Goal: Task Accomplishment & Management: Complete application form

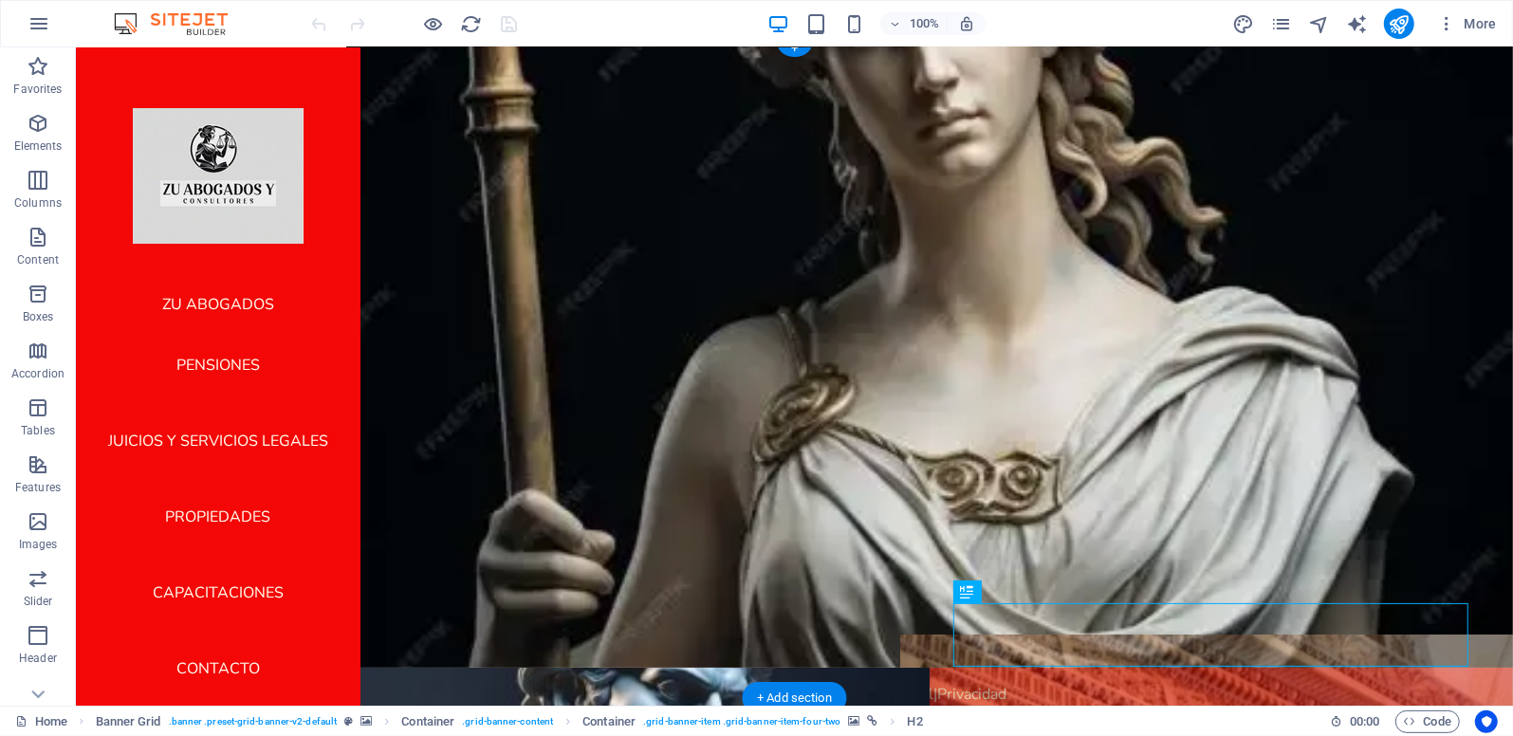
scroll to position [52, 0]
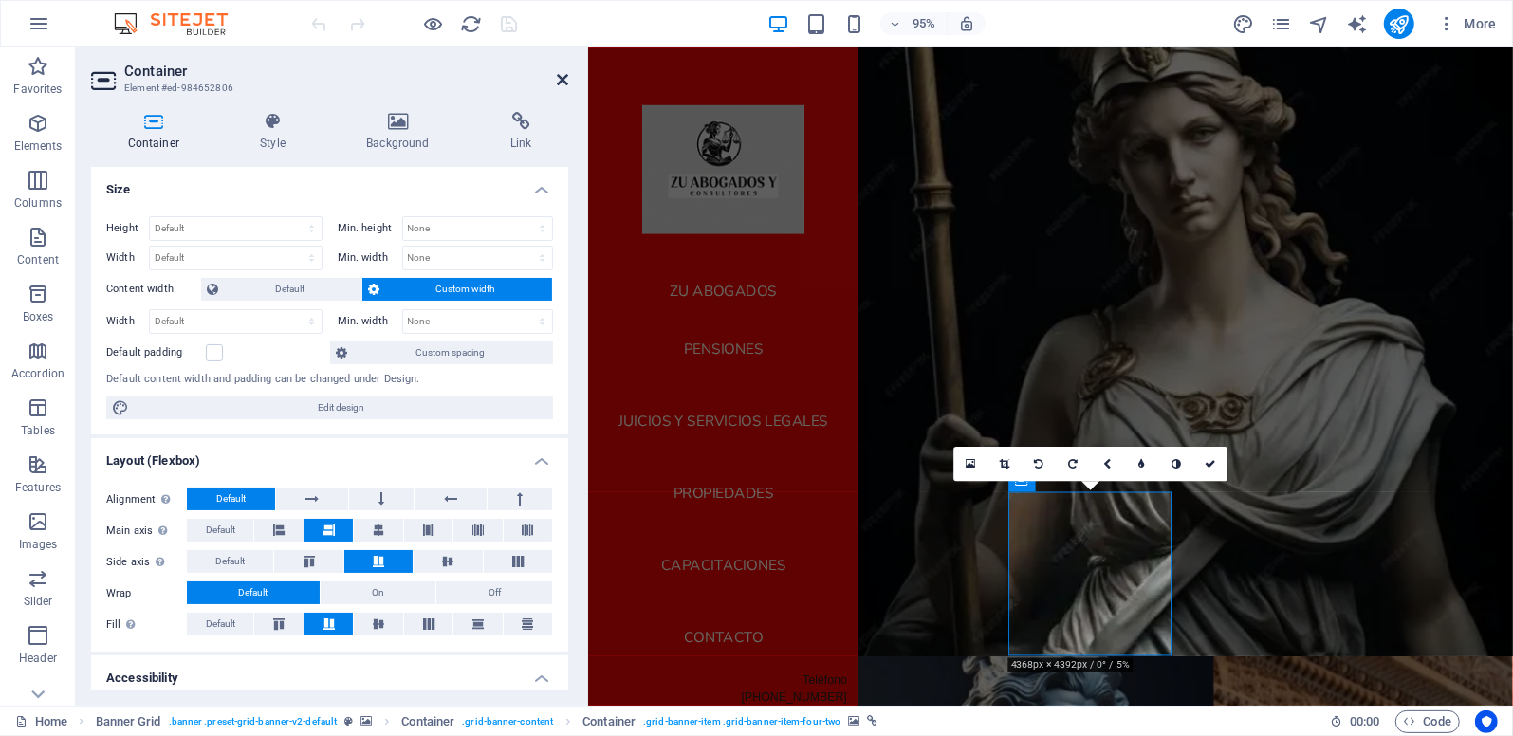
click at [566, 84] on icon at bounding box center [562, 79] width 11 height 15
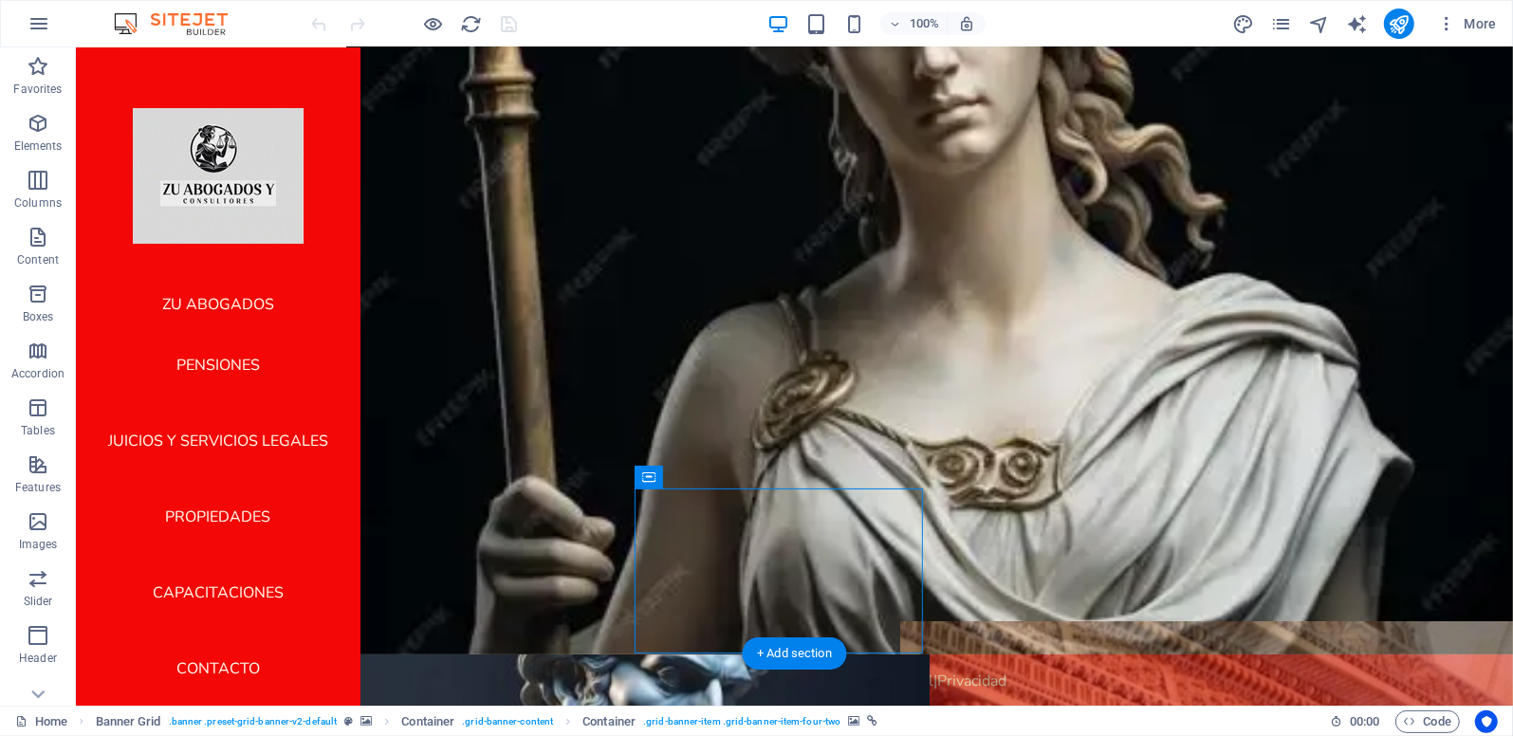
drag, startPoint x: 120, startPoint y: 244, endPoint x: 1121, endPoint y: 455, distance: 1023.2
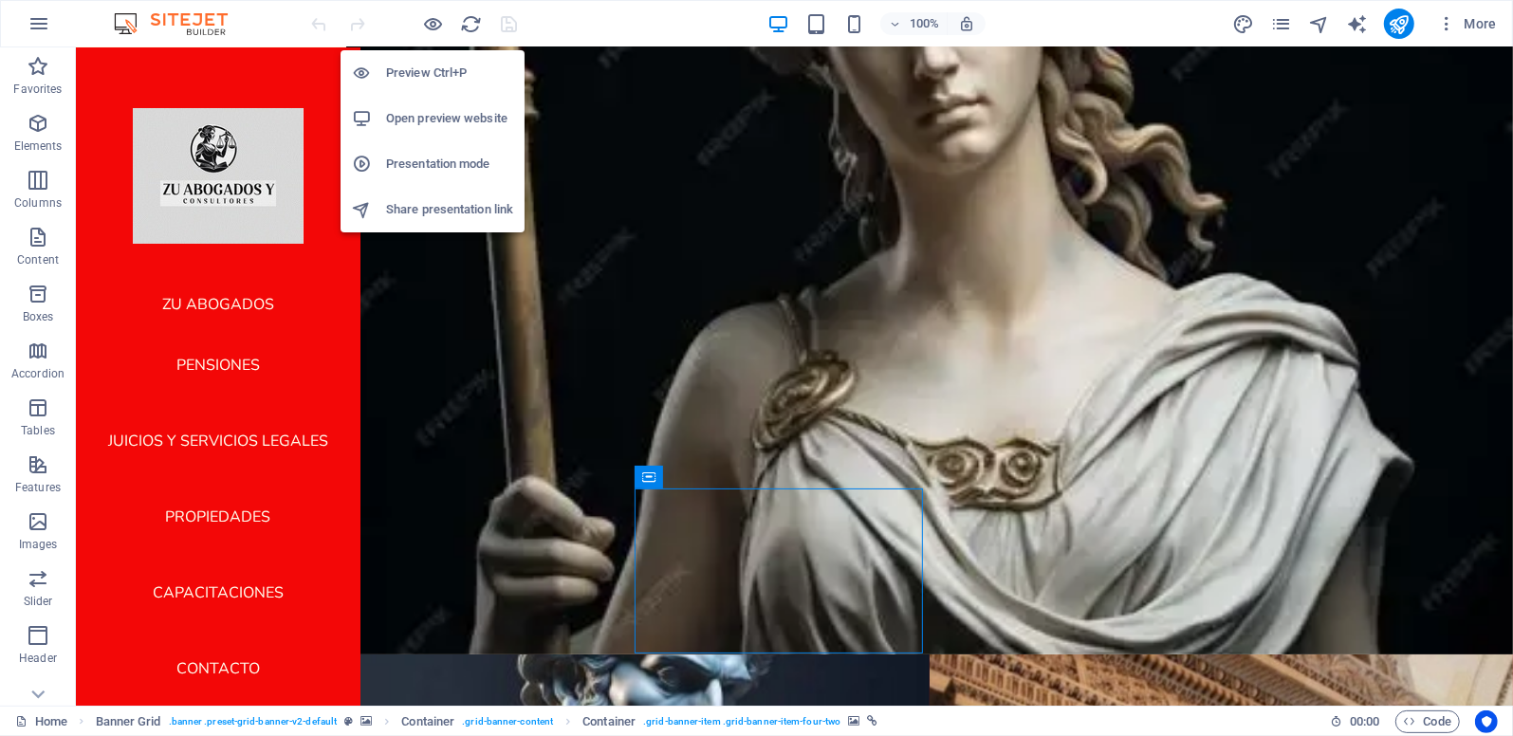
click at [435, 116] on h6 "Open preview website" at bounding box center [449, 118] width 127 height 23
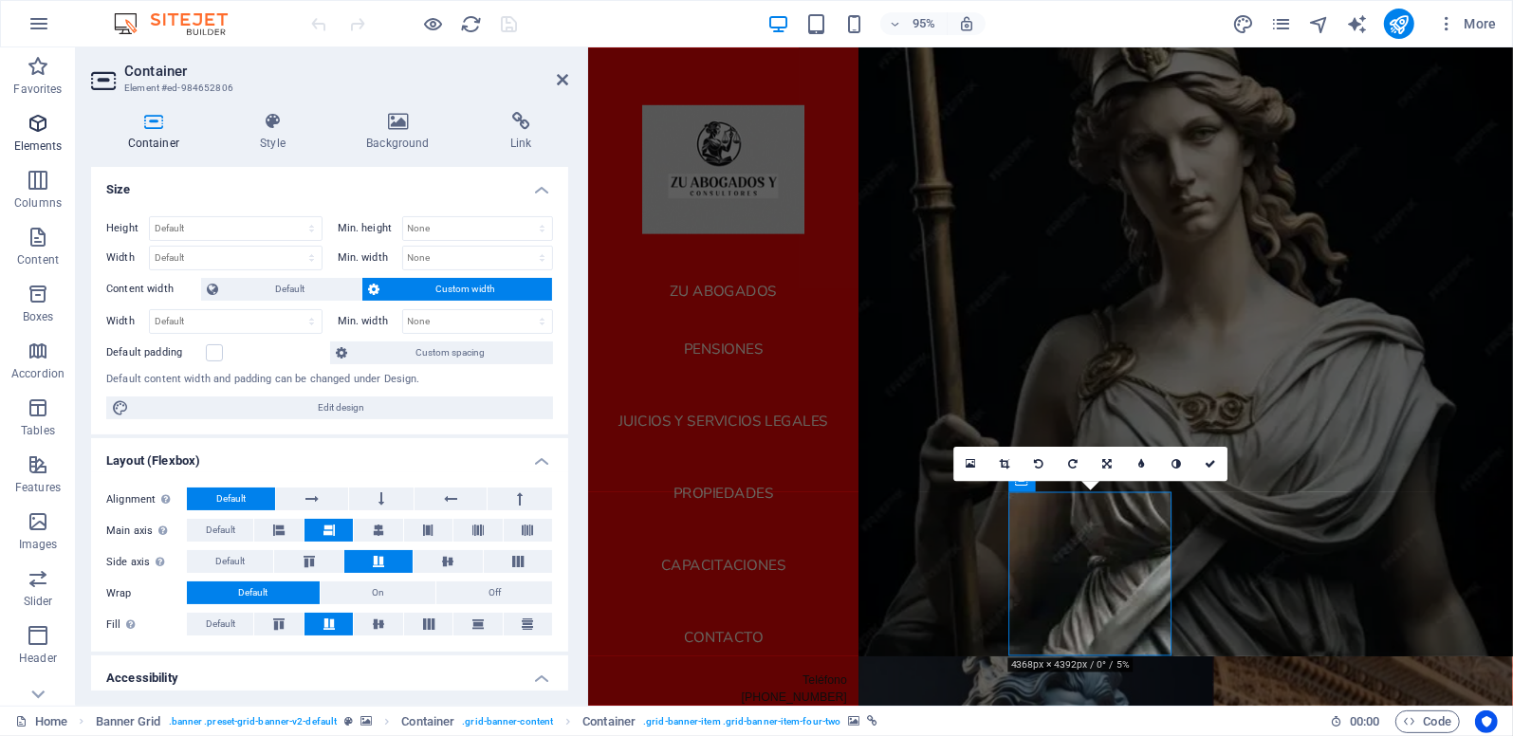
click at [33, 121] on icon "button" at bounding box center [38, 123] width 23 height 23
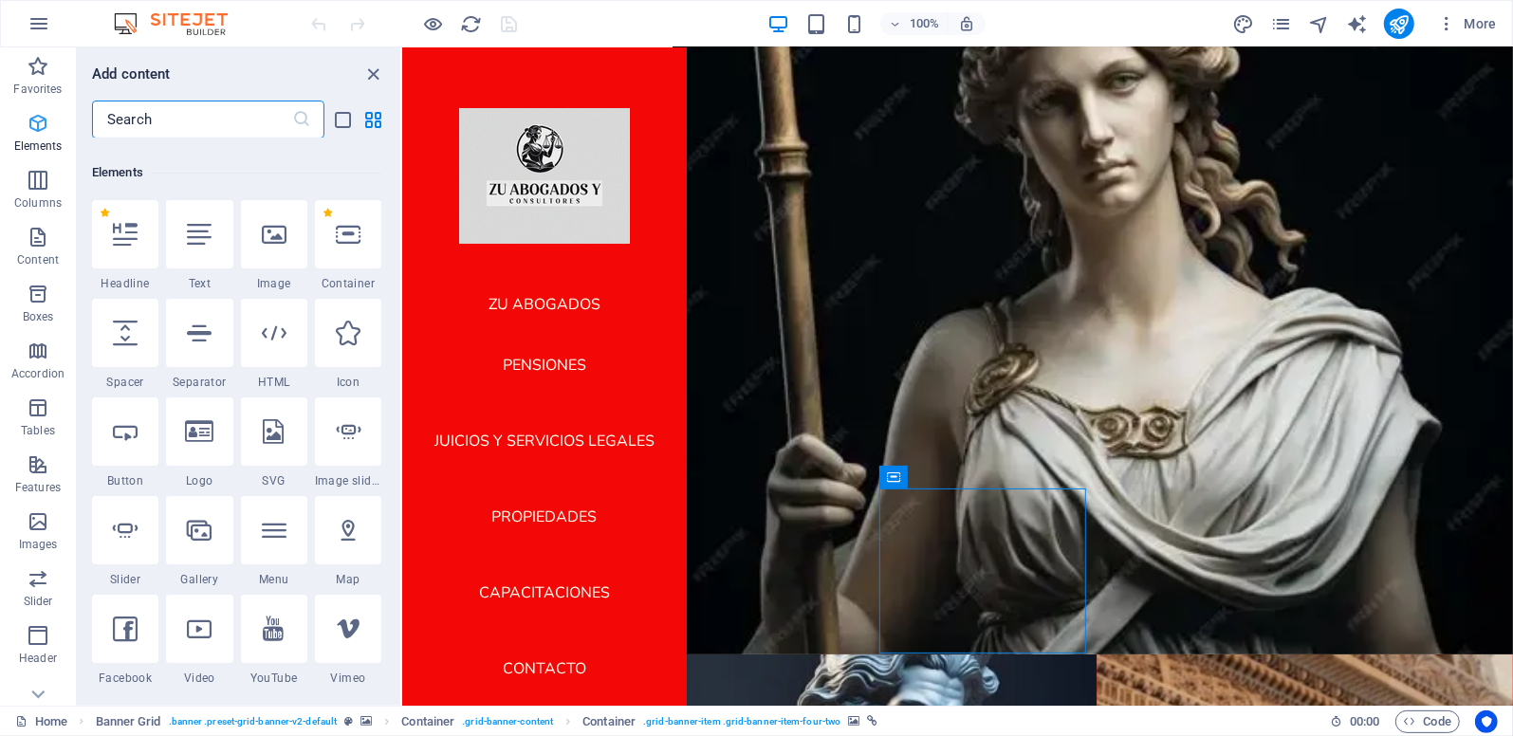
scroll to position [201, 0]
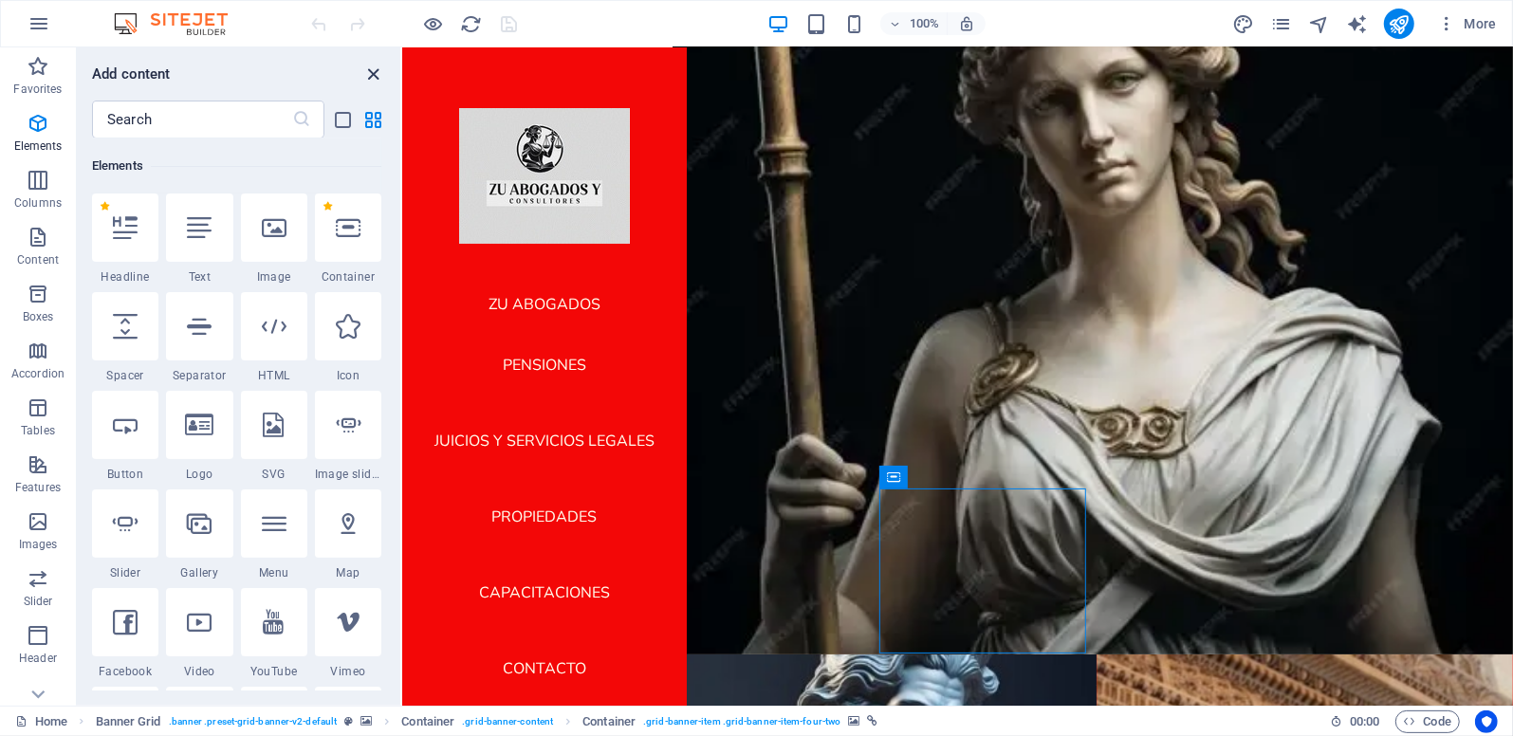
click at [375, 79] on icon "close panel" at bounding box center [374, 75] width 22 height 22
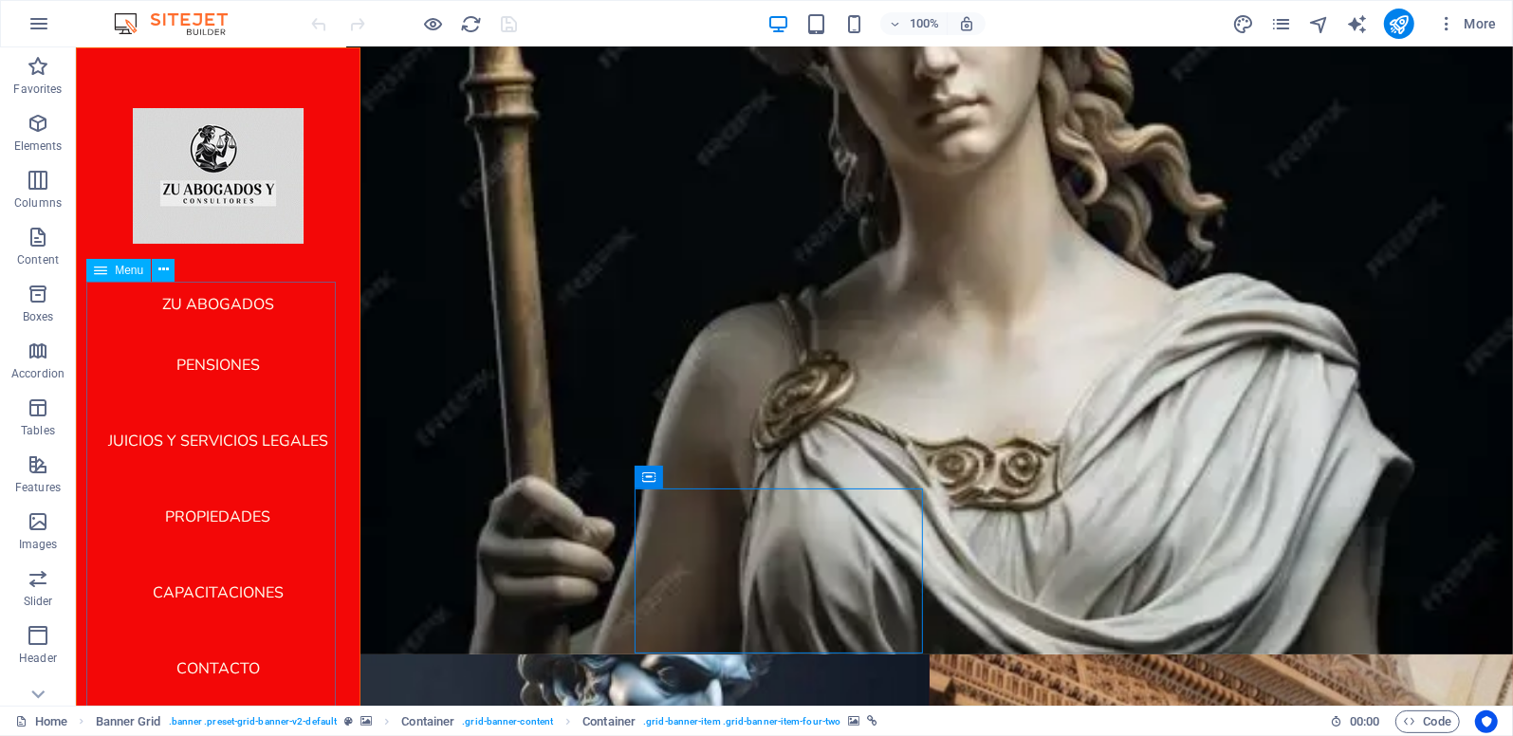
click at [220, 674] on nav "ZU ABOGADOS pensiones juicios y servicios legales propiedades capacitaciones Co…" at bounding box center [217, 493] width 254 height 425
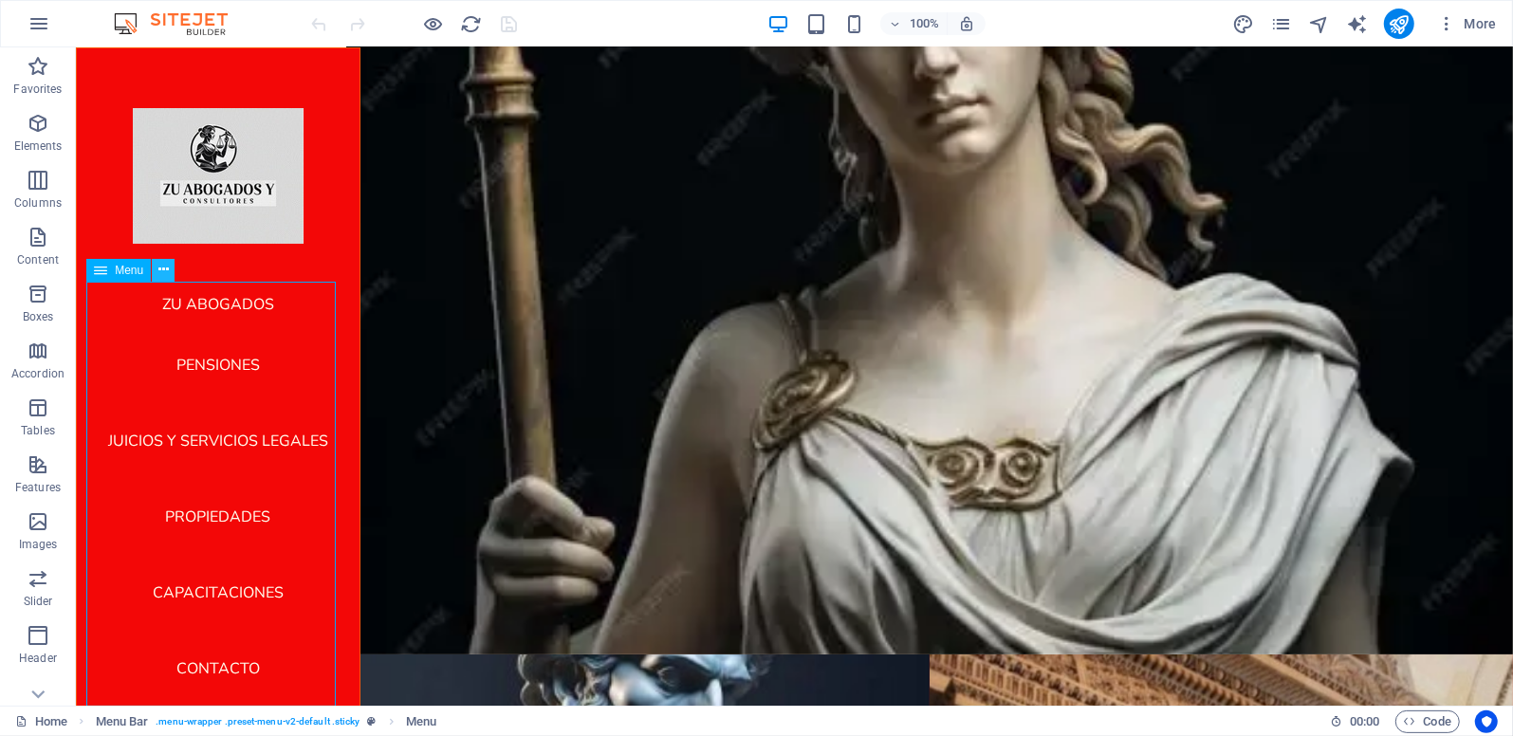
click at [169, 277] on button at bounding box center [163, 270] width 23 height 23
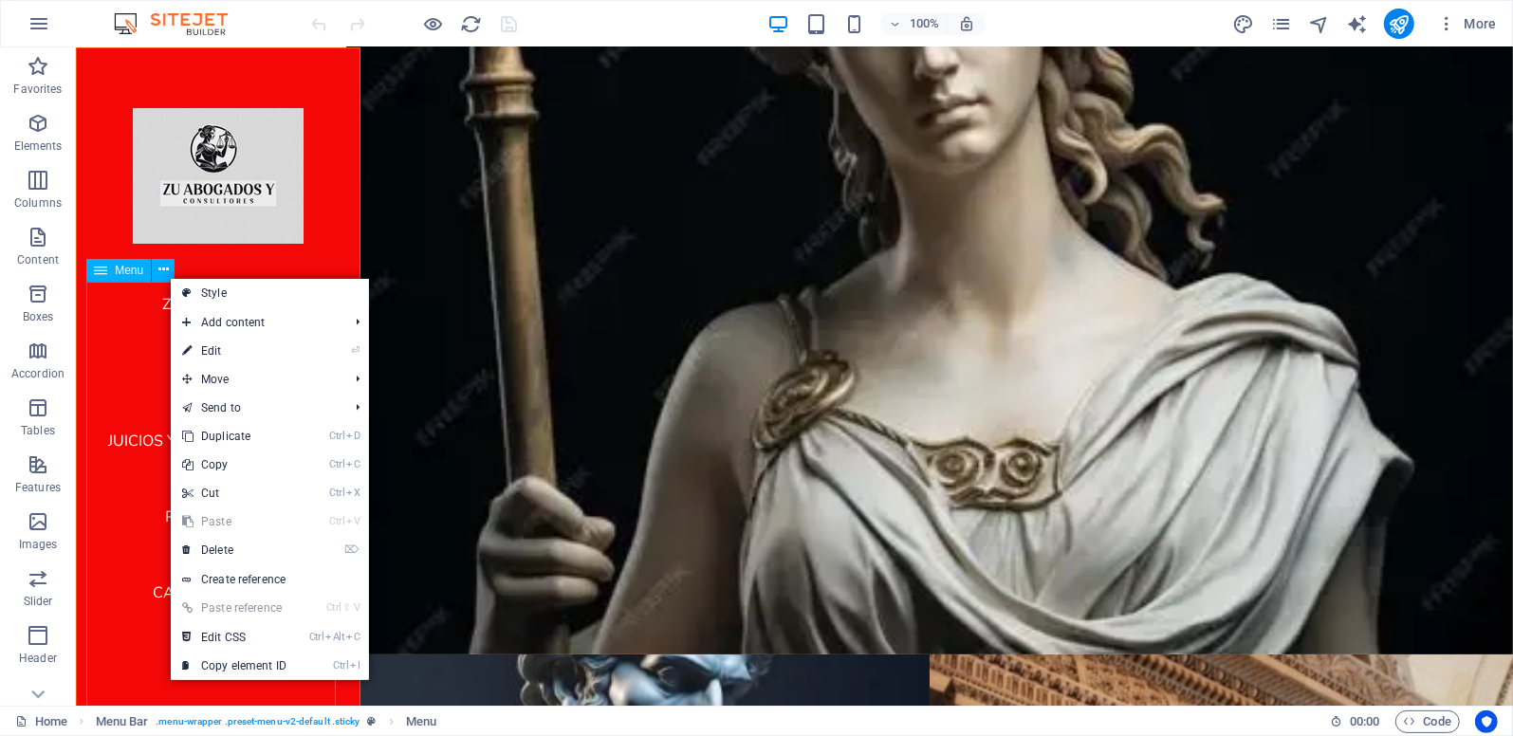
click at [143, 652] on nav "ZU ABOGADOS pensiones juicios y servicios legales propiedades capacitaciones Co…" at bounding box center [217, 493] width 254 height 425
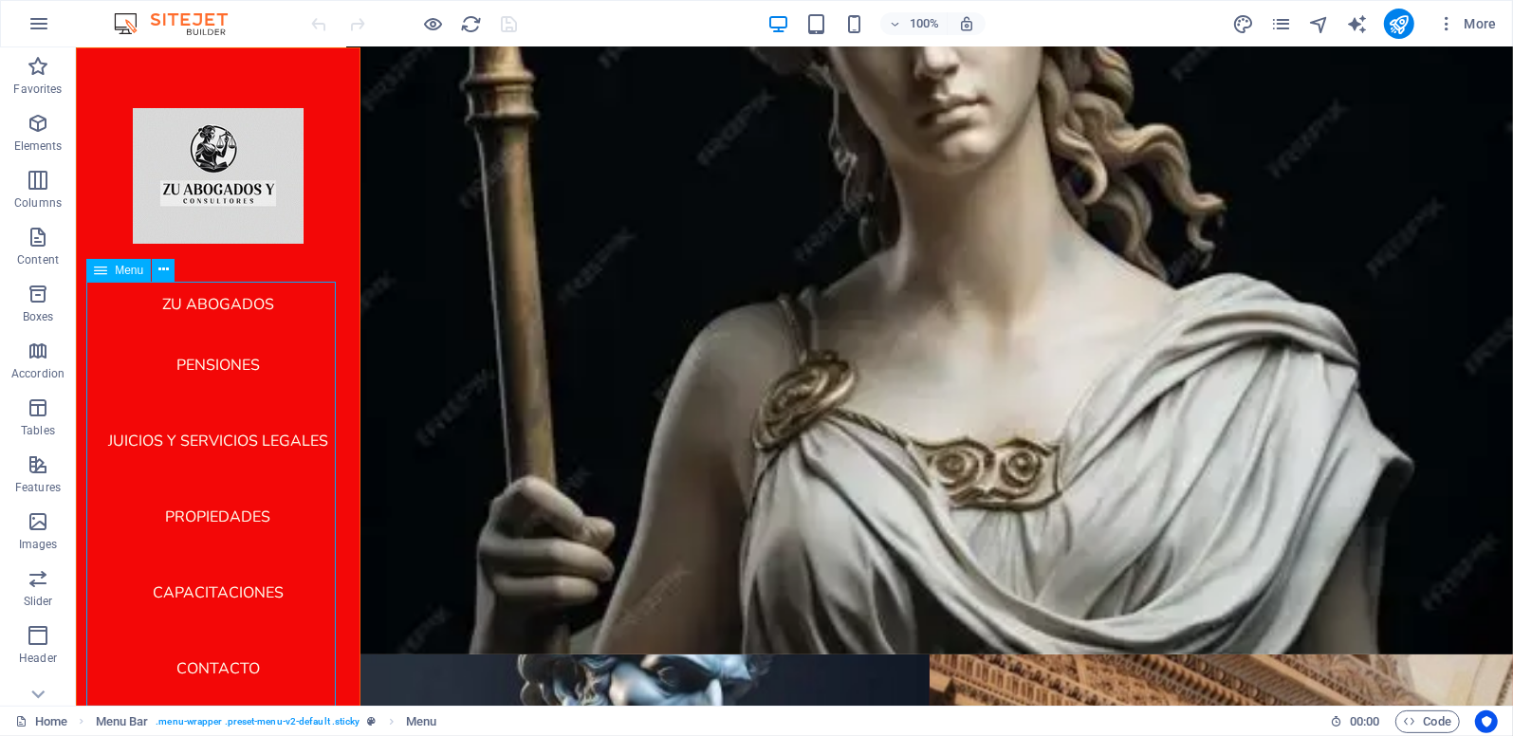
scroll to position [178, 0]
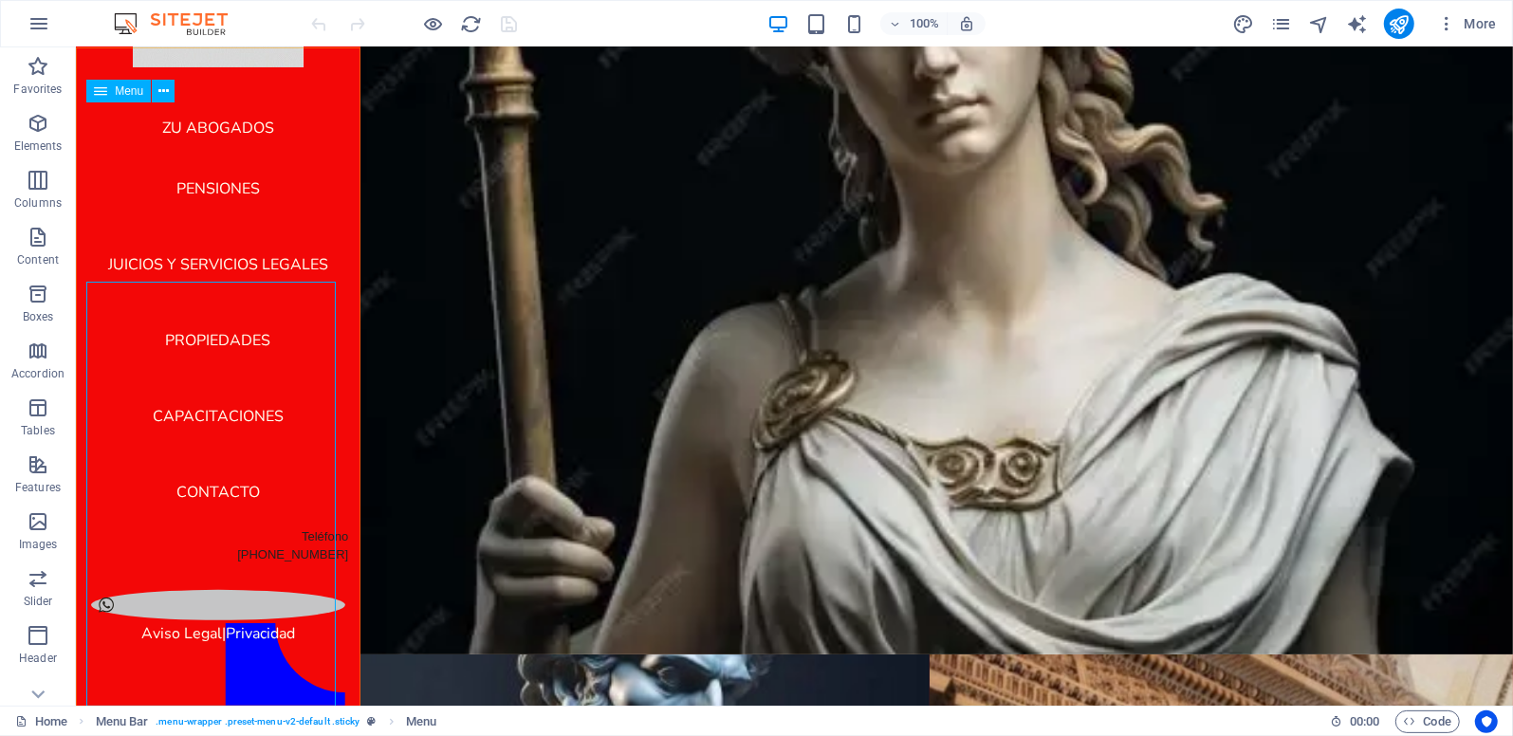
click at [212, 483] on nav "ZU ABOGADOS pensiones juicios y servicios legales propiedades capacitaciones Co…" at bounding box center [217, 316] width 254 height 425
select select "3"
select select
select select "5"
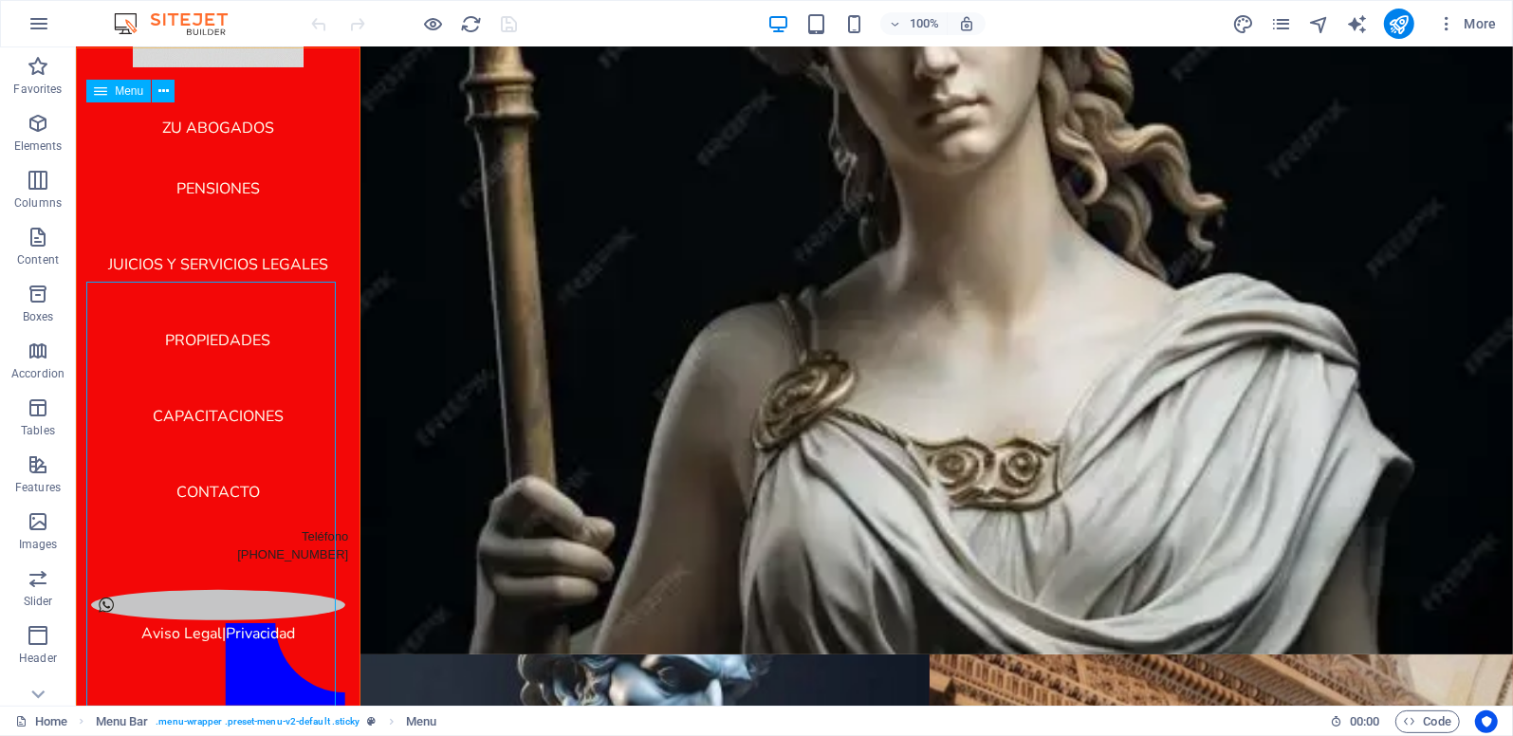
select select
select select "6"
select select
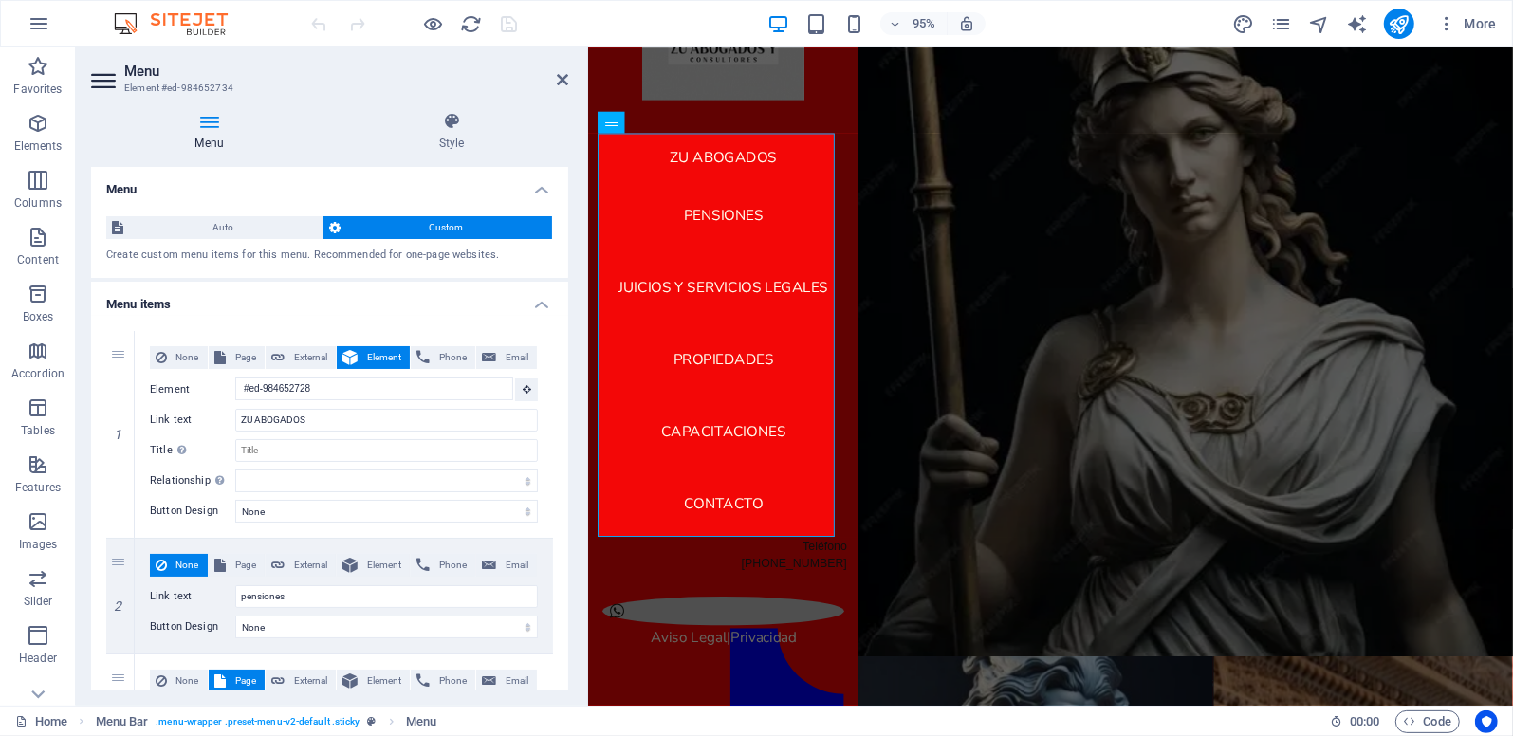
scroll to position [143, 0]
click at [566, 75] on icon at bounding box center [562, 79] width 11 height 15
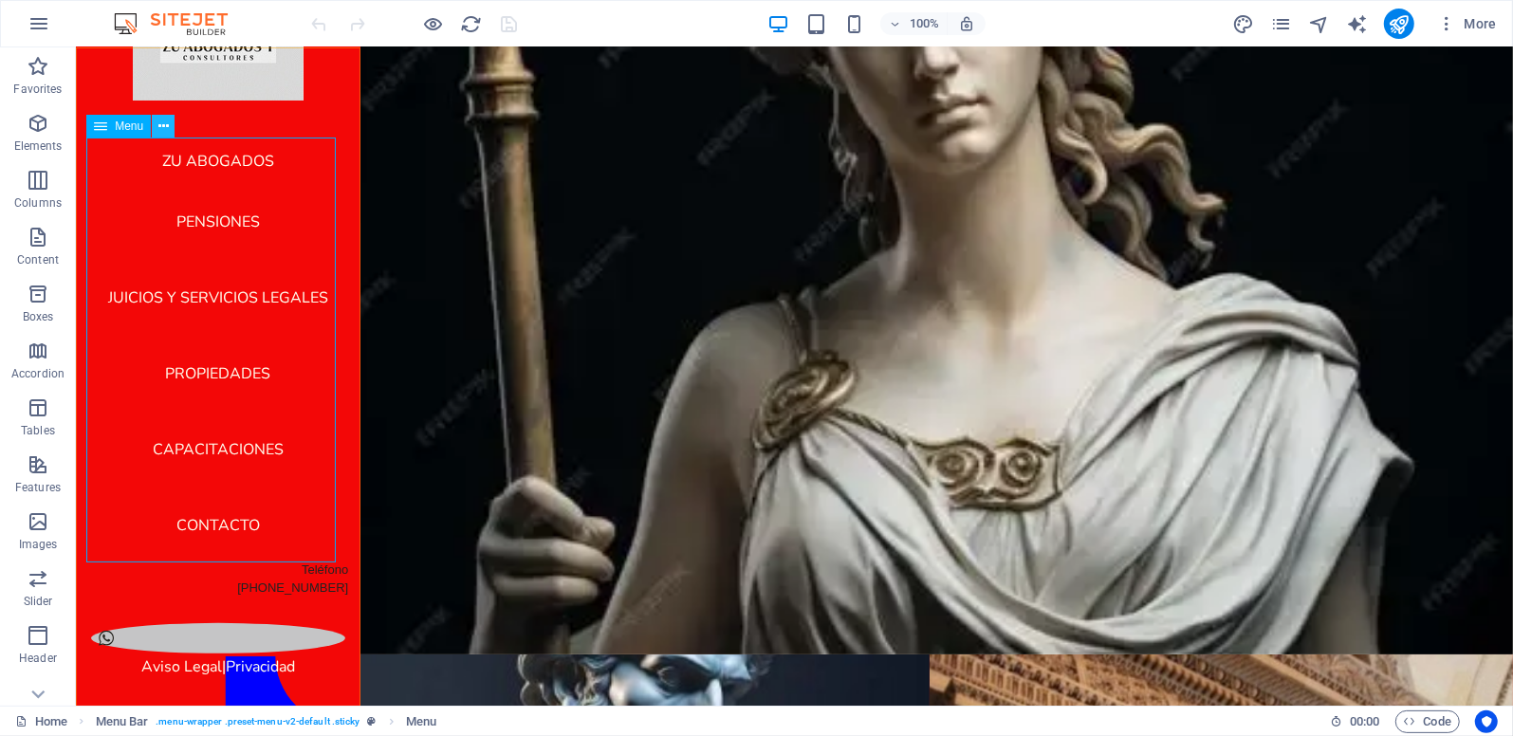
click at [168, 125] on icon at bounding box center [163, 127] width 10 height 20
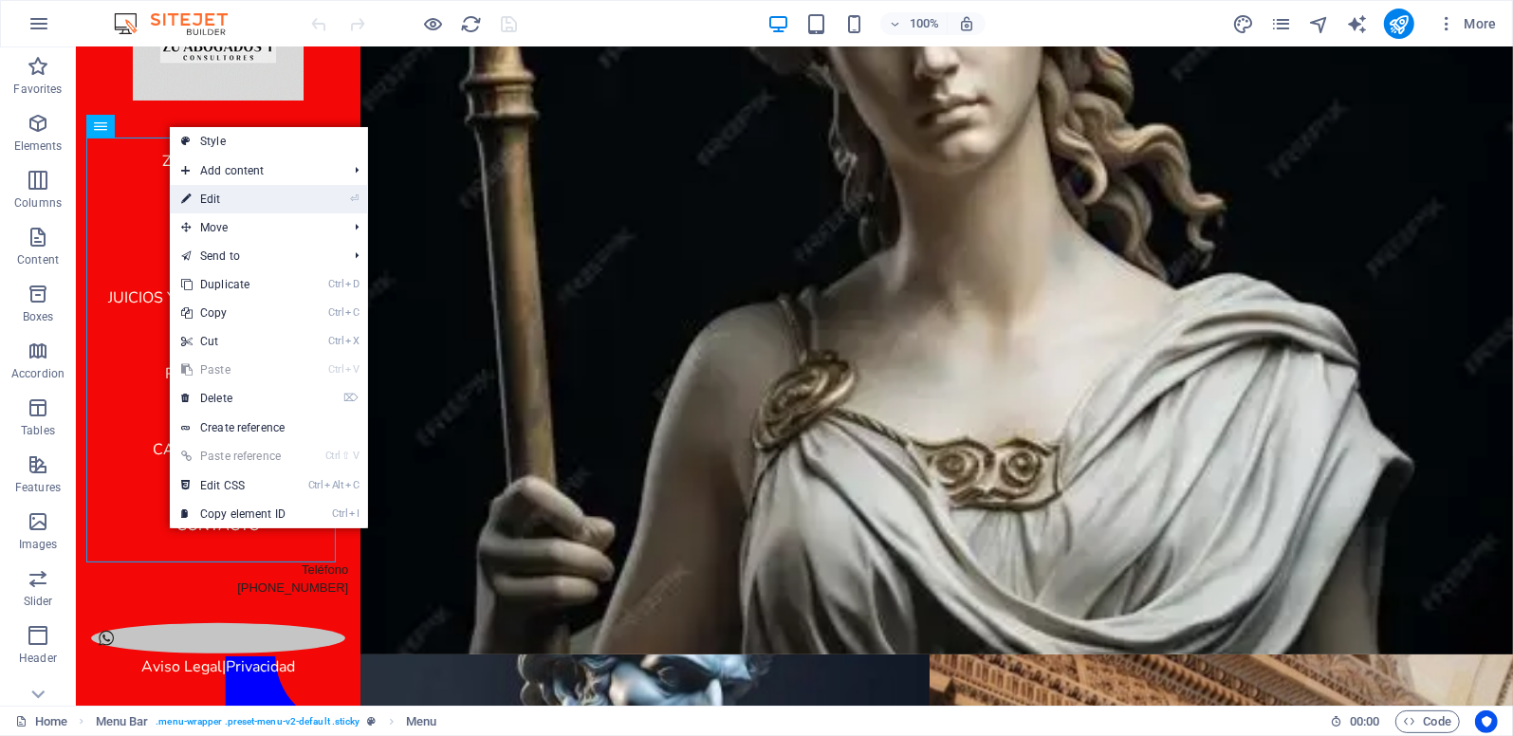
click at [221, 196] on link "⏎ Edit" at bounding box center [233, 199] width 127 height 28
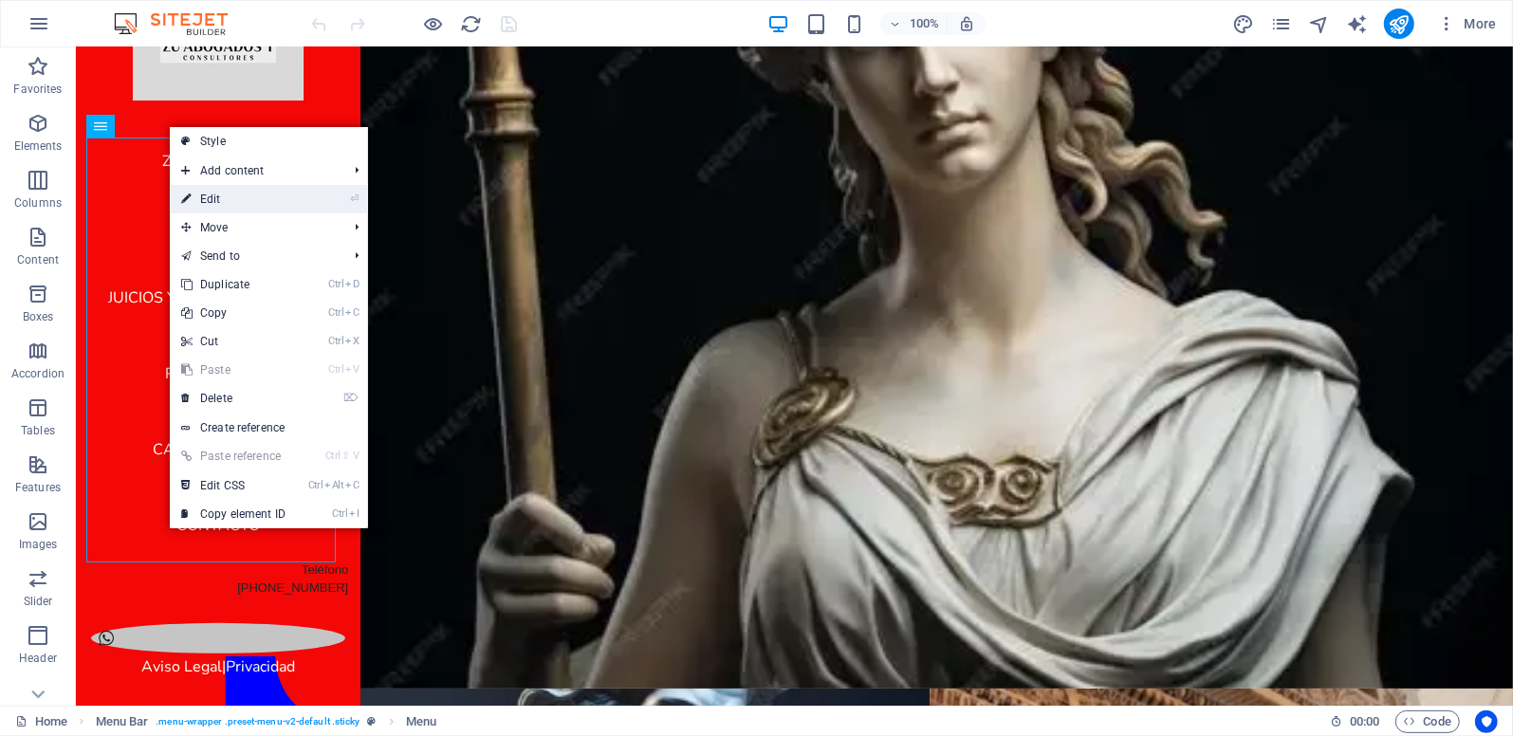
select select "3"
select select
select select "5"
select select
select select "6"
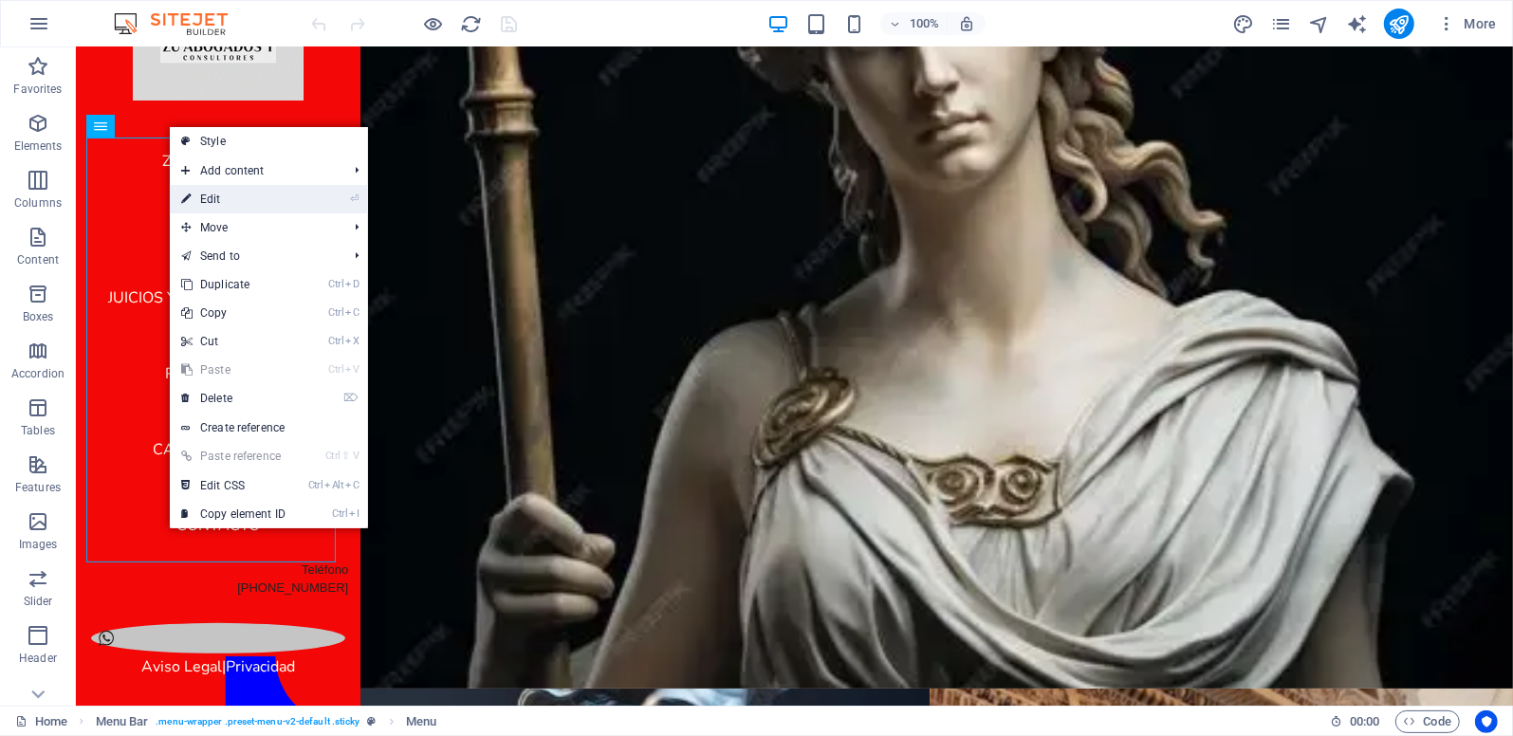
select select
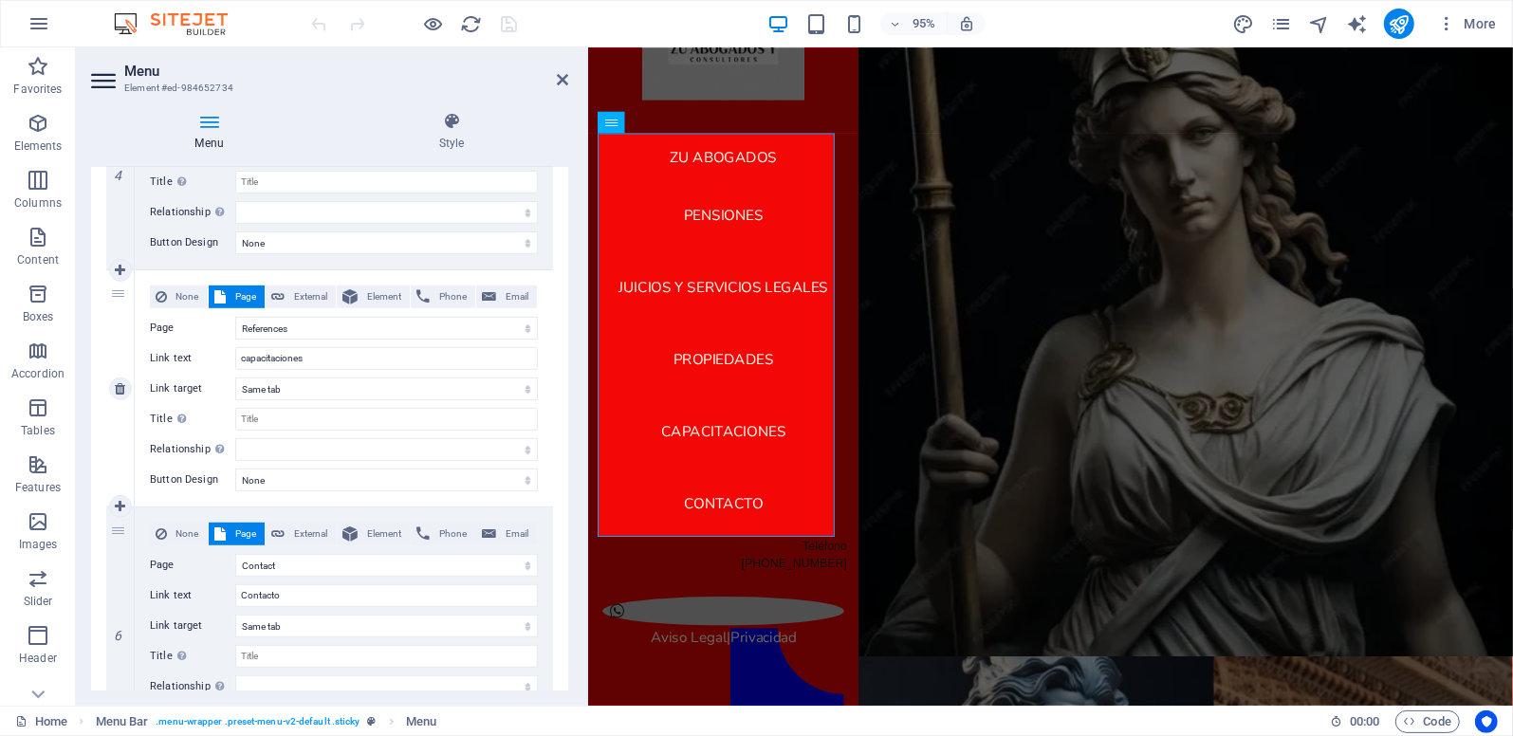
scroll to position [934, 0]
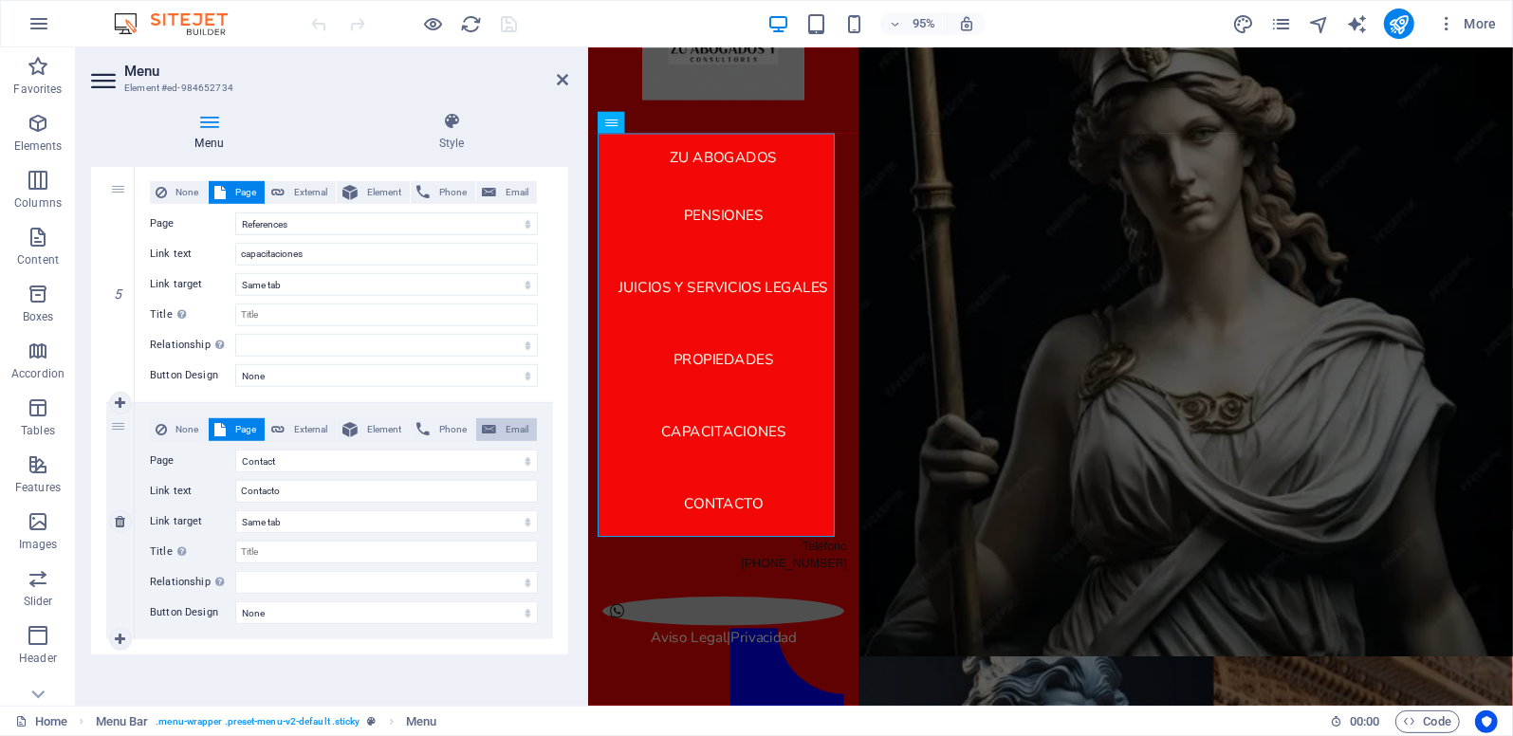
click at [489, 427] on icon at bounding box center [489, 429] width 14 height 23
select select
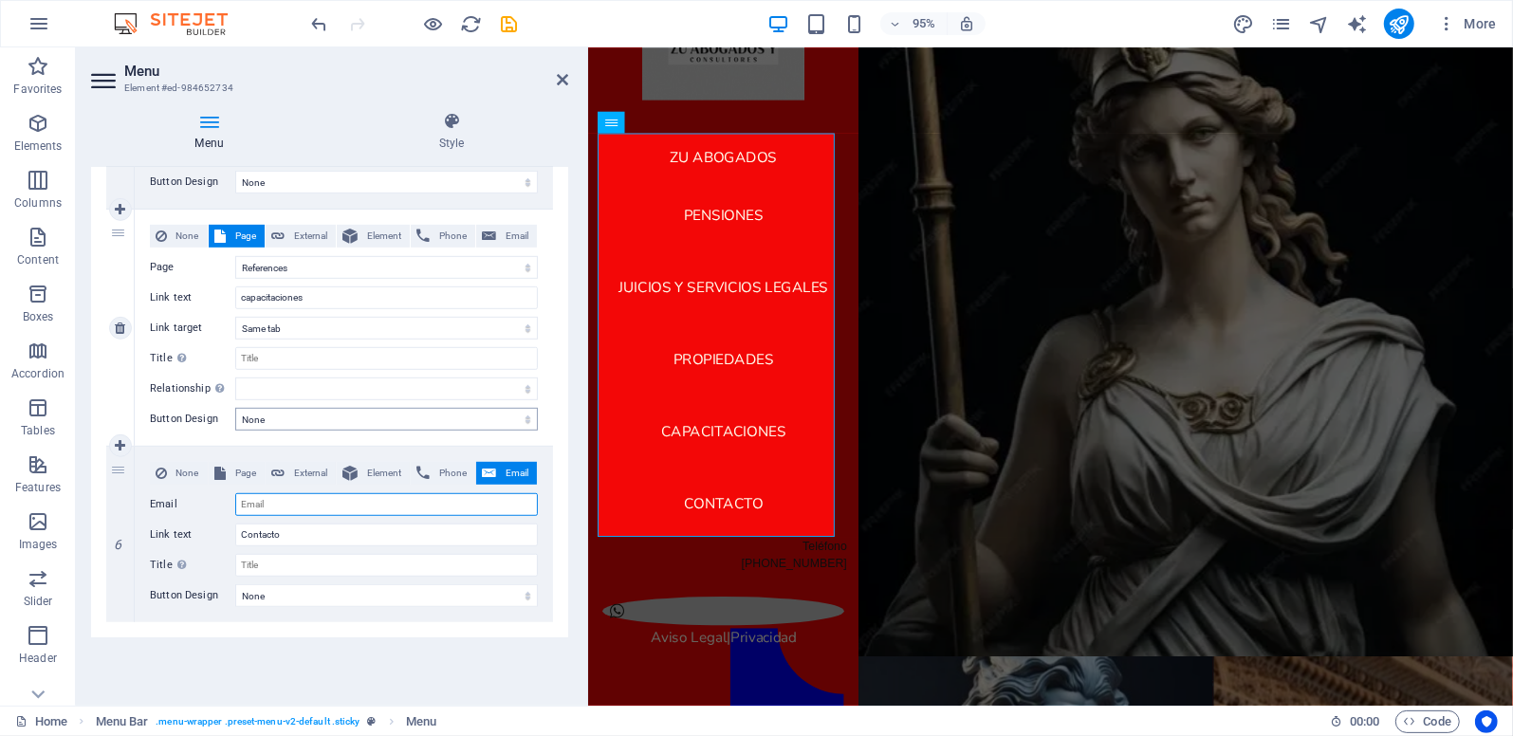
scroll to position [887, 0]
click at [241, 473] on span "Page" at bounding box center [246, 476] width 28 height 23
select select
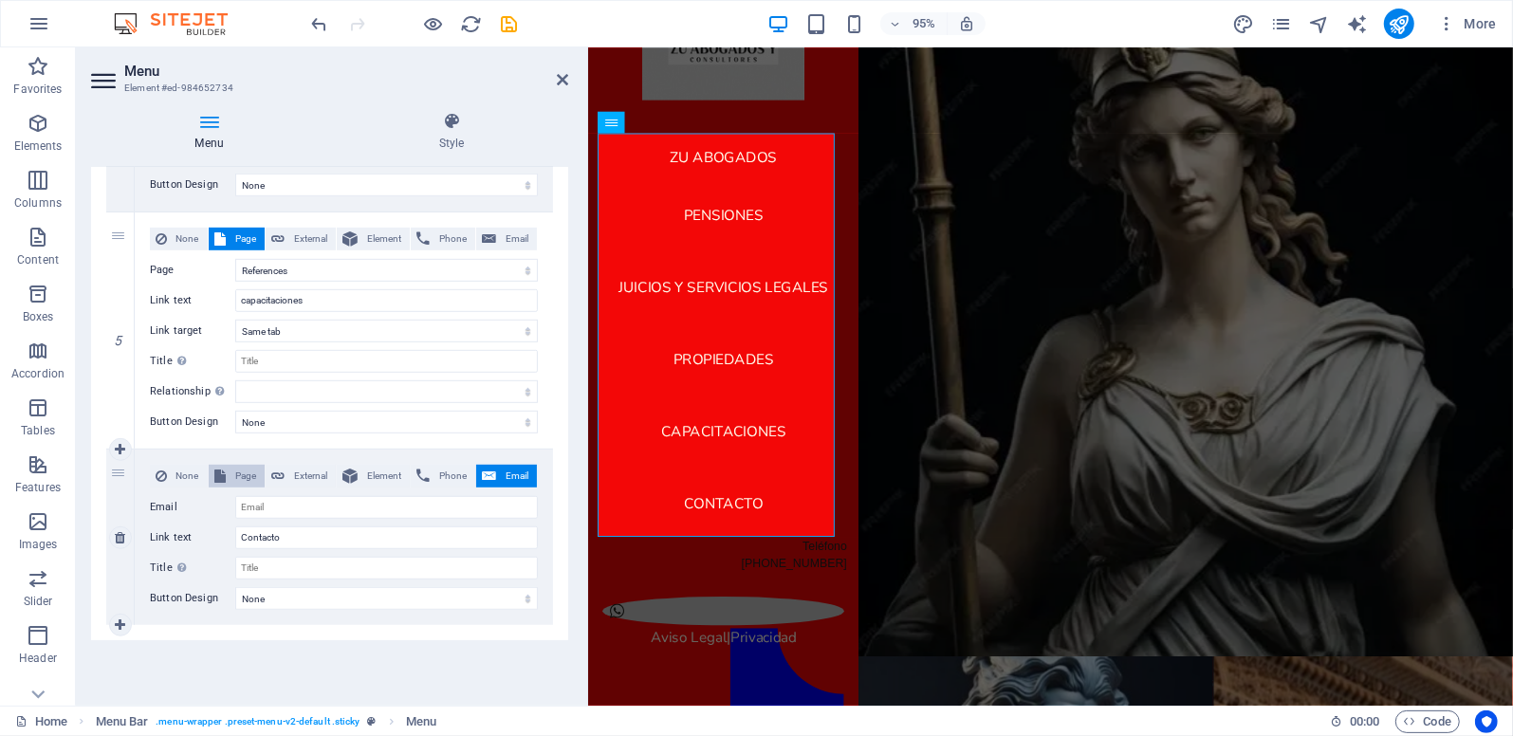
select select
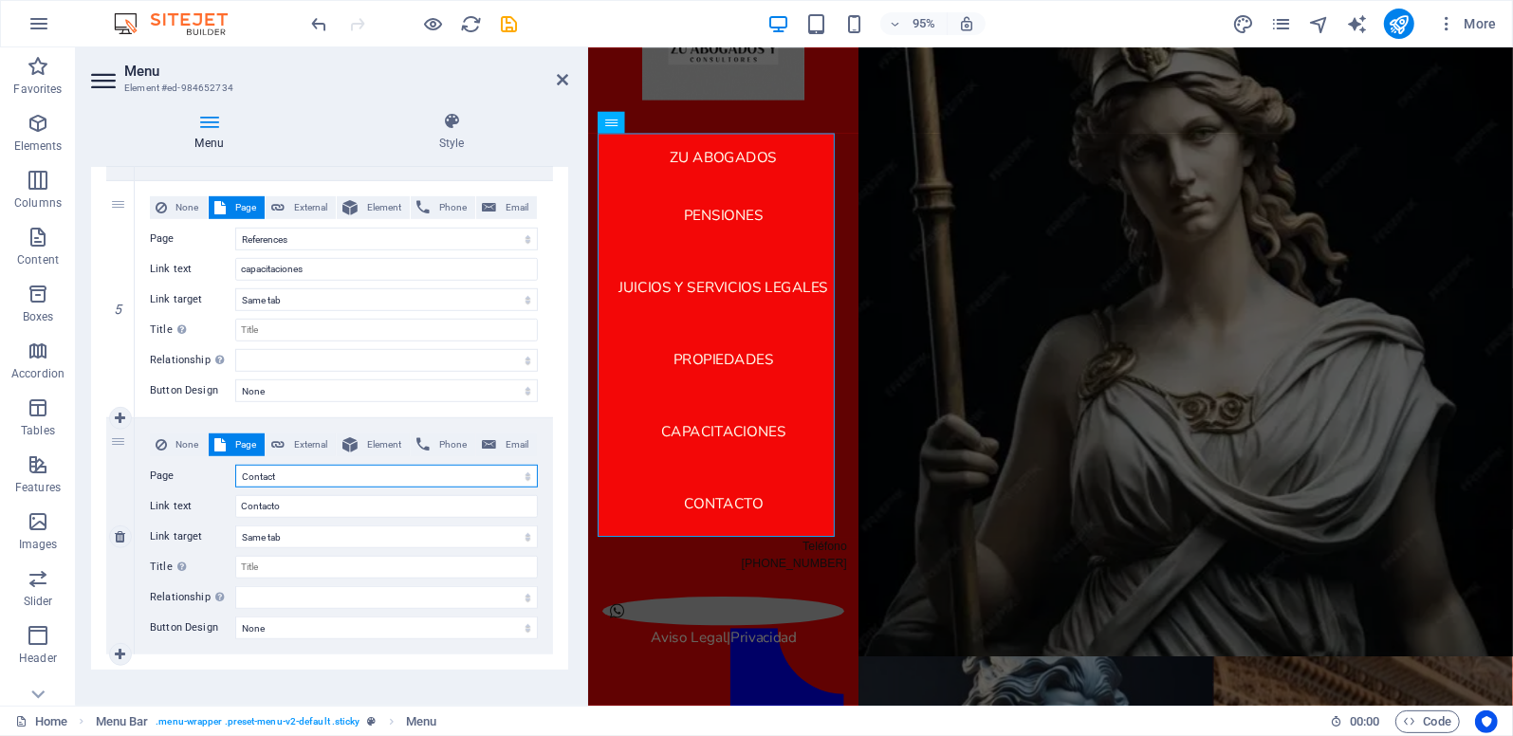
scroll to position [934, 0]
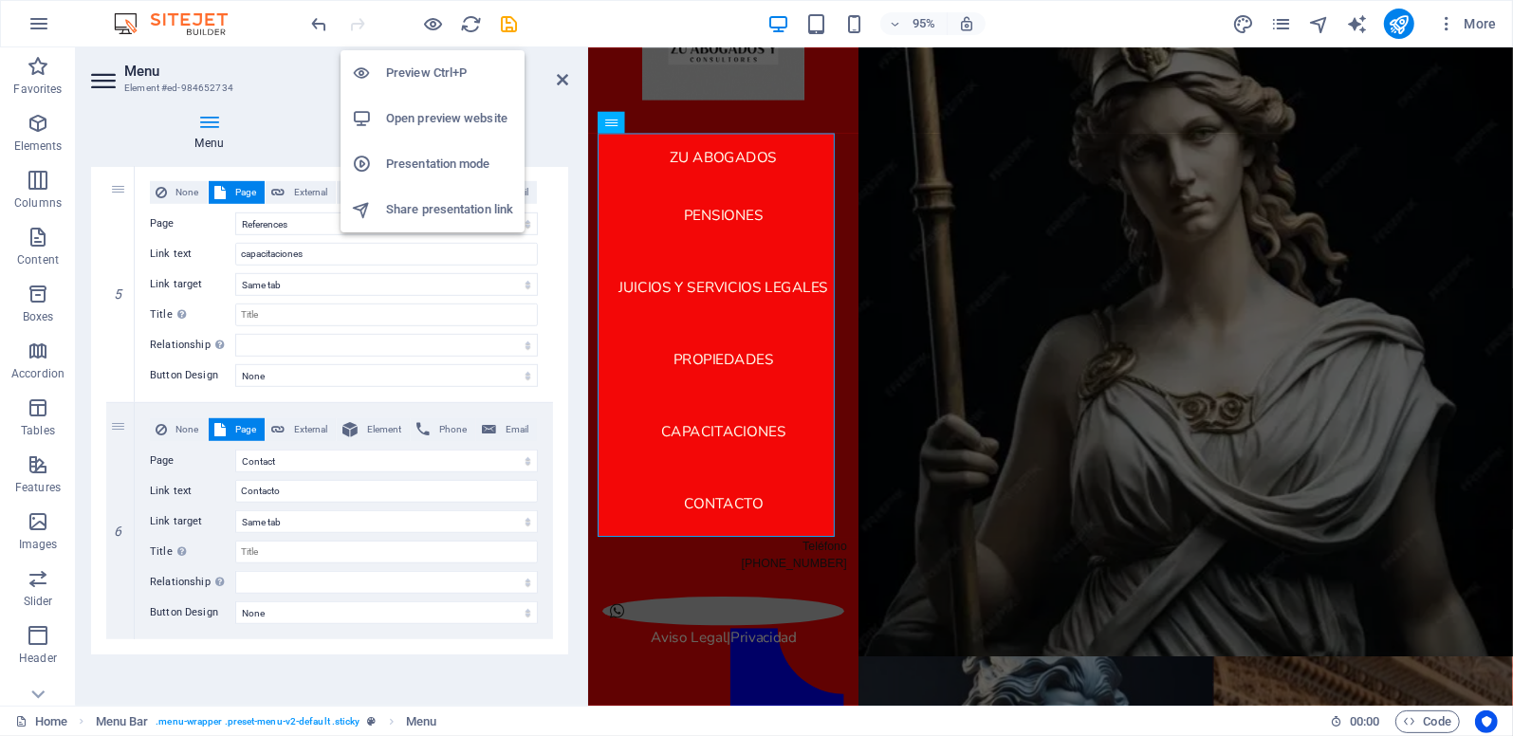
click at [404, 121] on h6 "Open preview website" at bounding box center [449, 118] width 127 height 23
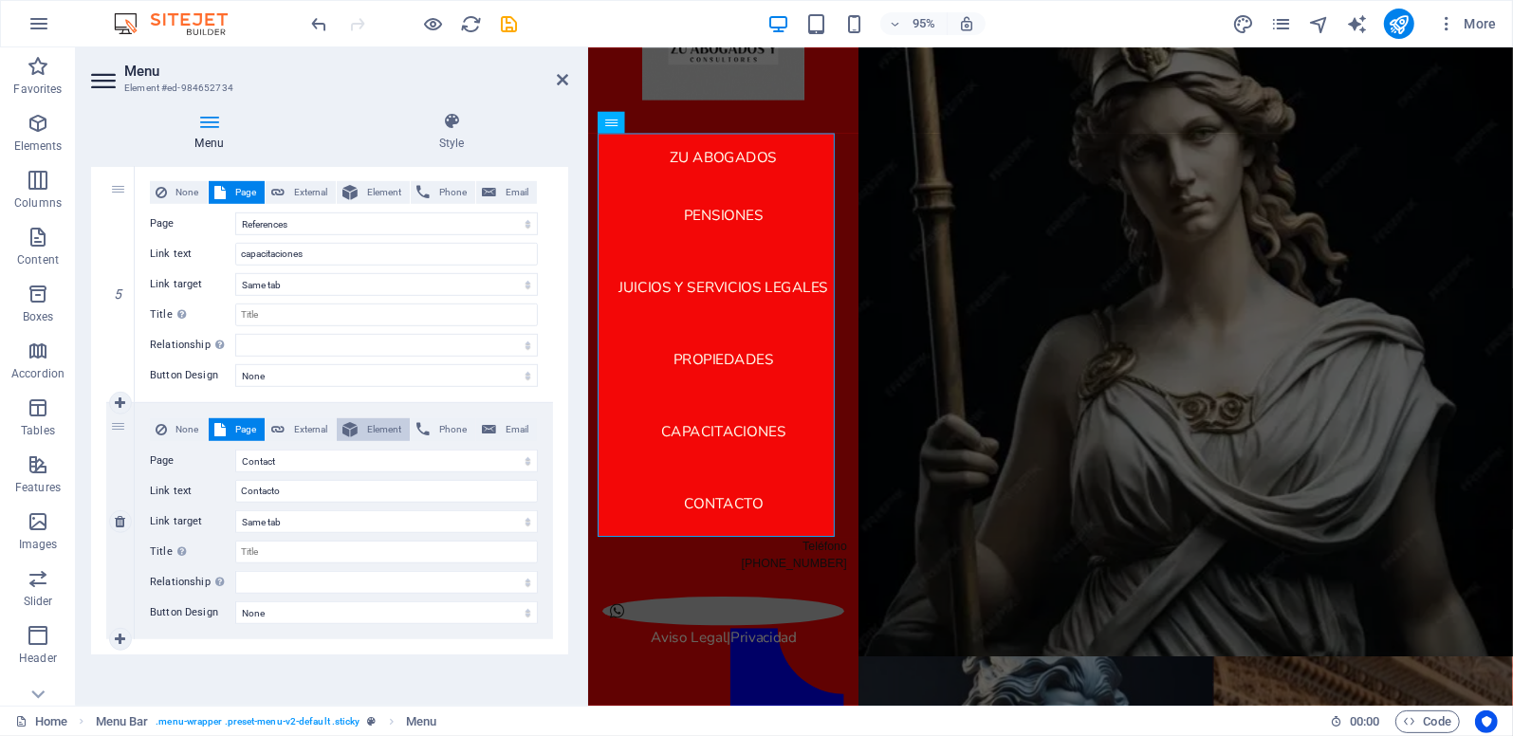
click at [350, 425] on icon at bounding box center [350, 429] width 15 height 23
select select
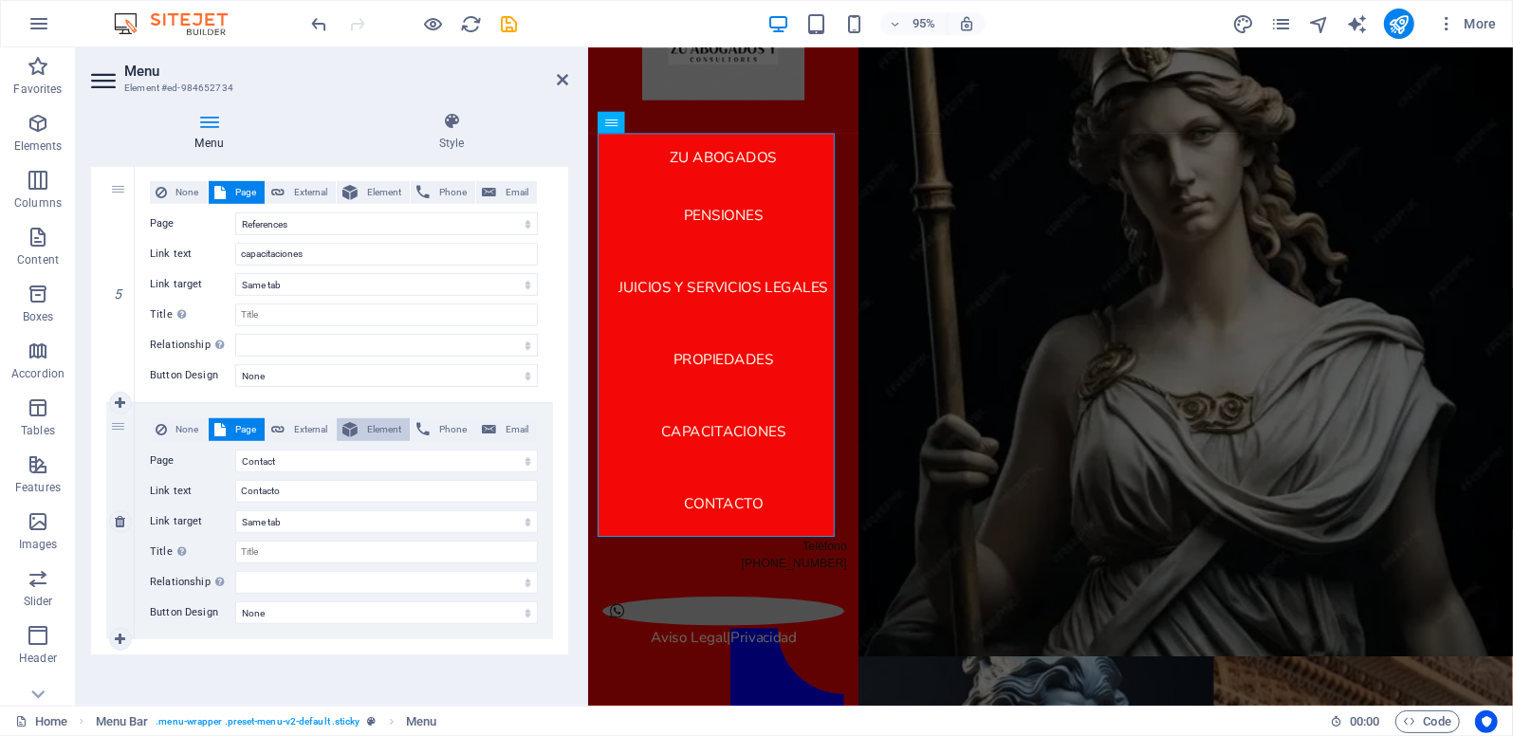
select select
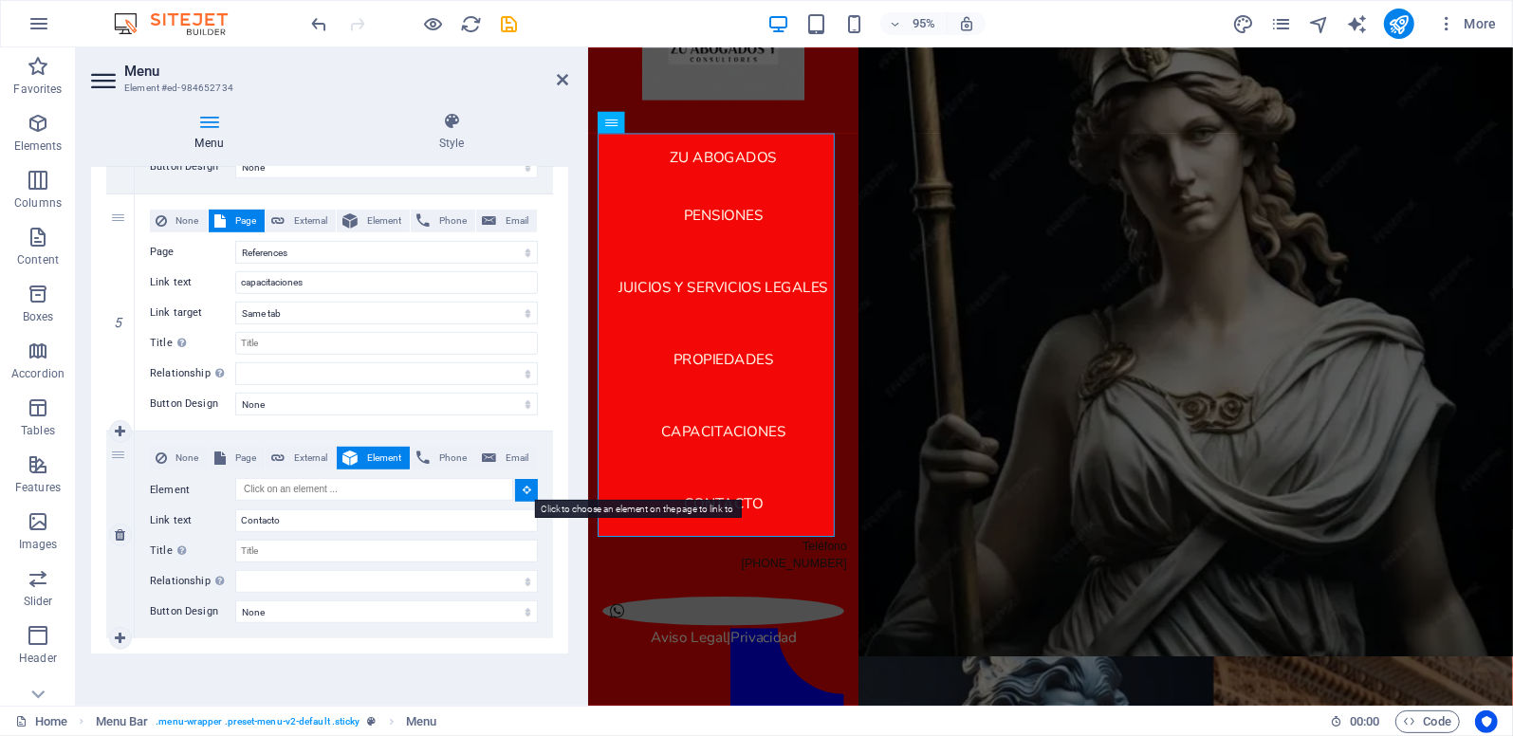
click at [527, 487] on icon at bounding box center [527, 489] width 9 height 9
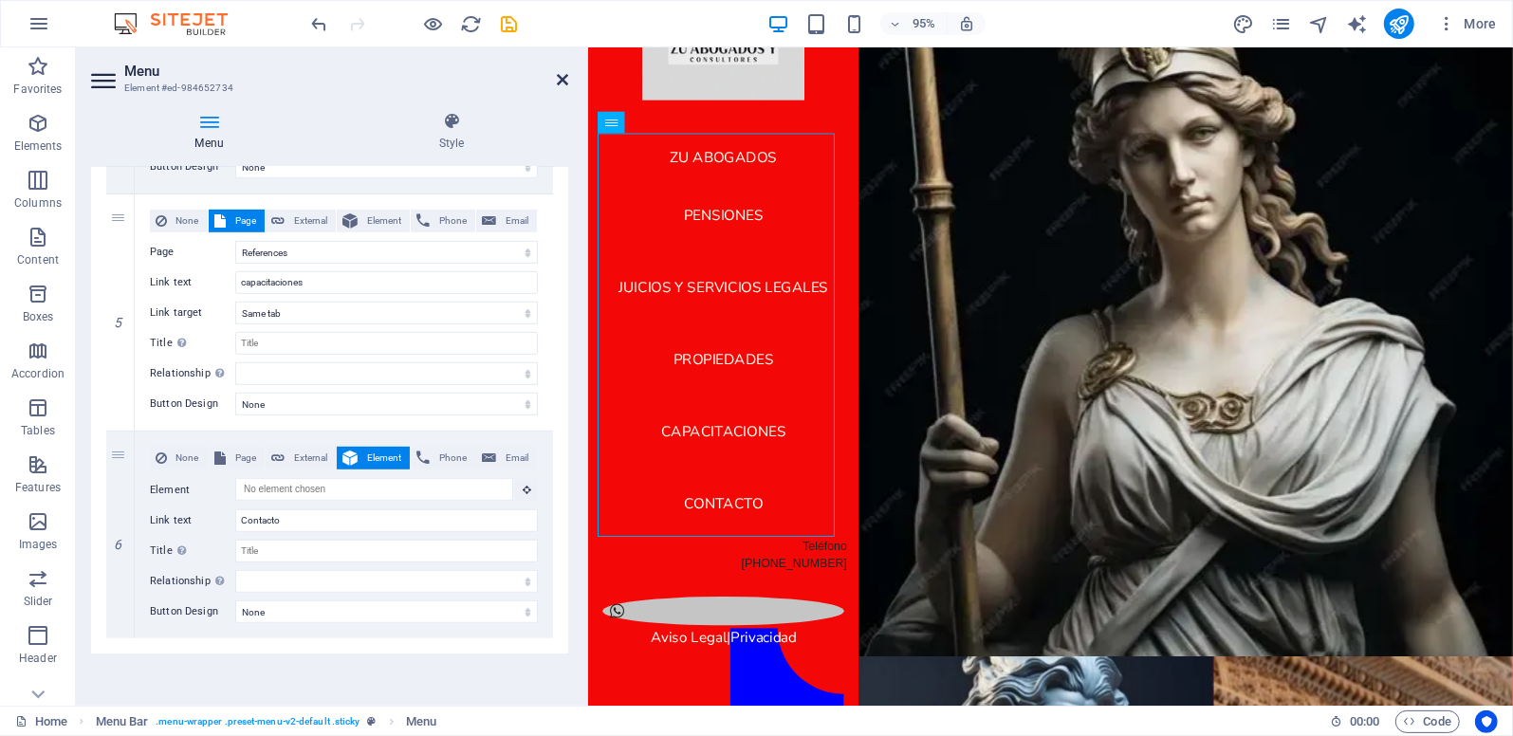
click at [557, 81] on icon at bounding box center [562, 79] width 11 height 15
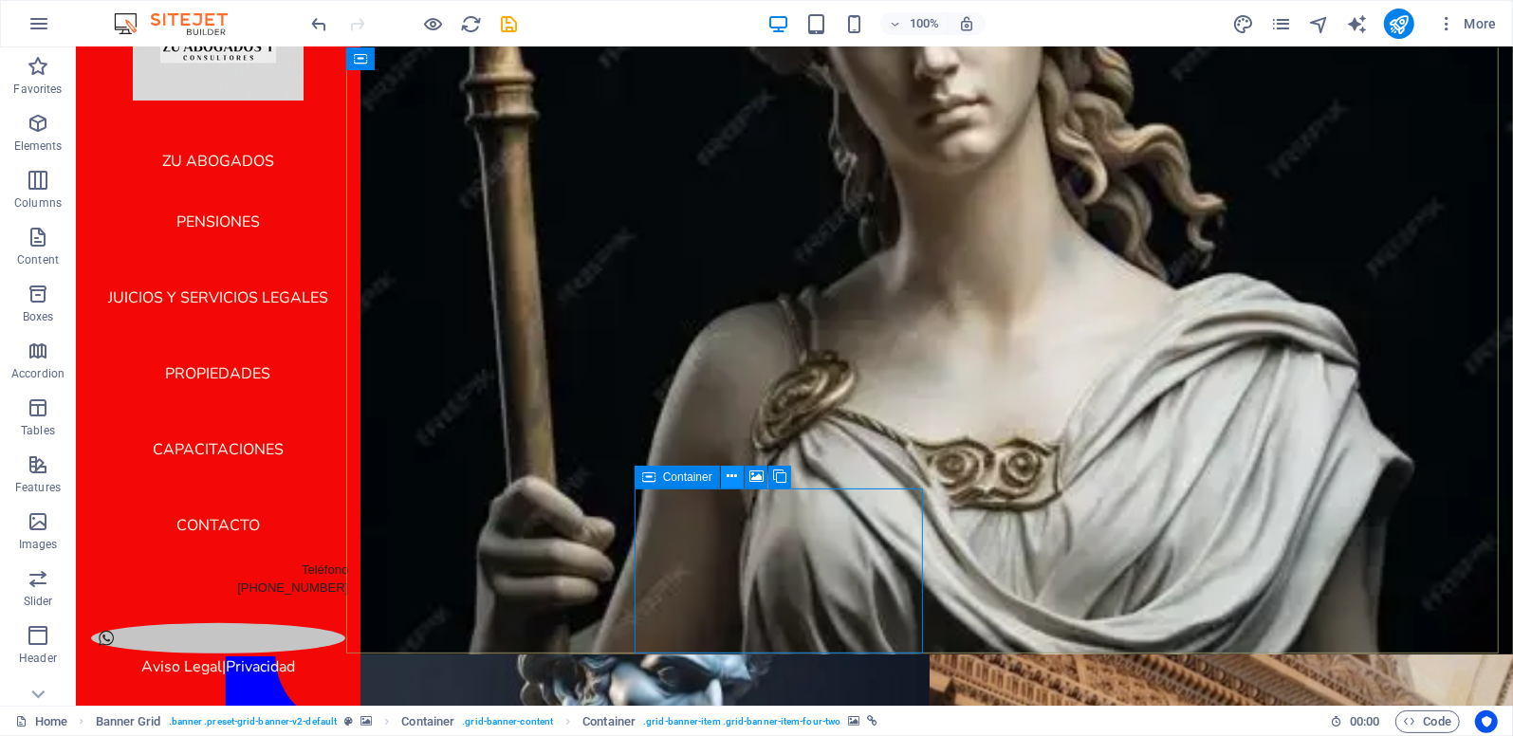
click at [727, 477] on icon at bounding box center [732, 477] width 10 height 20
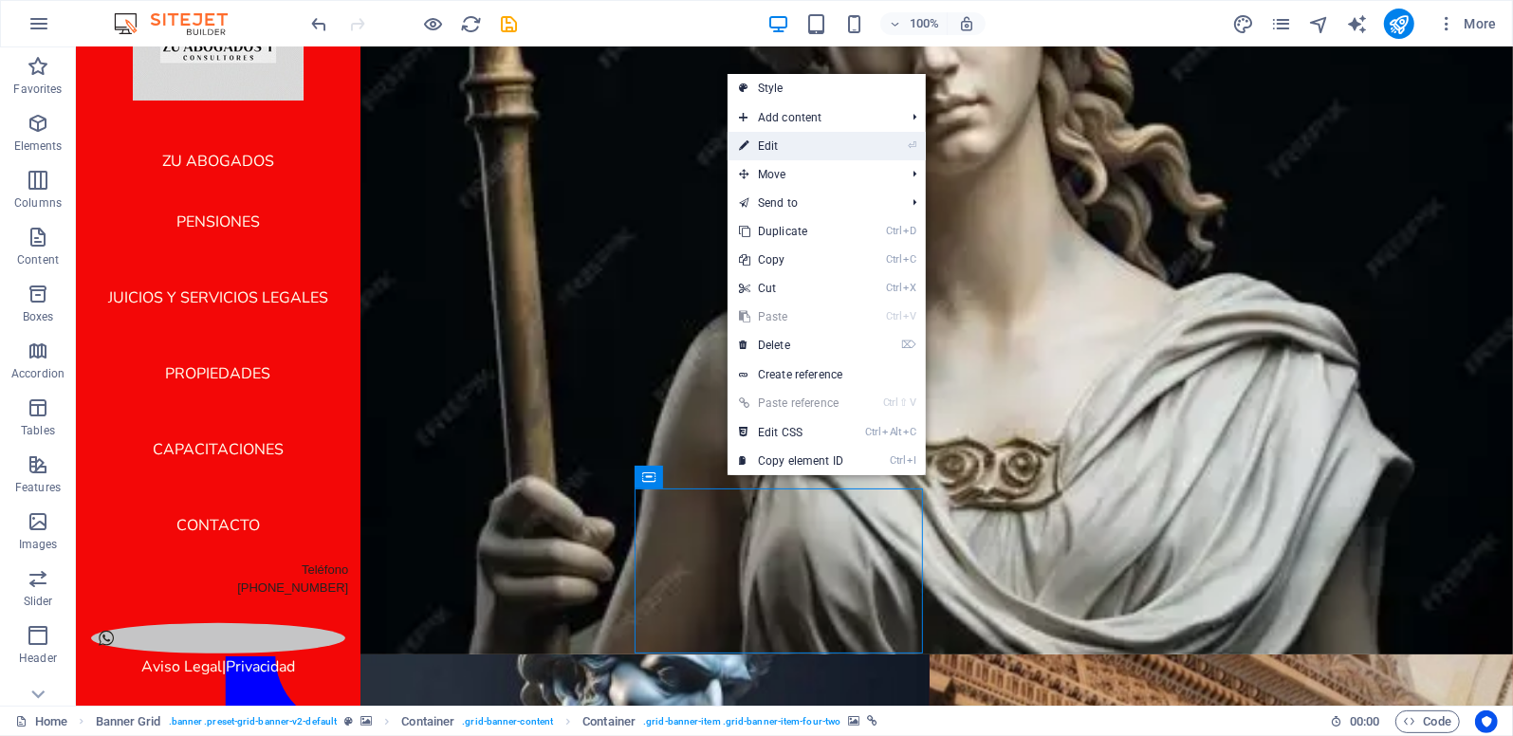
click at [772, 152] on link "⏎ Edit" at bounding box center [791, 146] width 127 height 28
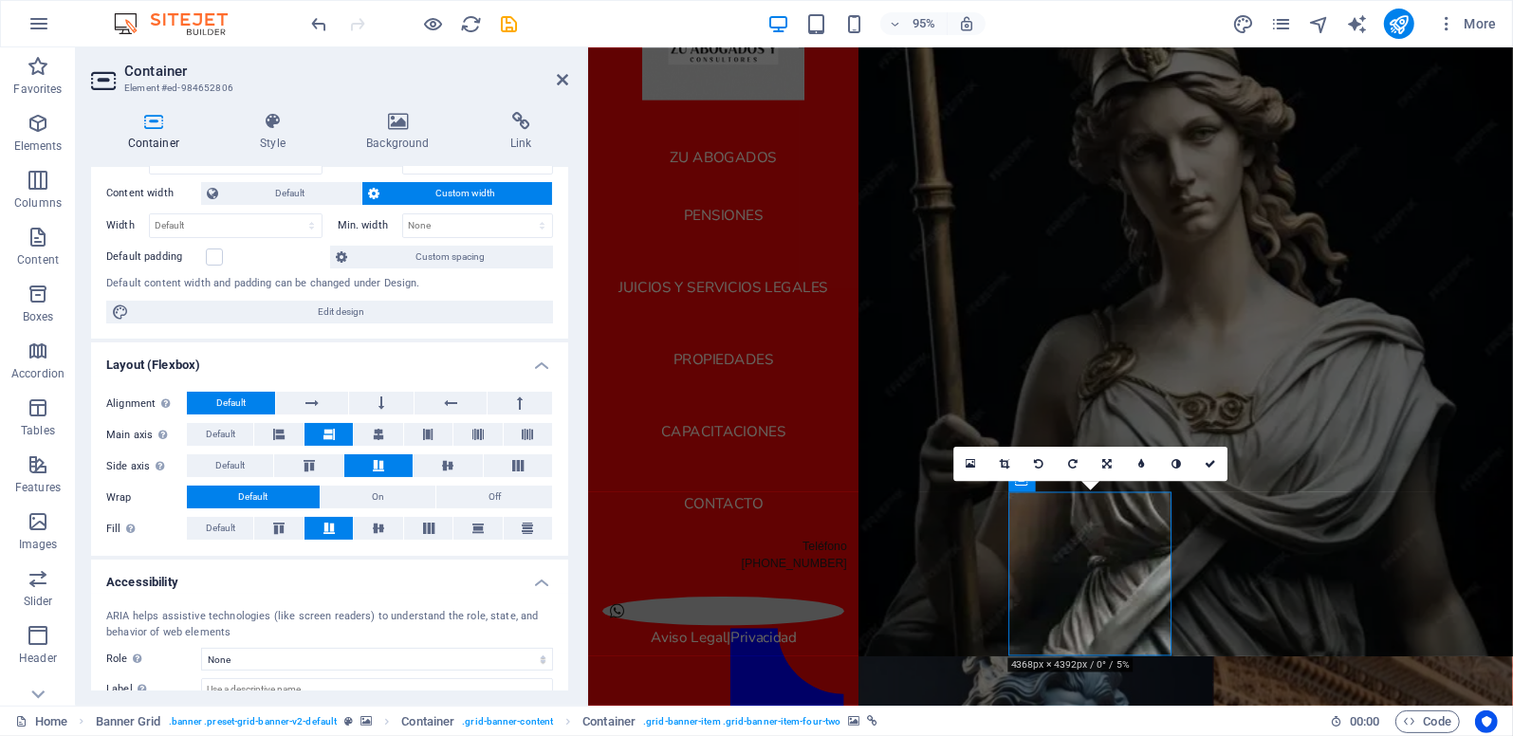
scroll to position [0, 0]
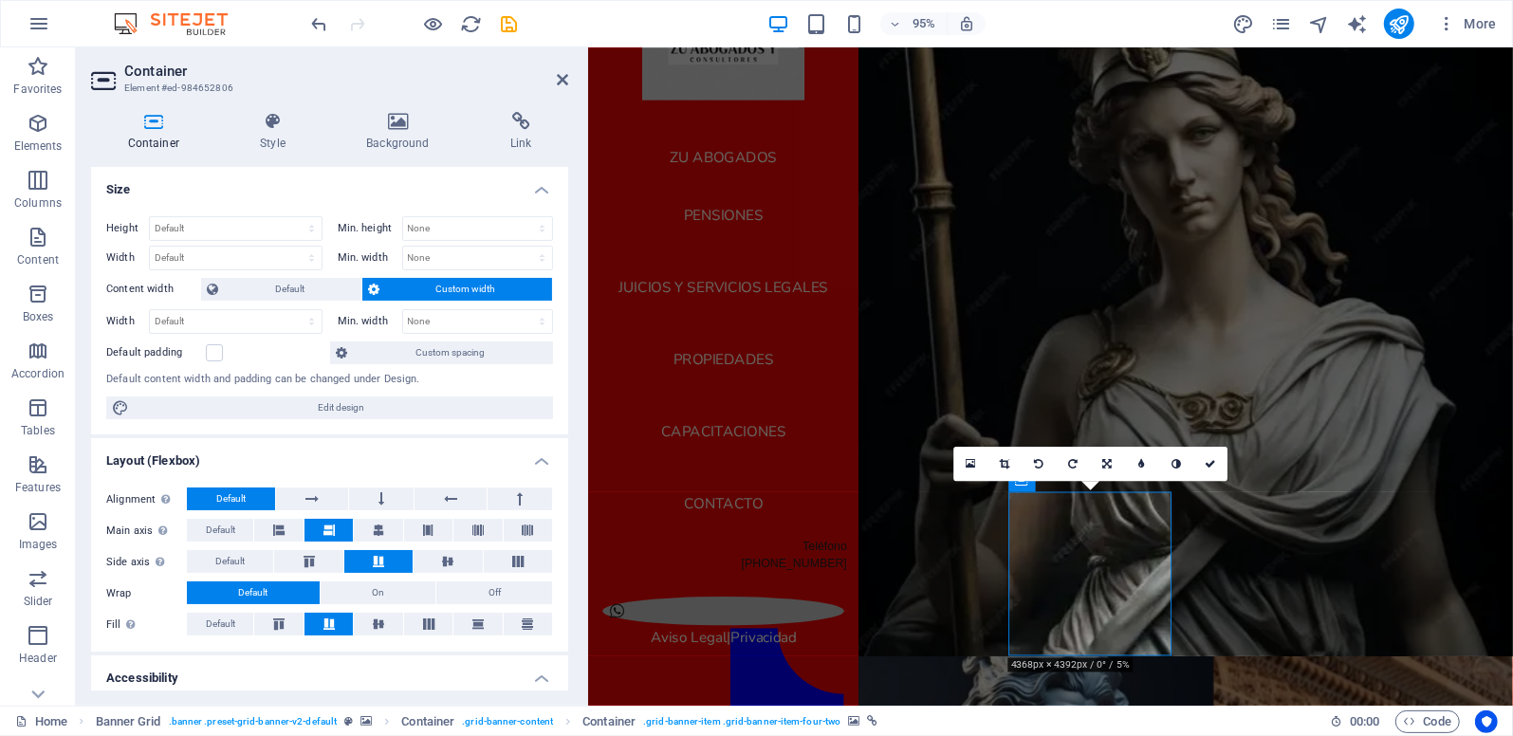
click at [568, 82] on aside "Container Element #ed-984652806 Container Style Background Link Size Height Def…" at bounding box center [332, 376] width 512 height 659
click at [565, 79] on icon at bounding box center [562, 79] width 11 height 15
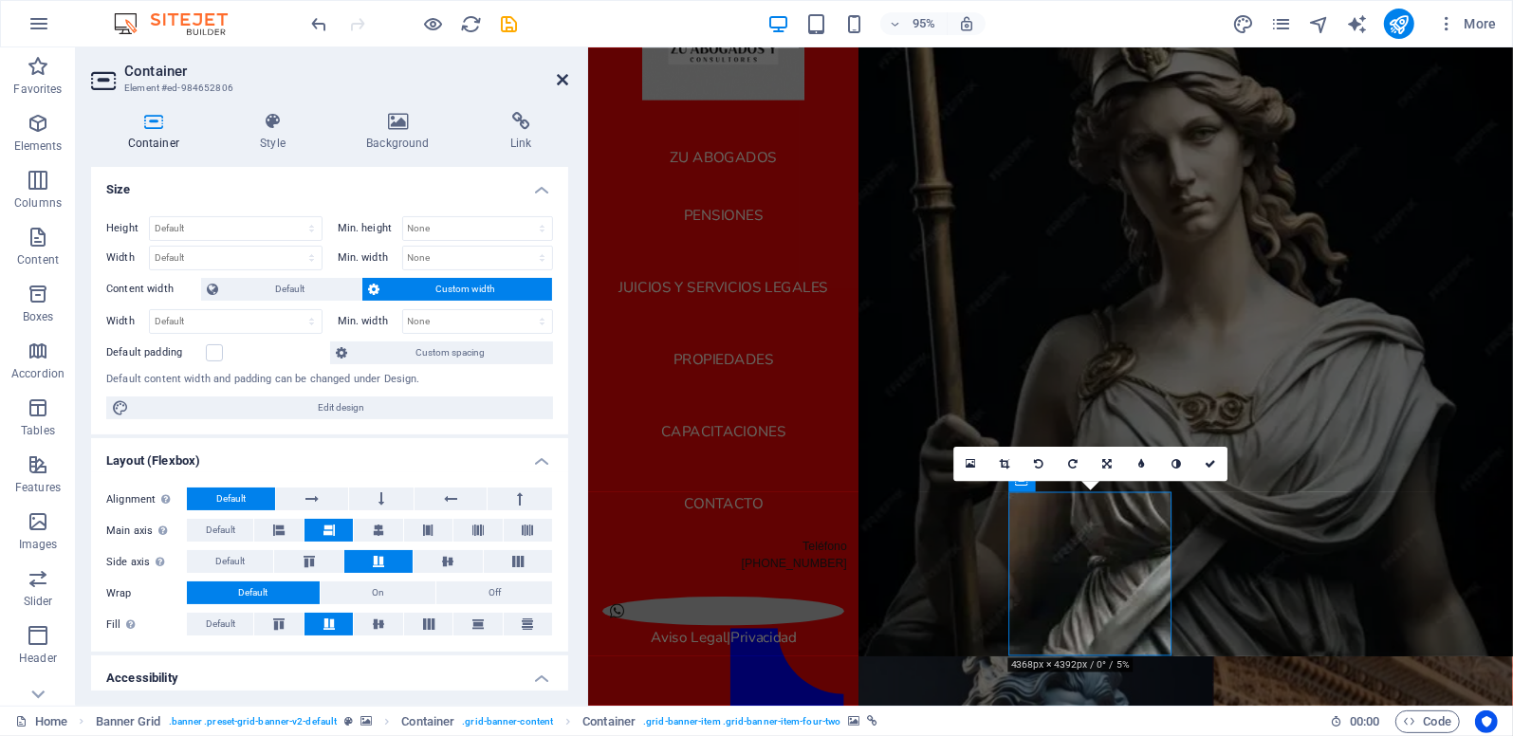
click at [560, 78] on icon at bounding box center [562, 79] width 11 height 15
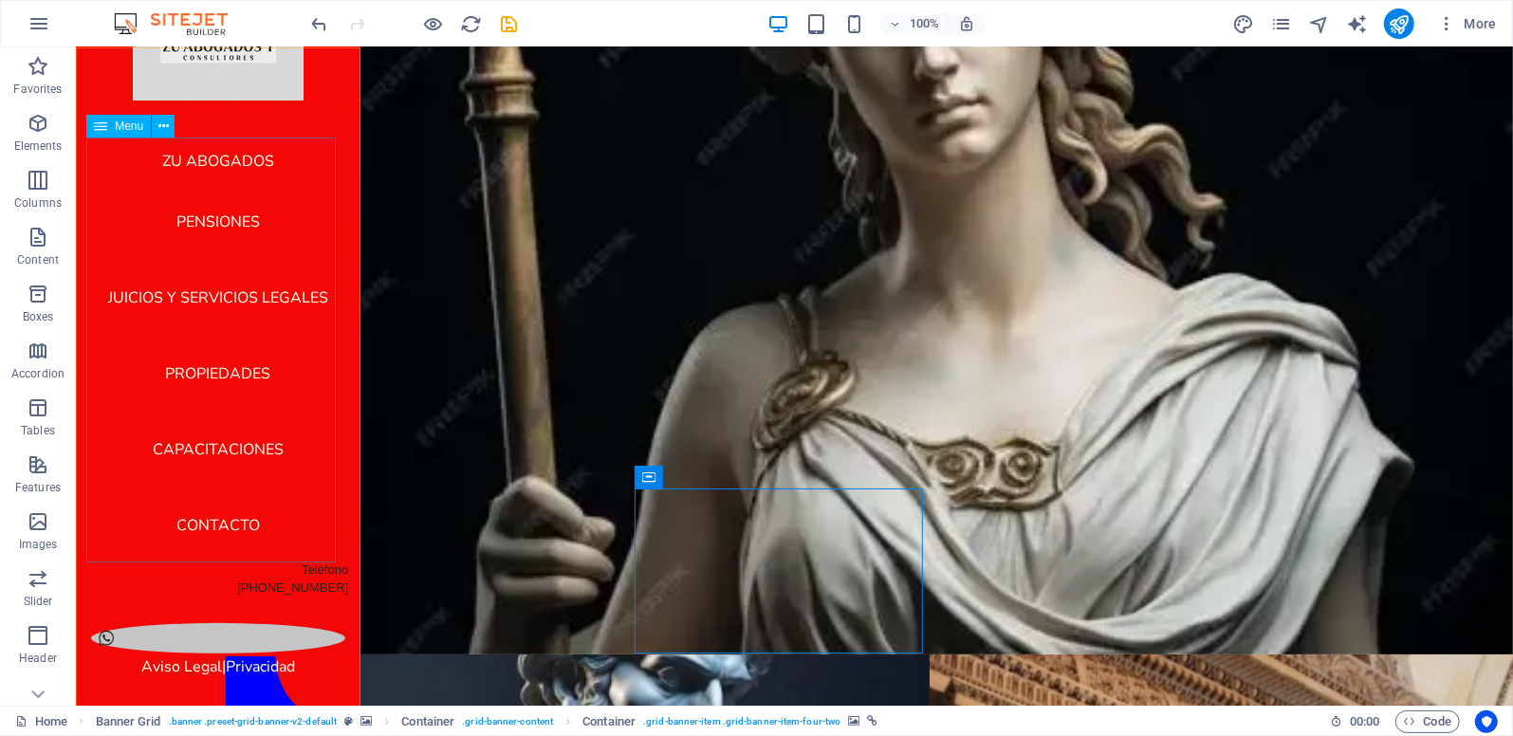
click at [242, 523] on nav "ZU ABOGADOS pensiones juicios y servicios legales propiedades capacitaciones Co…" at bounding box center [217, 350] width 254 height 425
select select "3"
select select
select select "5"
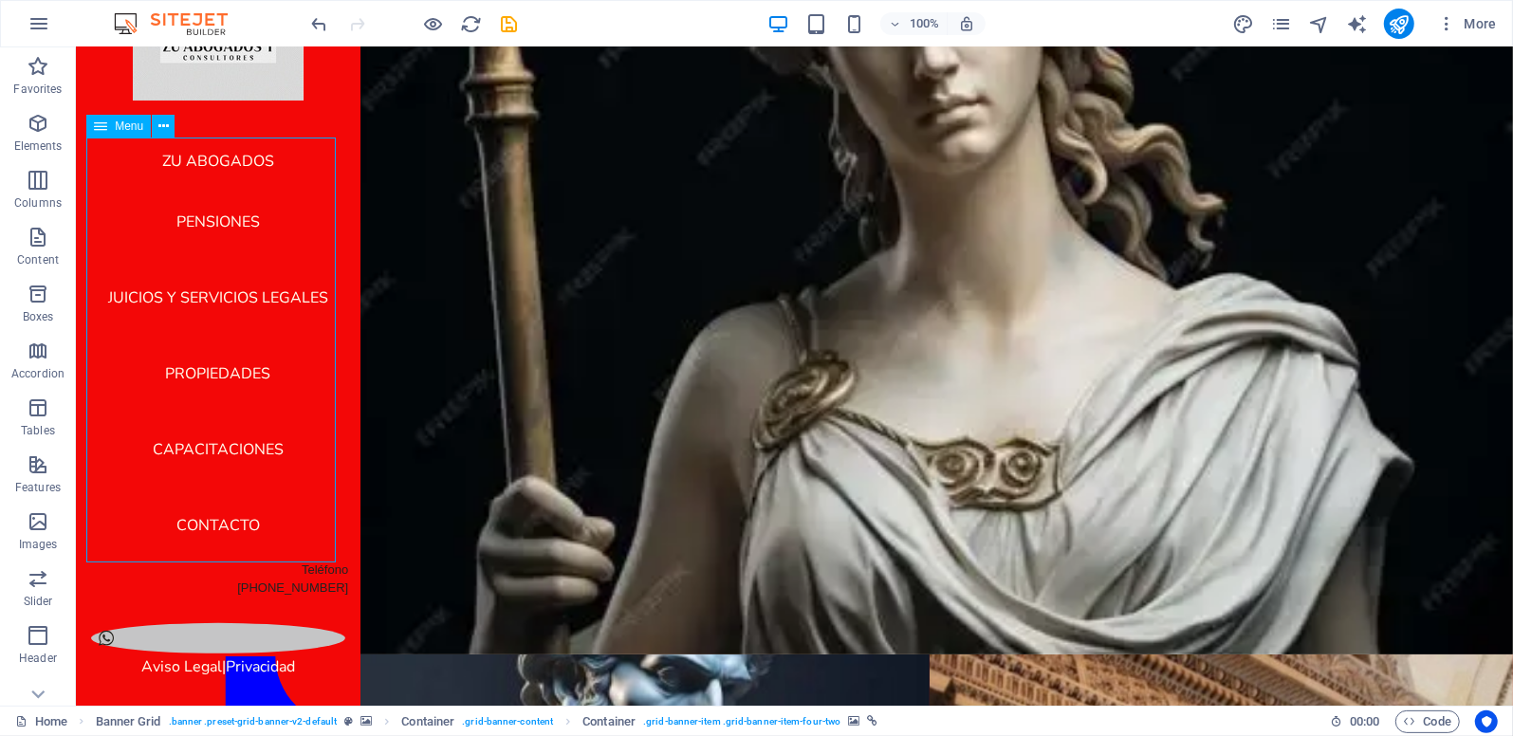
select select
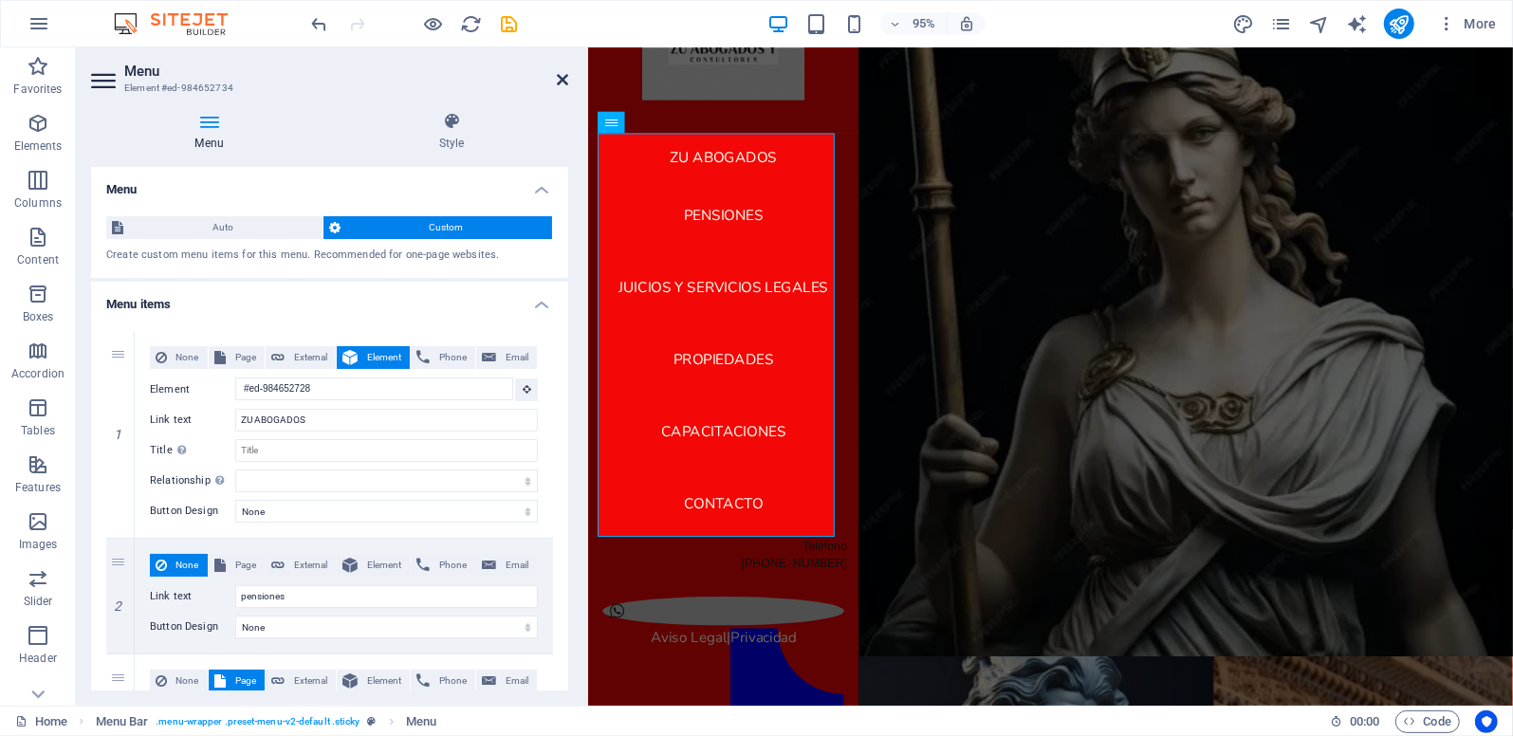
click at [566, 75] on icon at bounding box center [562, 79] width 11 height 15
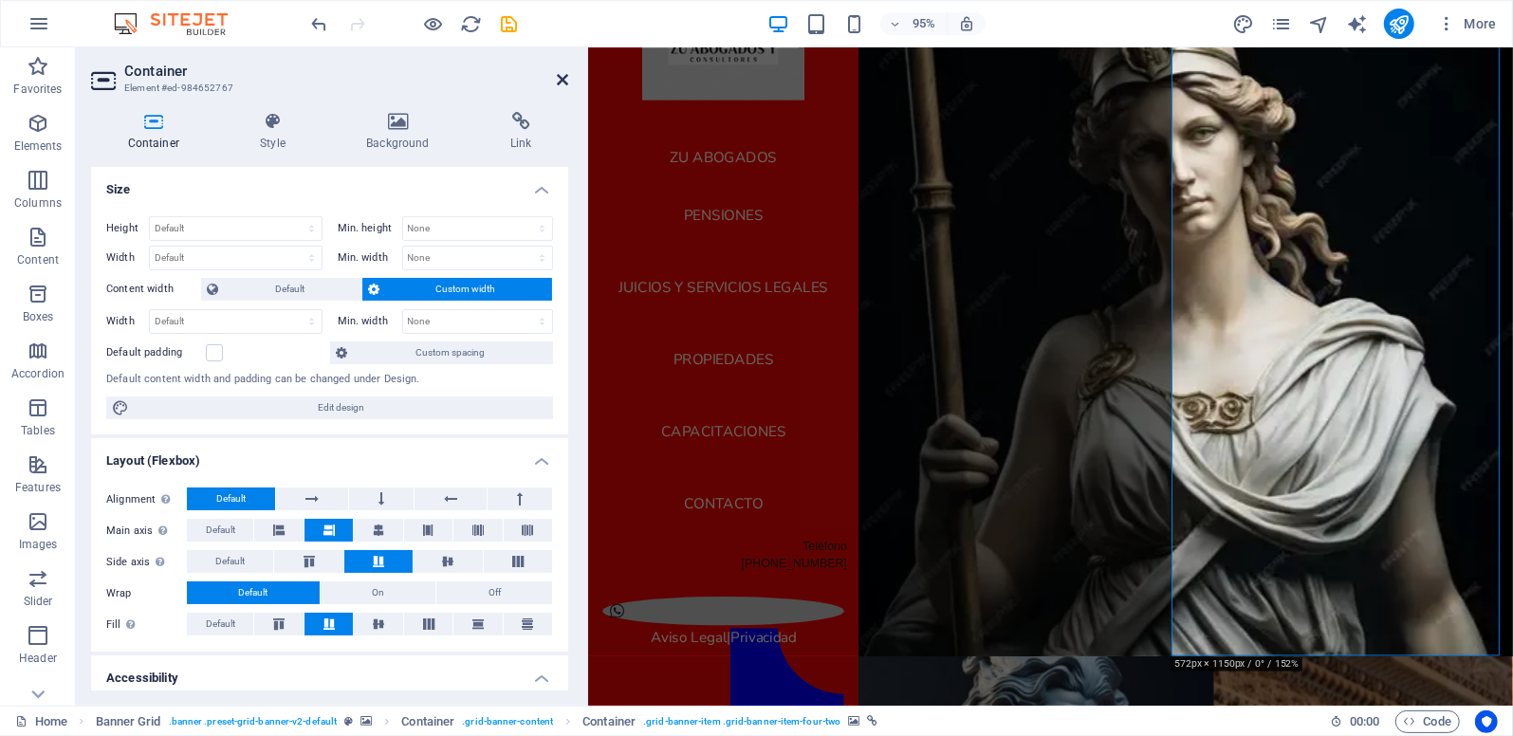
click at [566, 84] on icon at bounding box center [562, 79] width 11 height 15
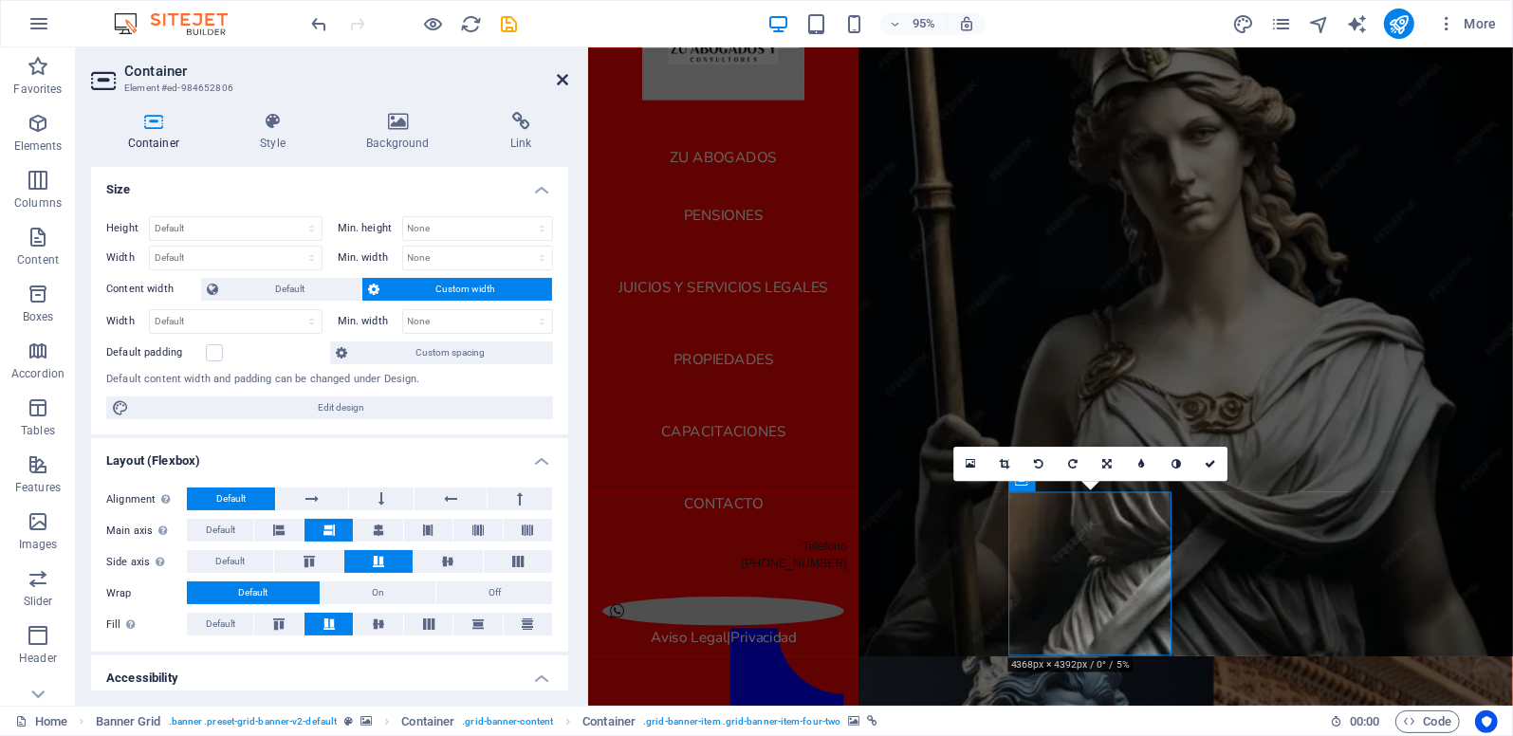
click at [563, 84] on icon at bounding box center [562, 79] width 11 height 15
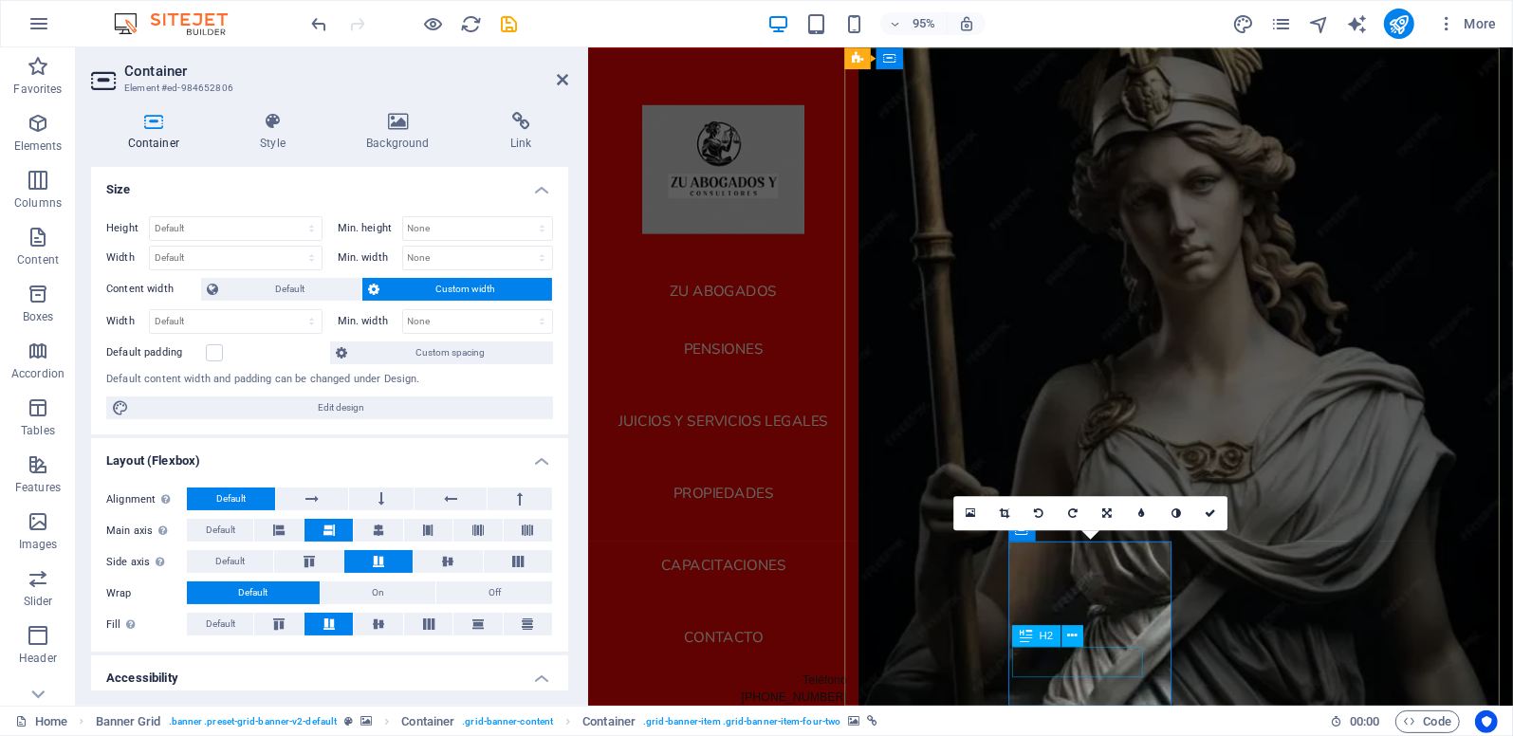
drag, startPoint x: 1129, startPoint y: 693, endPoint x: 1668, endPoint y: 686, distance: 539.0
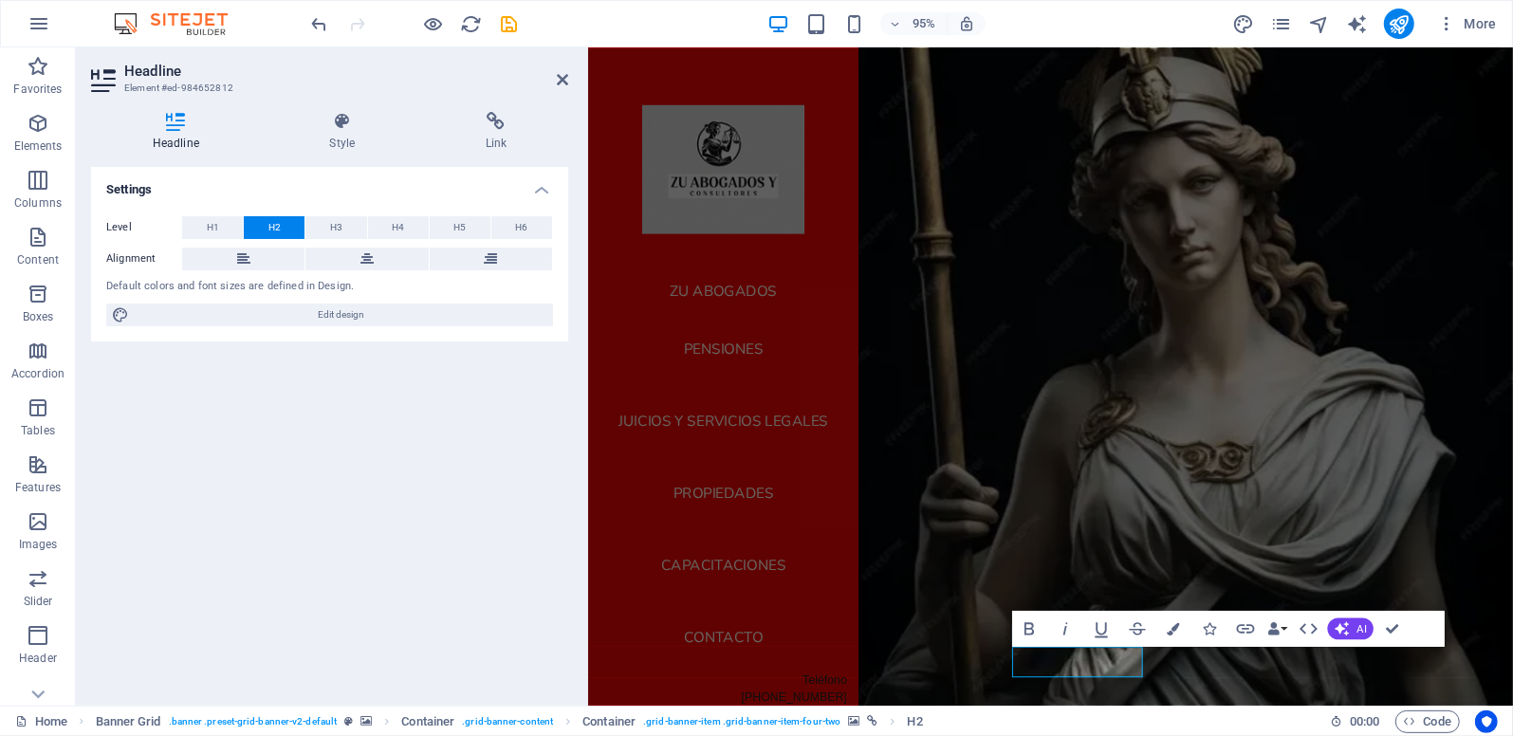
click at [568, 83] on aside "Headline Element #ed-984652812 Headline Style Link Settings Level H1 H2 H3 H4 H…" at bounding box center [332, 376] width 512 height 659
click at [566, 80] on icon at bounding box center [562, 79] width 11 height 15
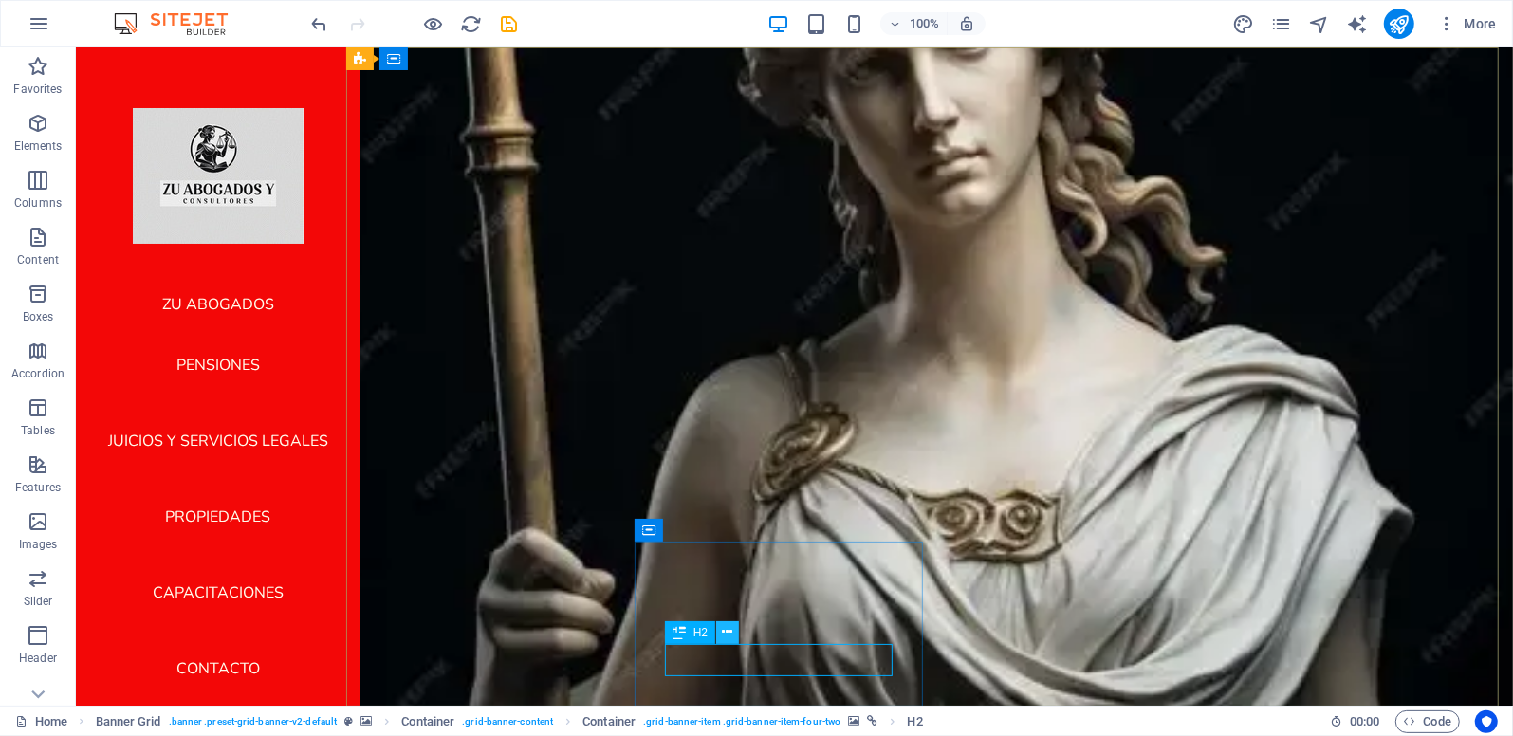
click at [725, 640] on icon at bounding box center [728, 632] width 10 height 20
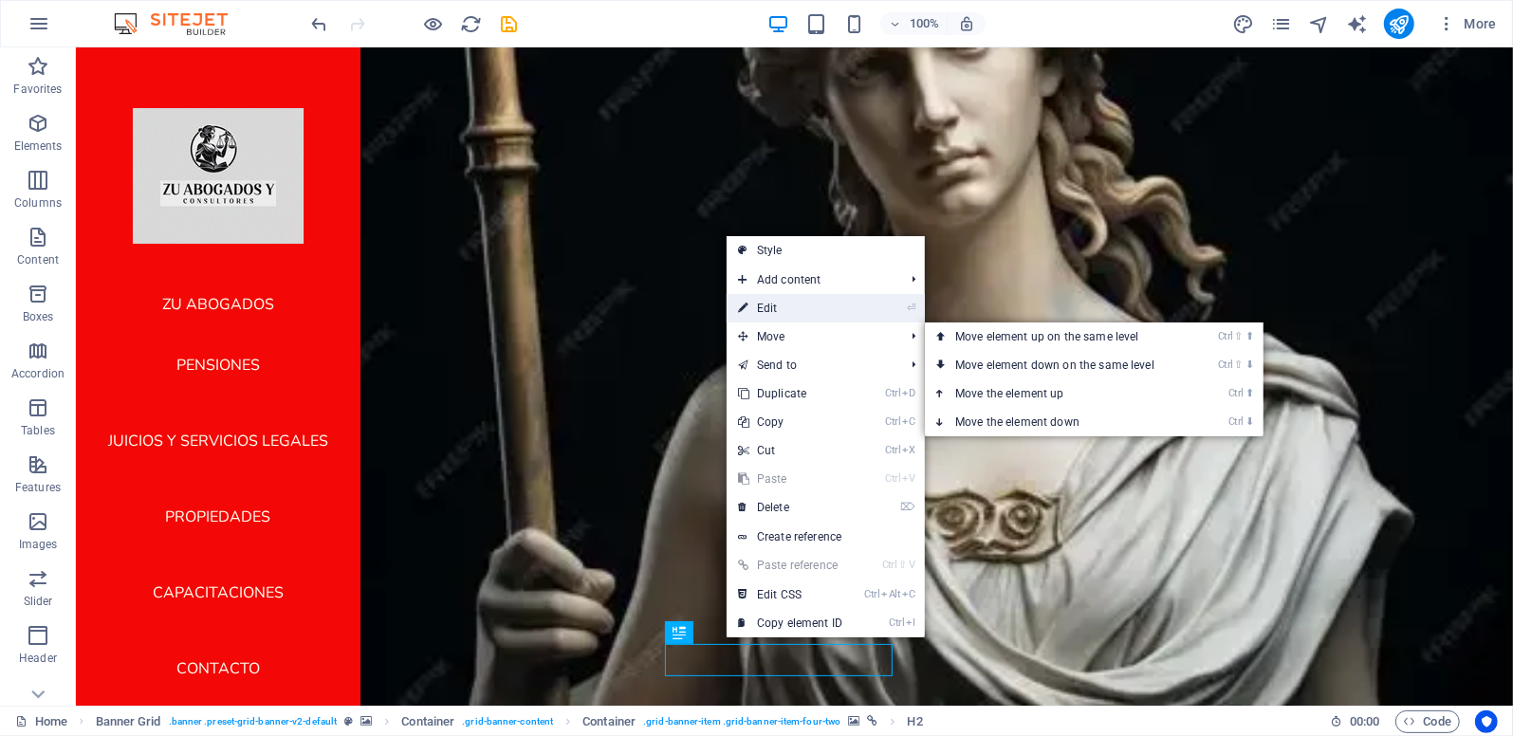
click at [792, 305] on link "⏎ Edit" at bounding box center [790, 308] width 127 height 28
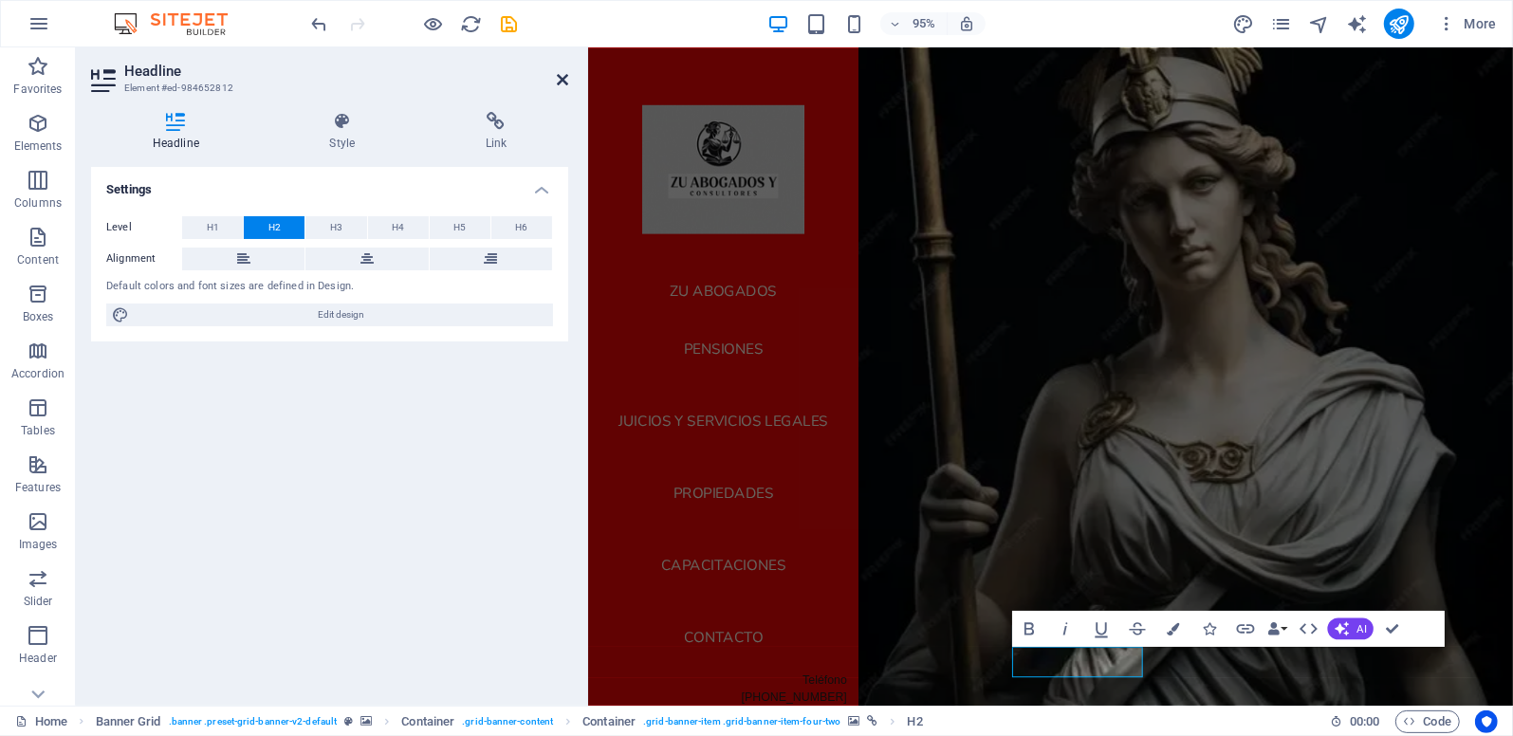
click at [567, 78] on icon at bounding box center [562, 79] width 11 height 15
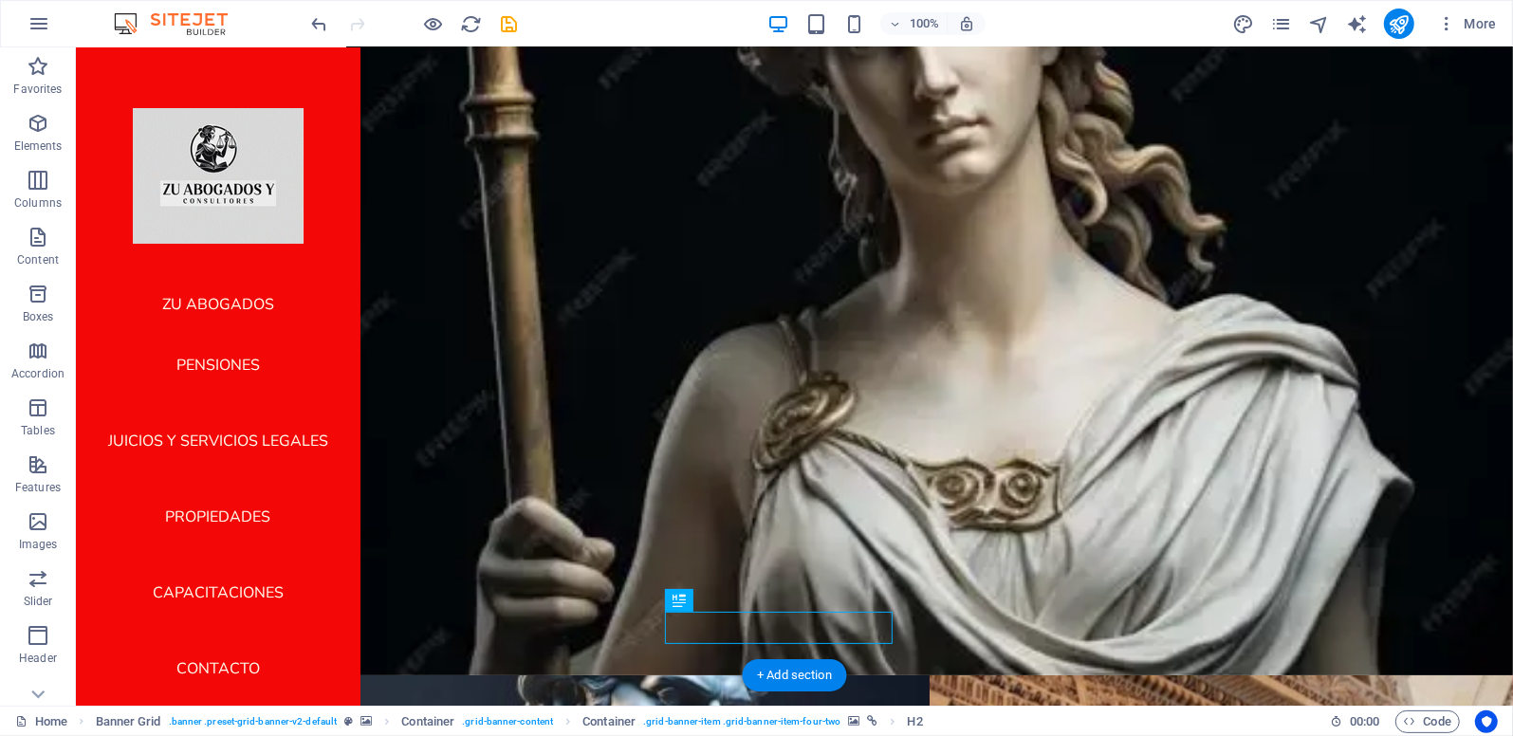
scroll to position [52, 0]
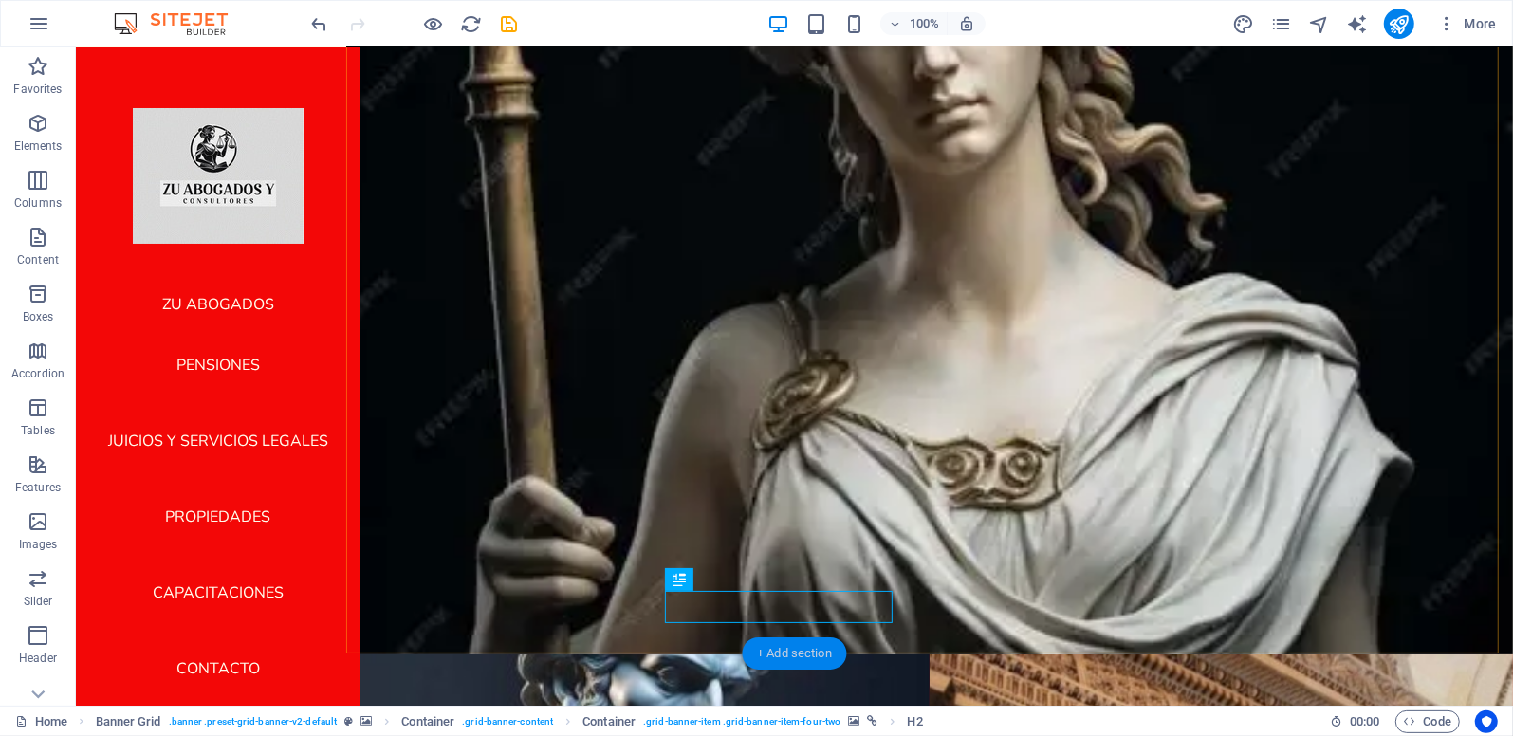
click at [811, 647] on div "+ Add section" at bounding box center [794, 654] width 105 height 32
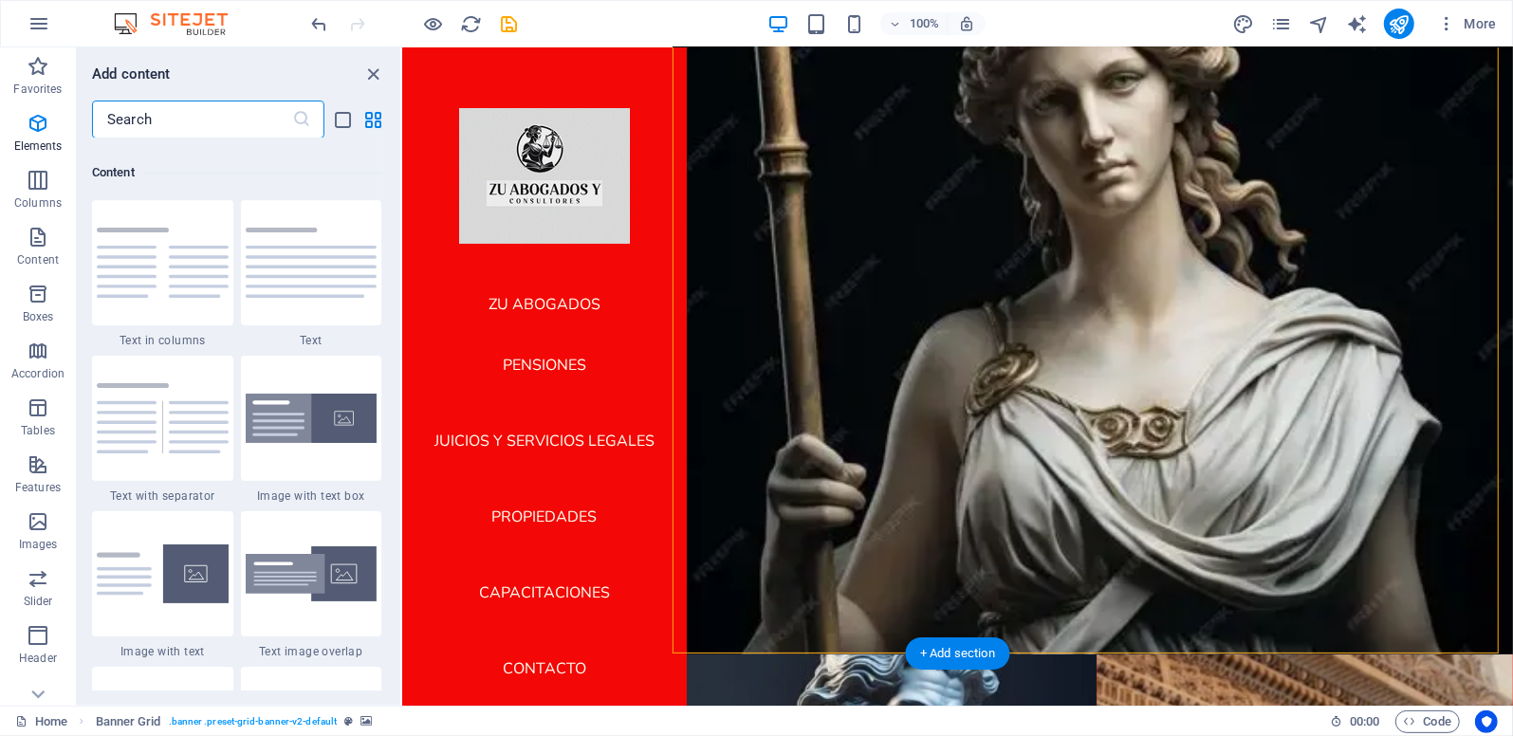
scroll to position [3320, 0]
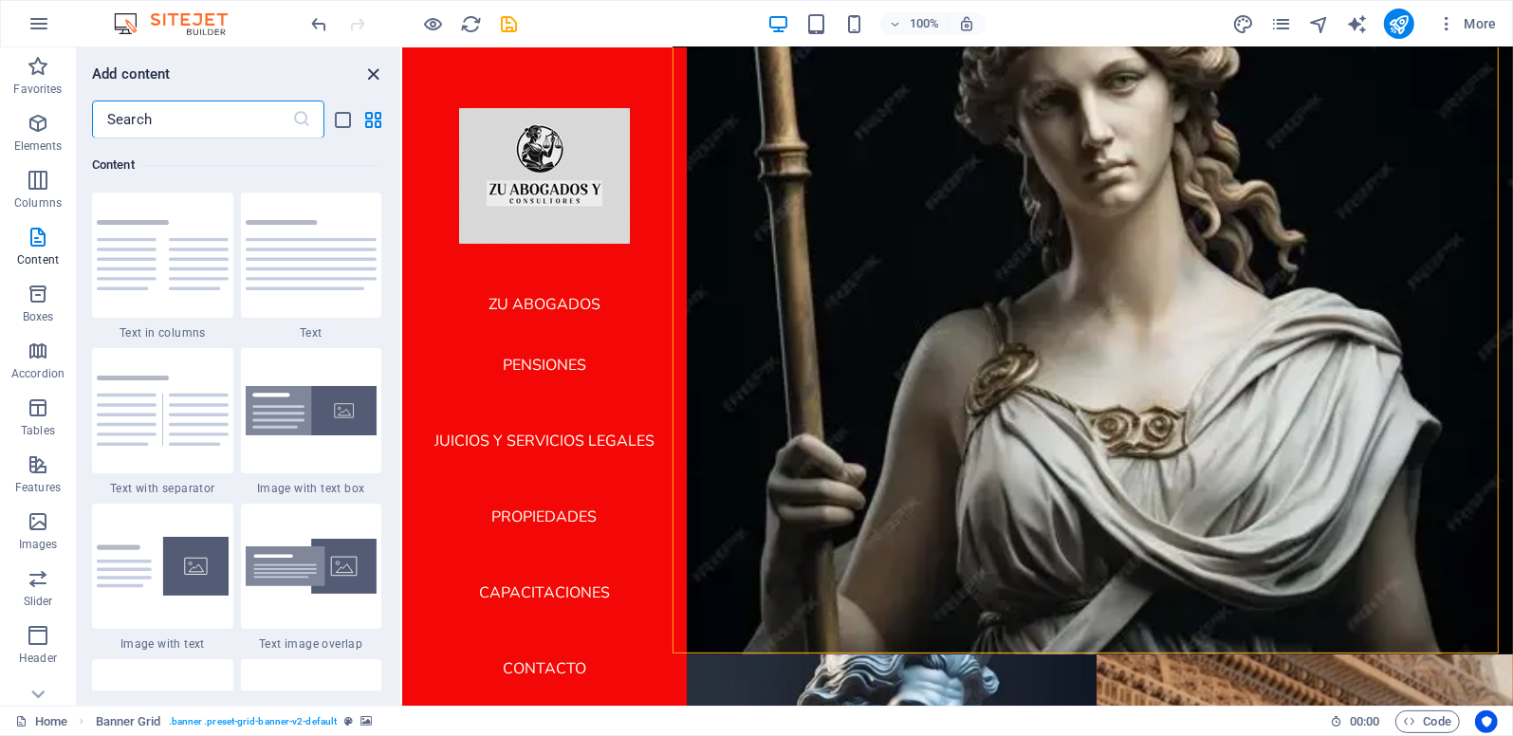
click at [376, 78] on icon "close panel" at bounding box center [374, 75] width 22 height 22
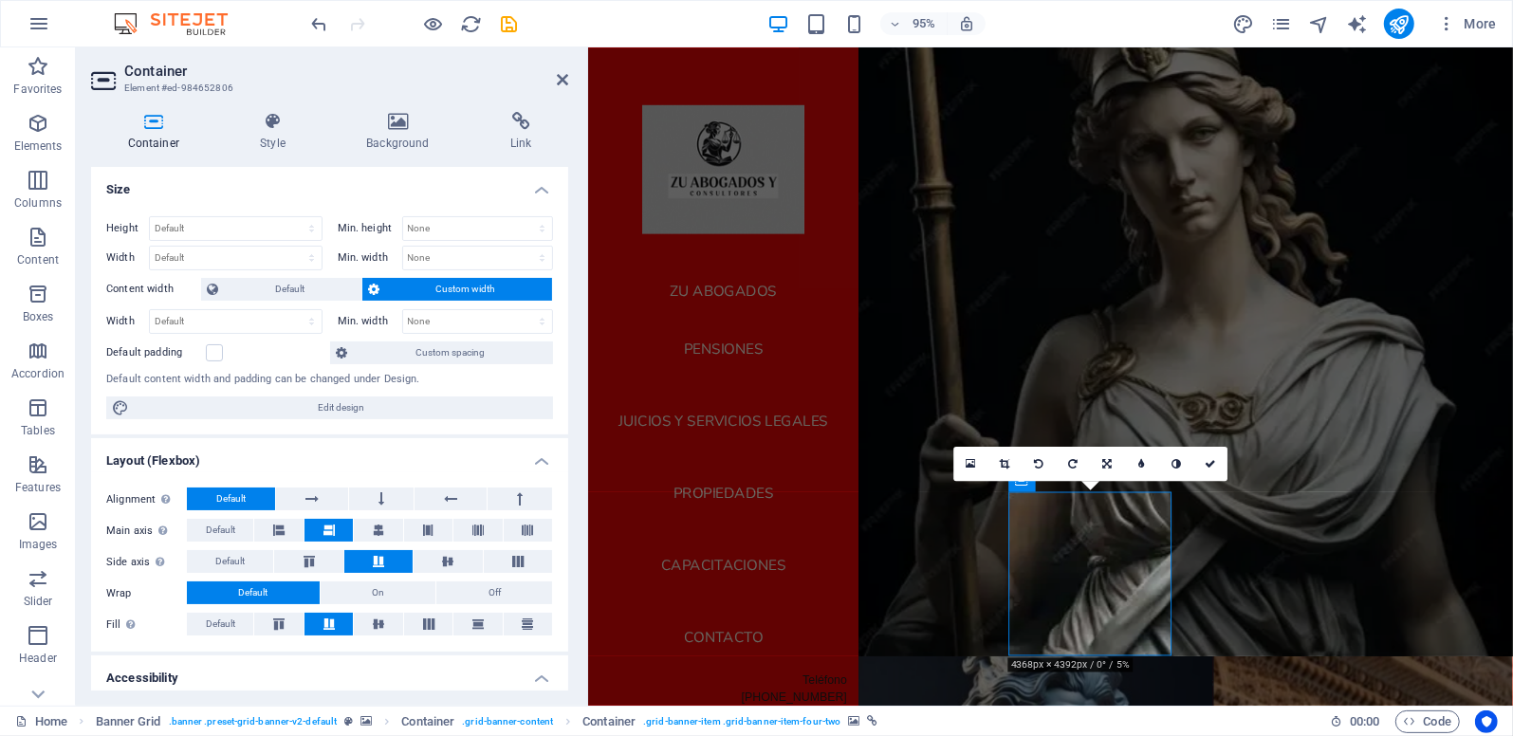
click at [569, 78] on aside "Container Element #ed-984652806 Container Style Background Link Size Height Def…" at bounding box center [332, 376] width 512 height 659
click at [558, 80] on icon at bounding box center [562, 79] width 11 height 15
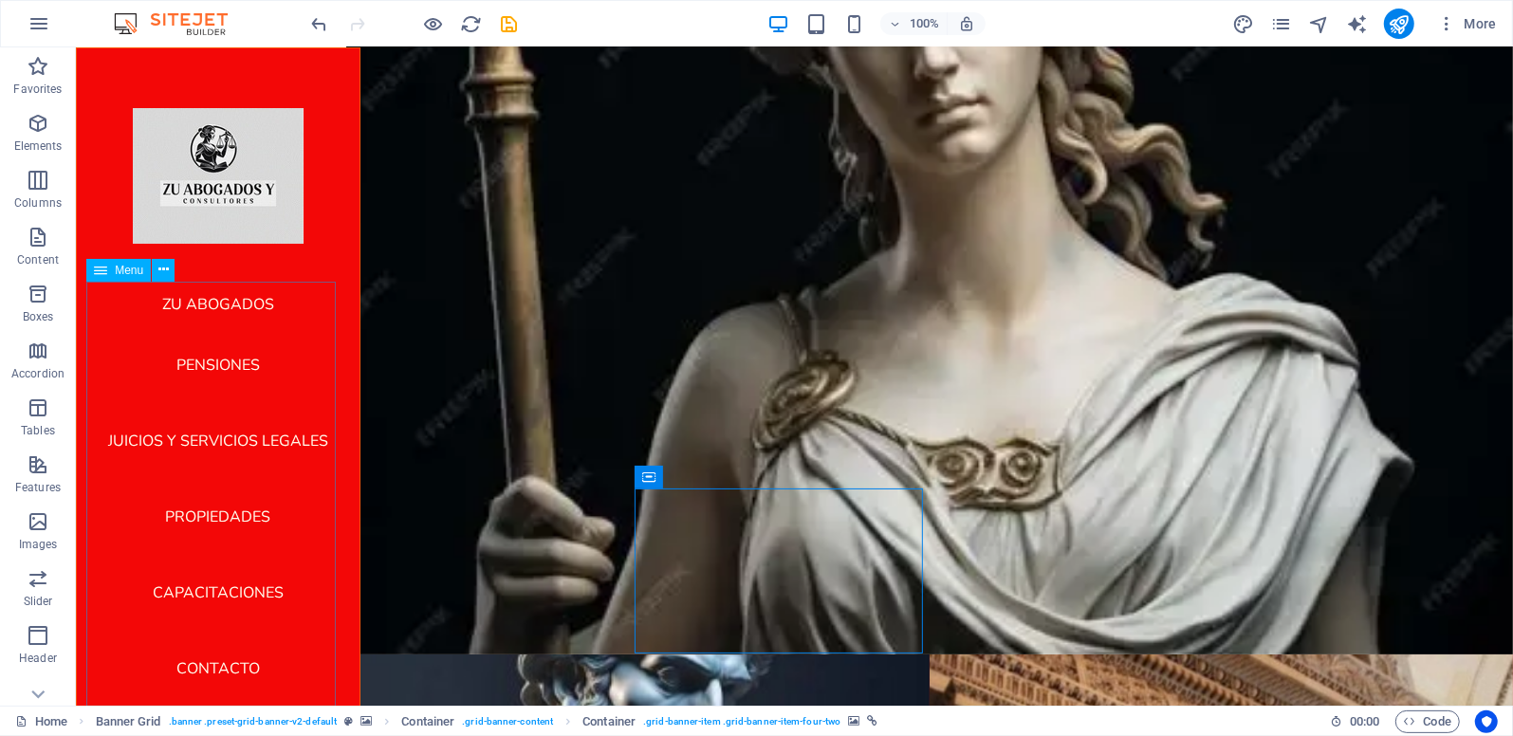
click at [237, 510] on nav "ZU ABOGADOS pensiones juicios y servicios legales propiedades capacitaciones Co…" at bounding box center [217, 493] width 254 height 425
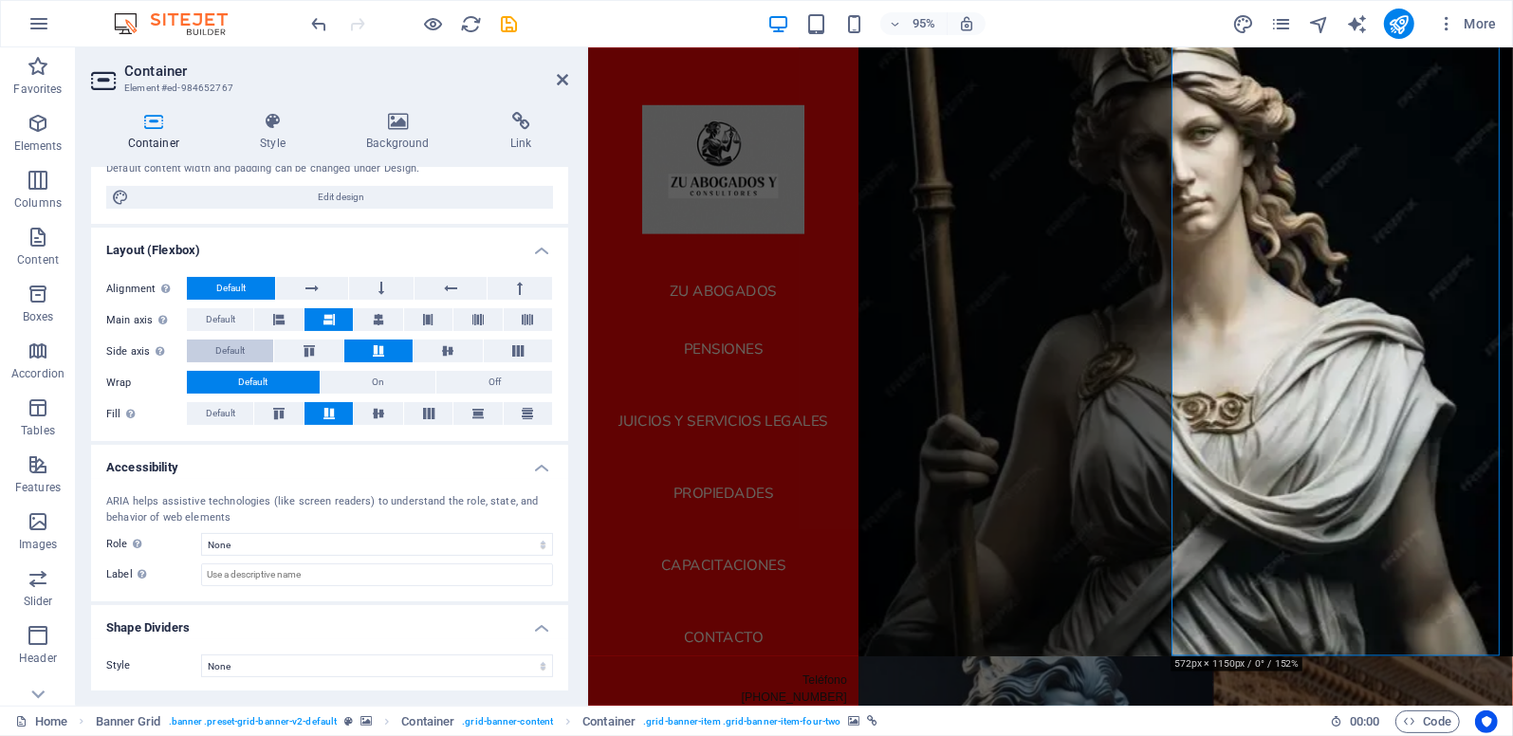
scroll to position [0, 0]
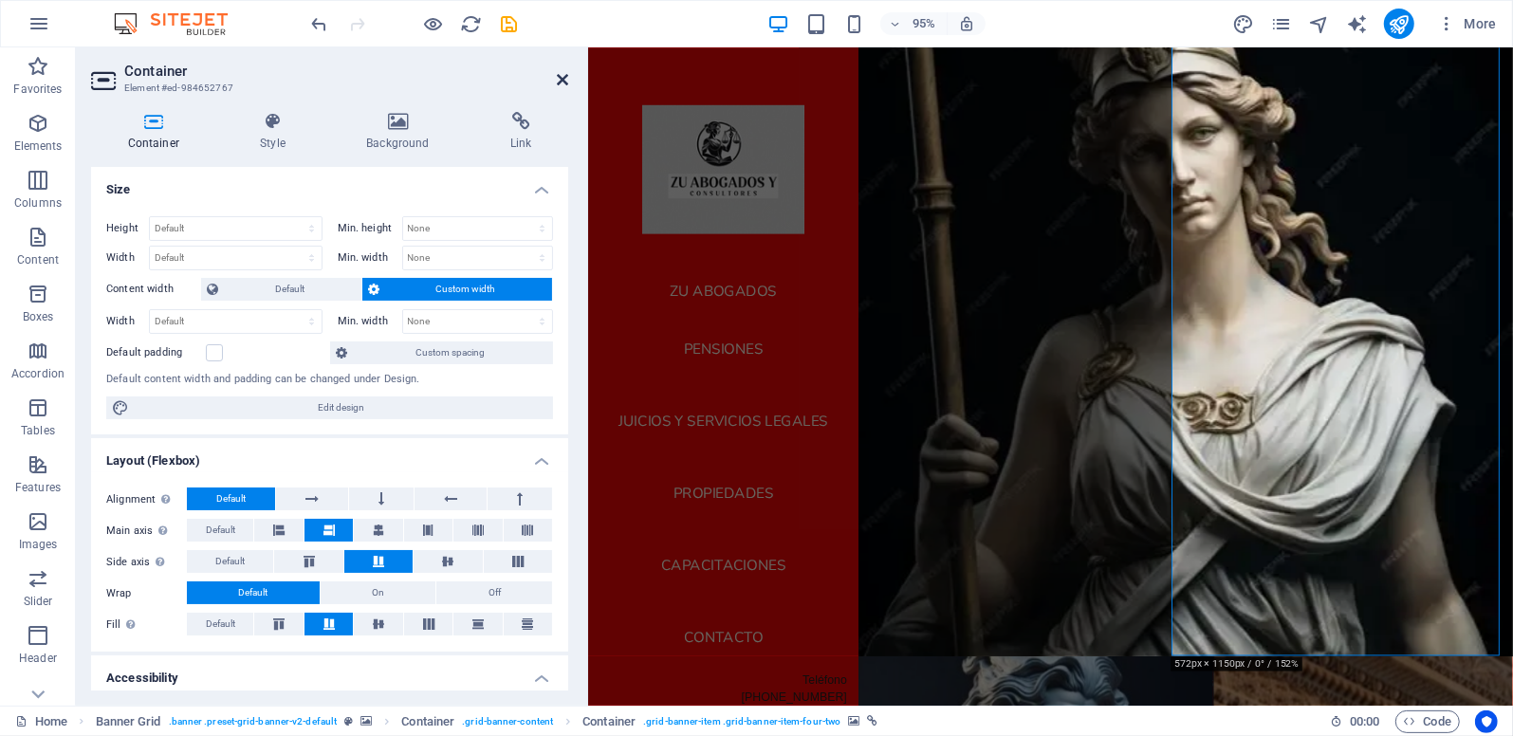
click at [566, 78] on icon at bounding box center [562, 79] width 11 height 15
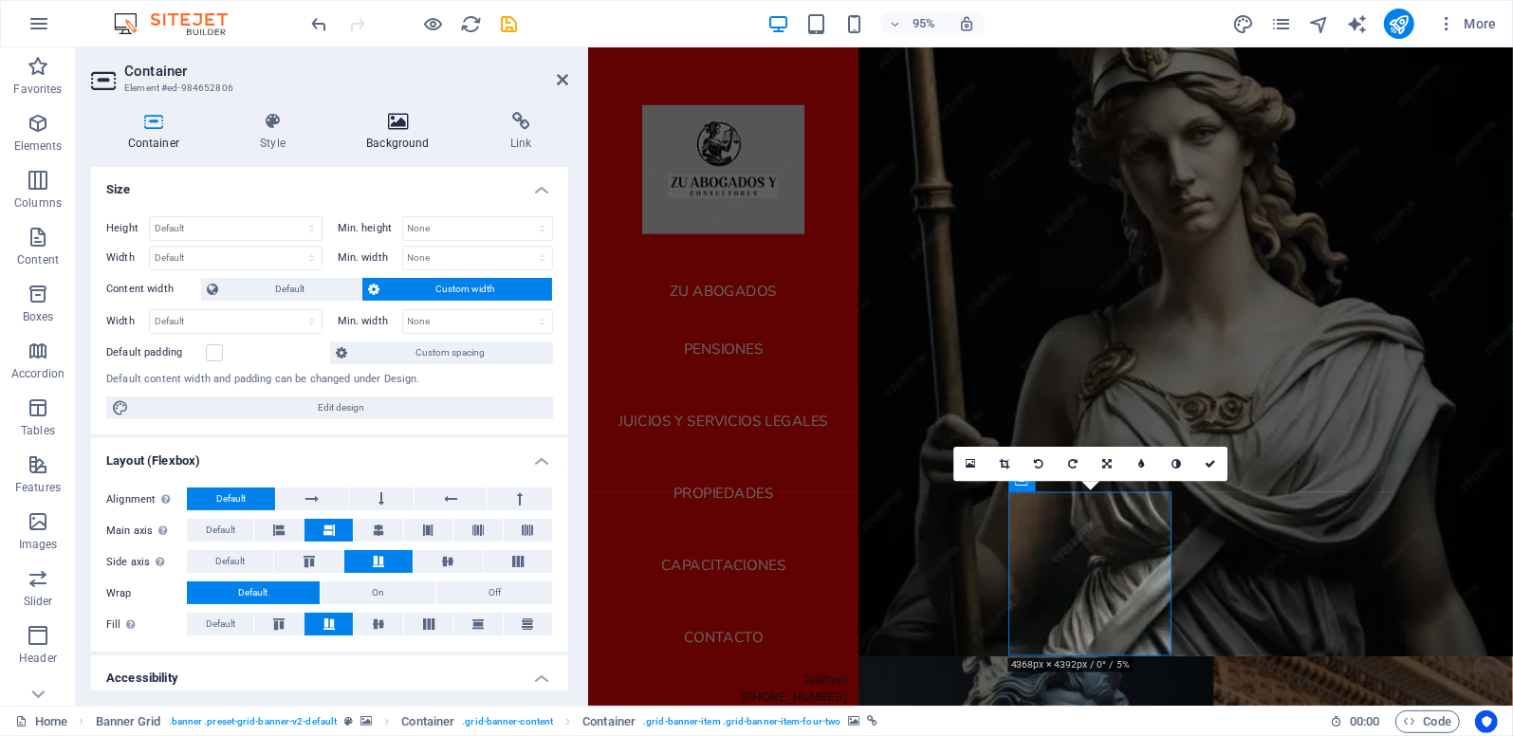
click at [397, 121] on icon at bounding box center [398, 121] width 137 height 19
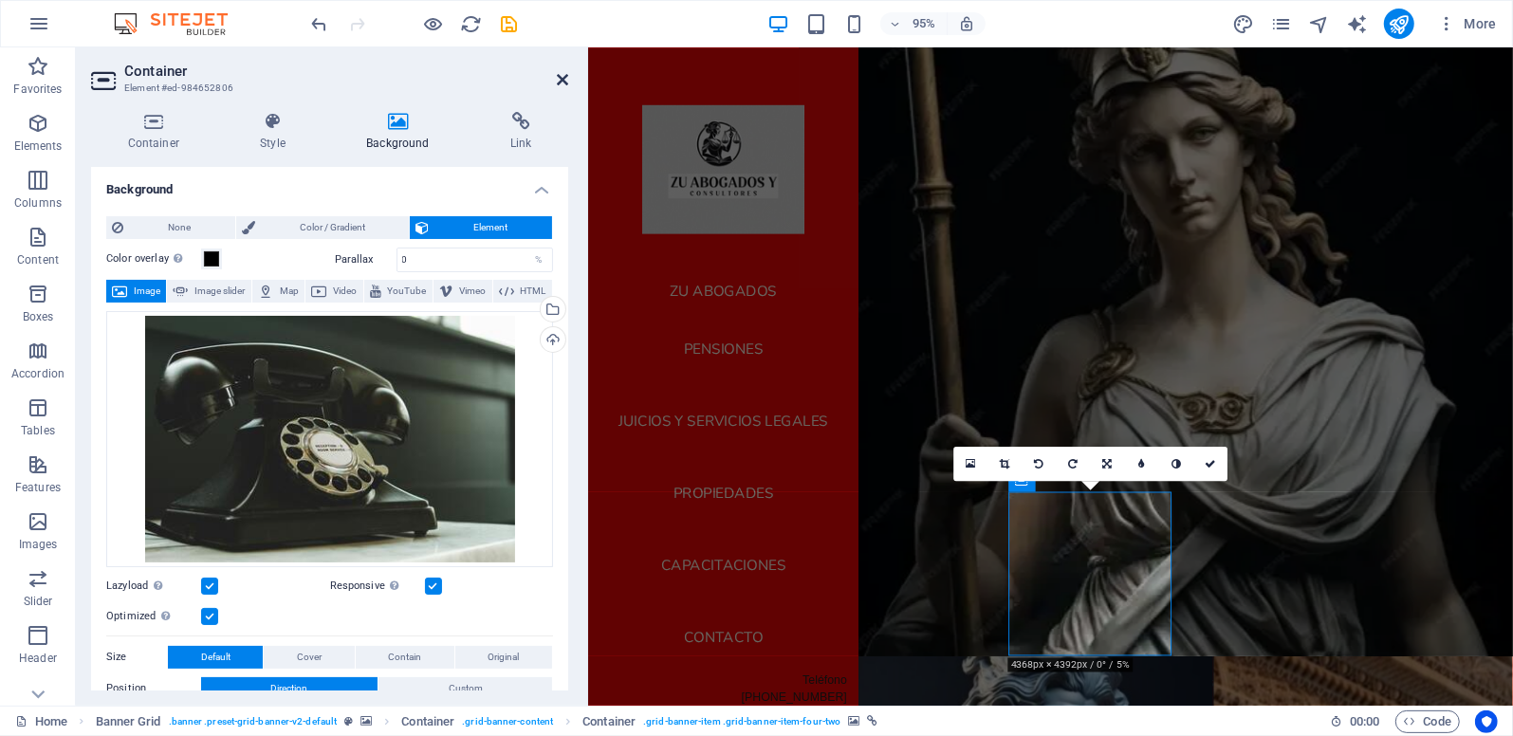
click at [566, 80] on icon at bounding box center [562, 79] width 11 height 15
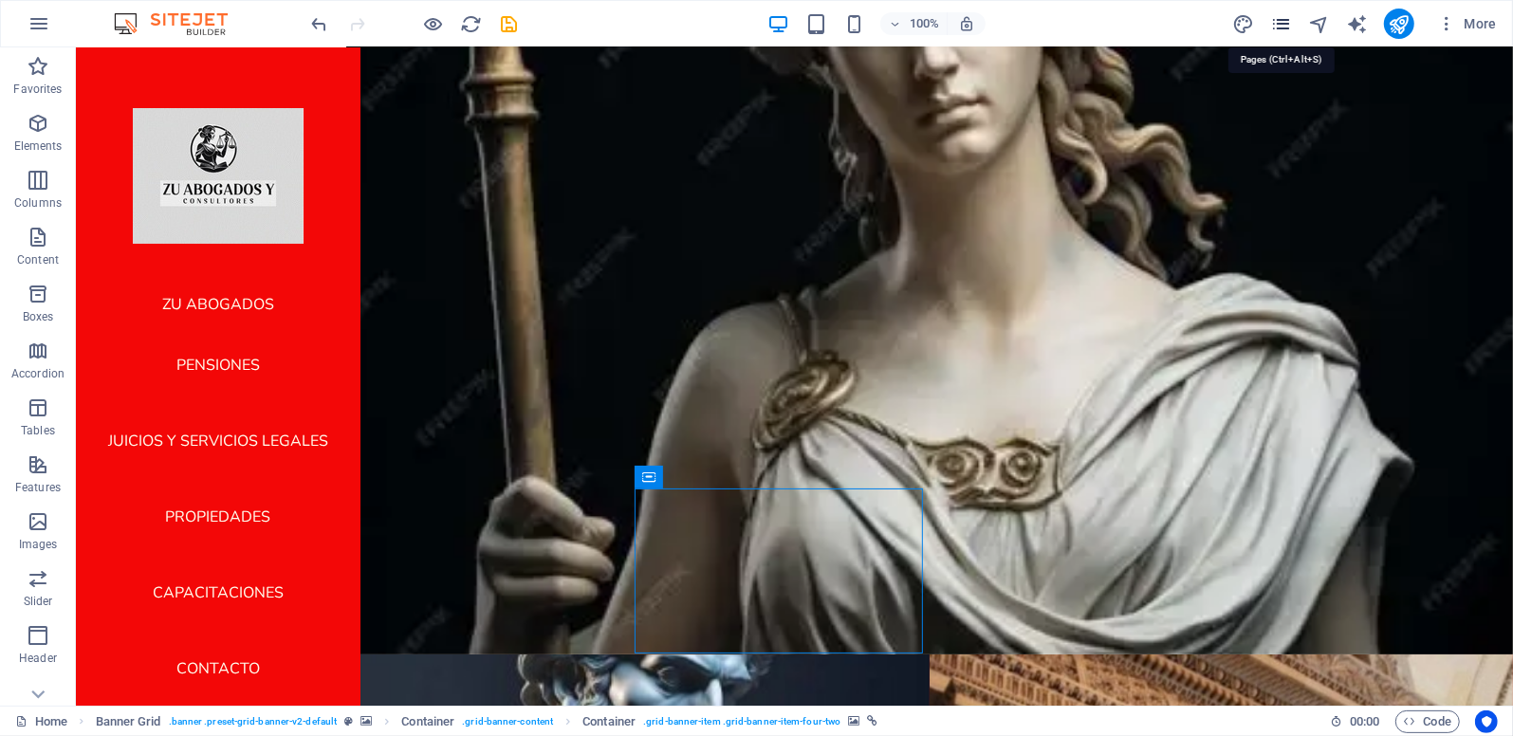
click at [1282, 21] on icon "pages" at bounding box center [1282, 24] width 22 height 22
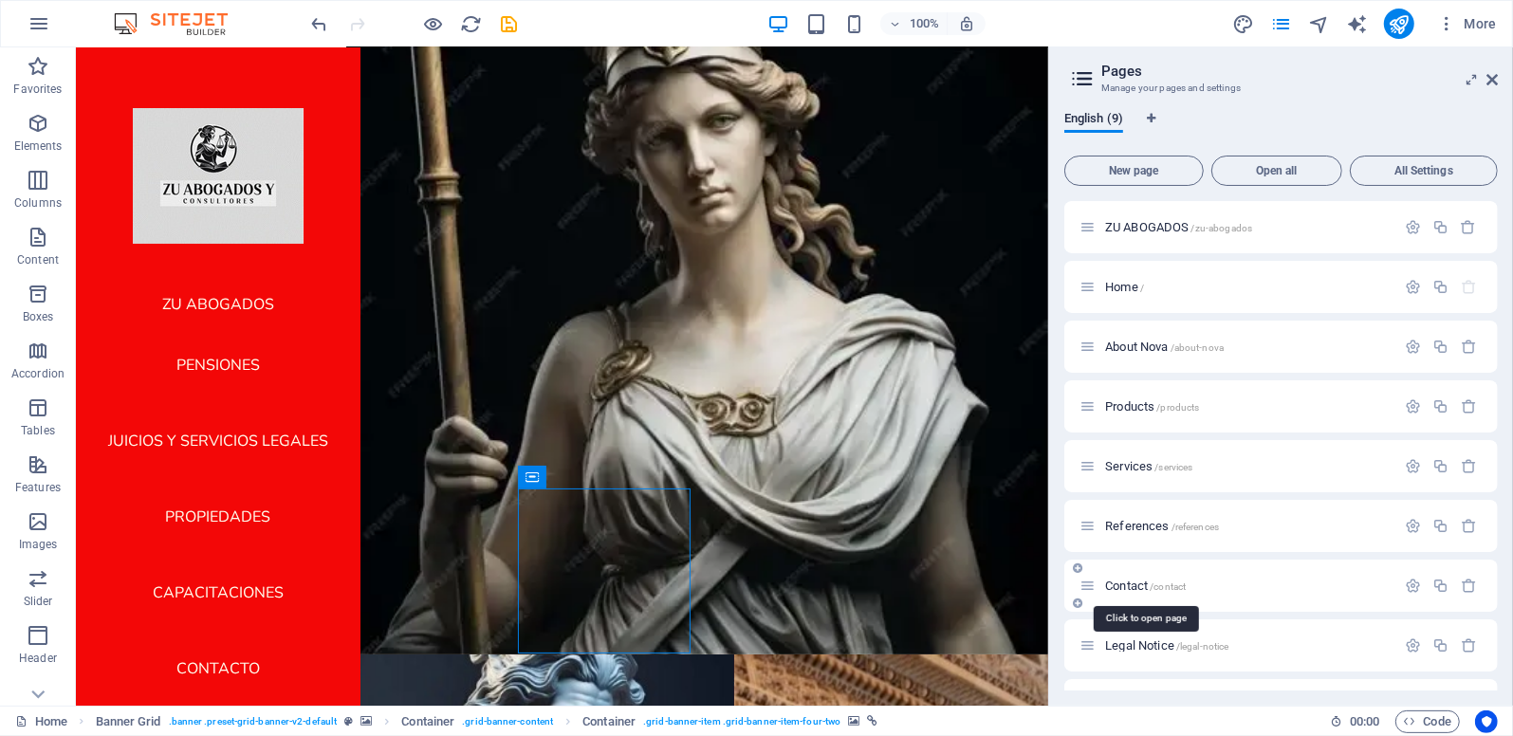
click at [1126, 584] on span "Contact /contact" at bounding box center [1145, 586] width 81 height 14
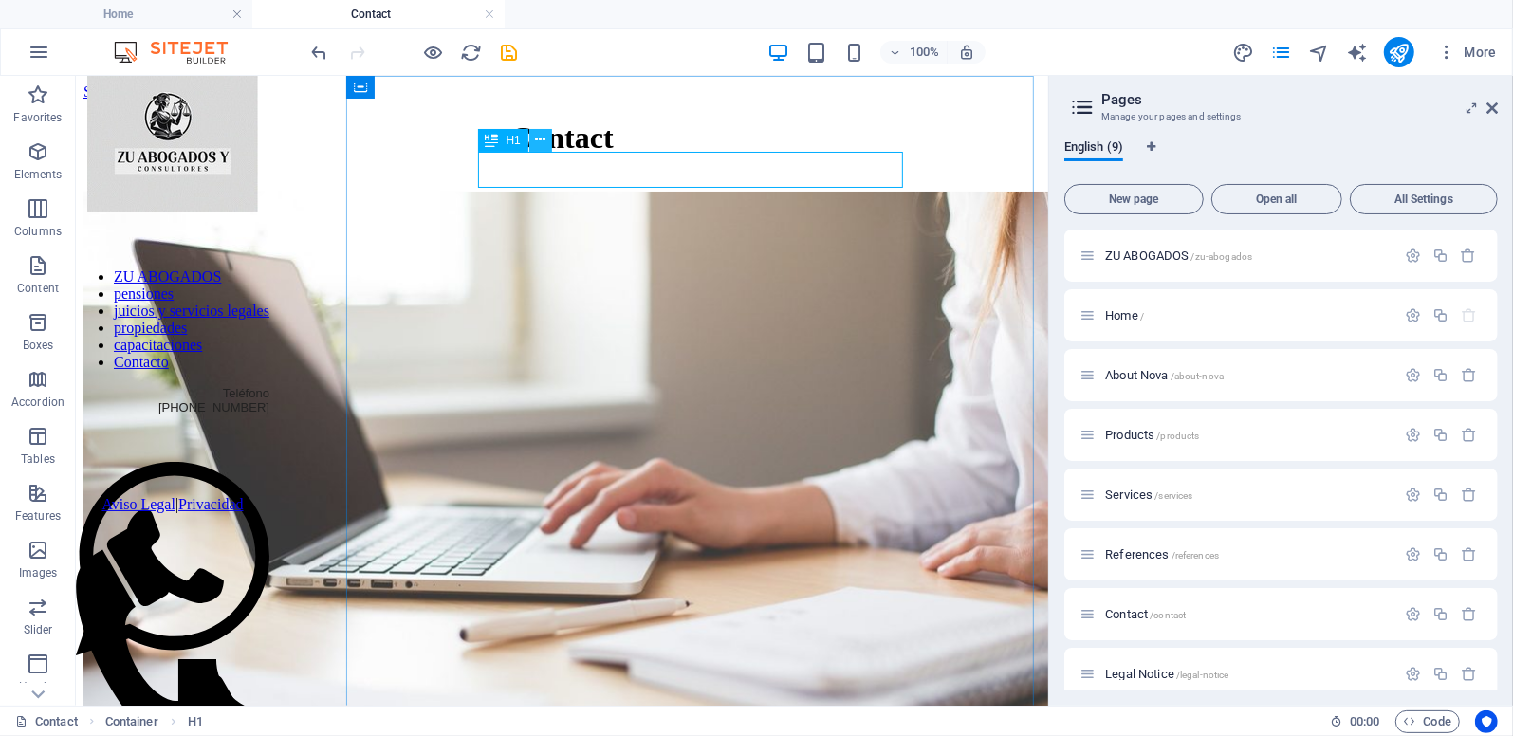
click at [538, 139] on icon at bounding box center [540, 140] width 10 height 20
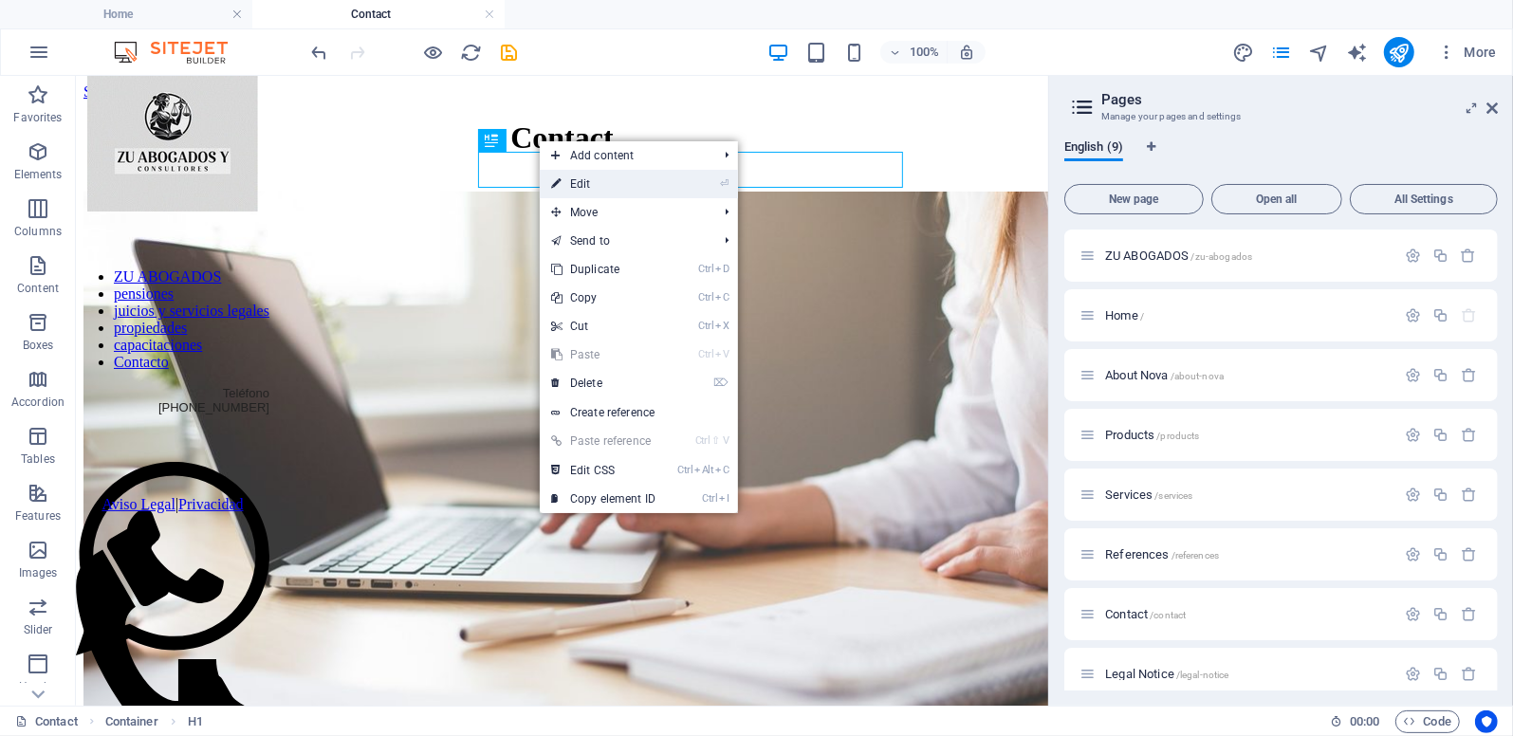
click at [577, 176] on link "⏎ Edit" at bounding box center [603, 184] width 127 height 28
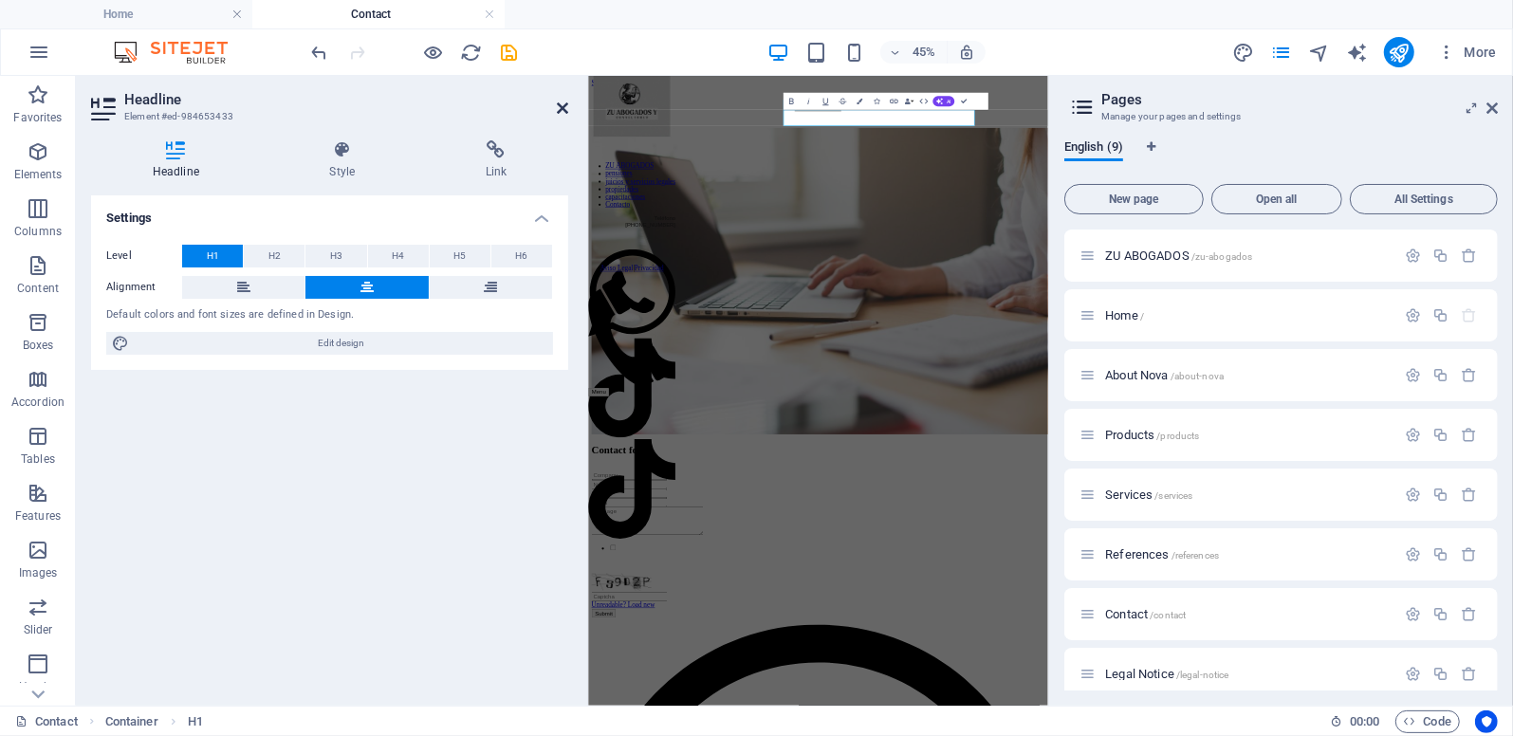
click at [558, 106] on icon at bounding box center [562, 108] width 11 height 15
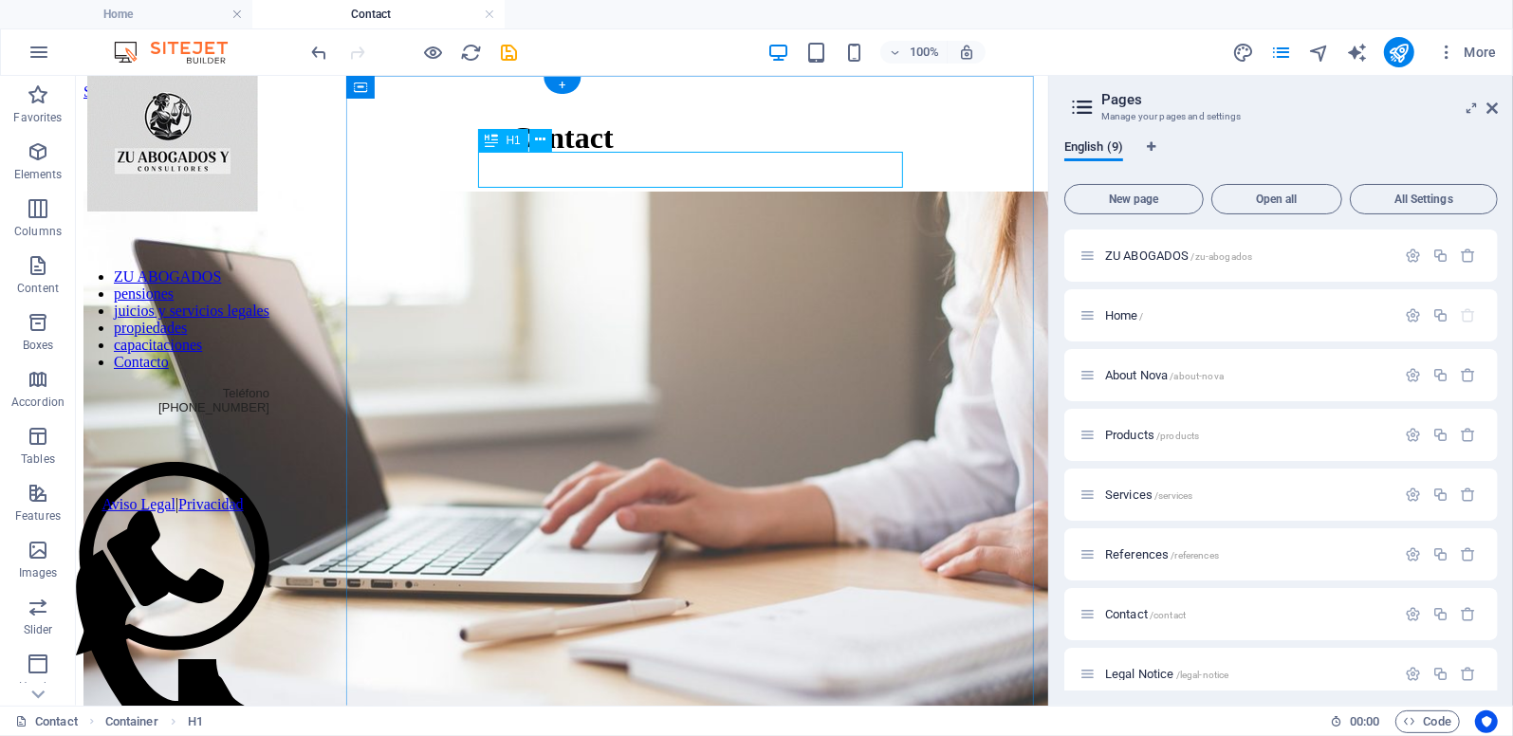
click at [756, 155] on div "Contact" at bounding box center [561, 137] width 957 height 35
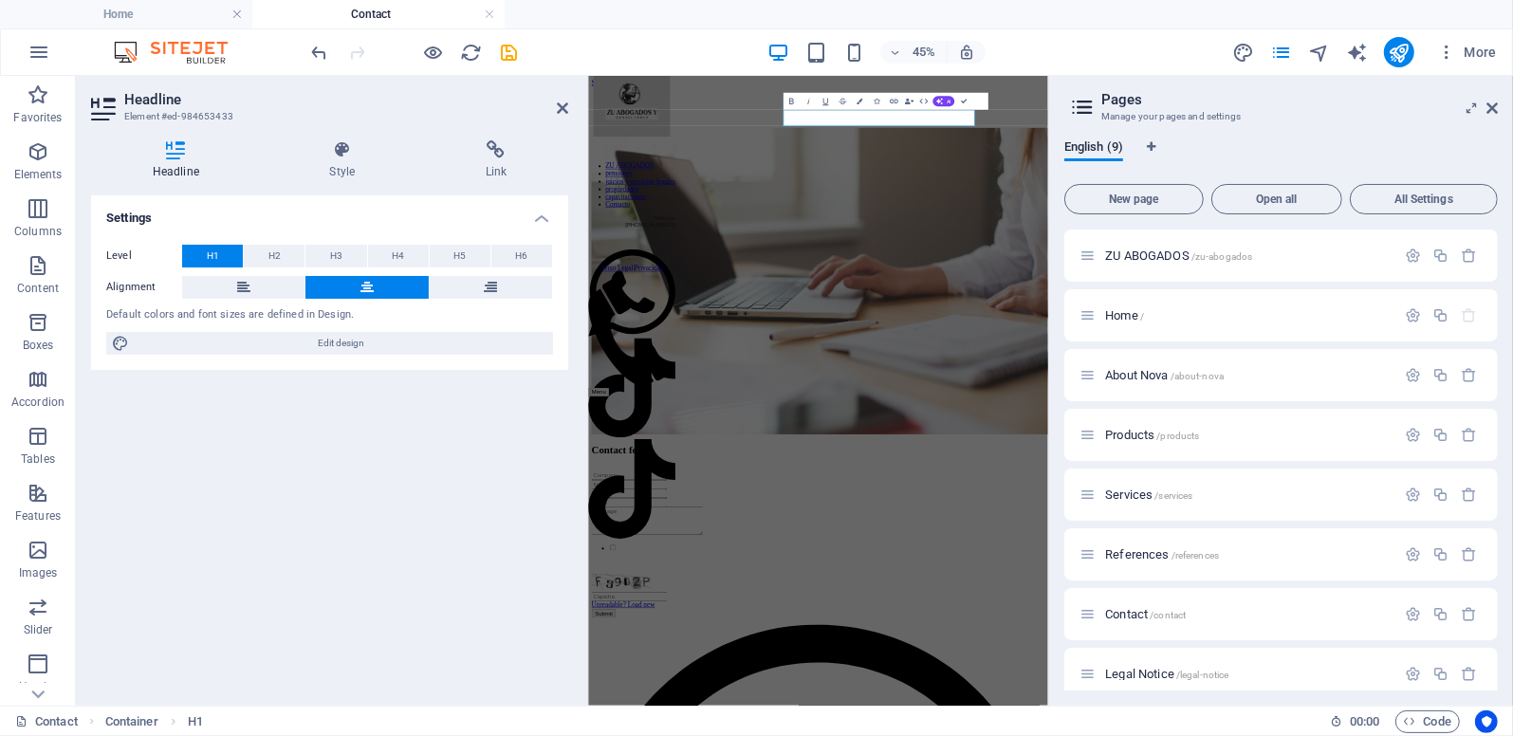
click at [184, 158] on icon at bounding box center [176, 149] width 170 height 19
click at [343, 158] on icon at bounding box center [343, 149] width 148 height 19
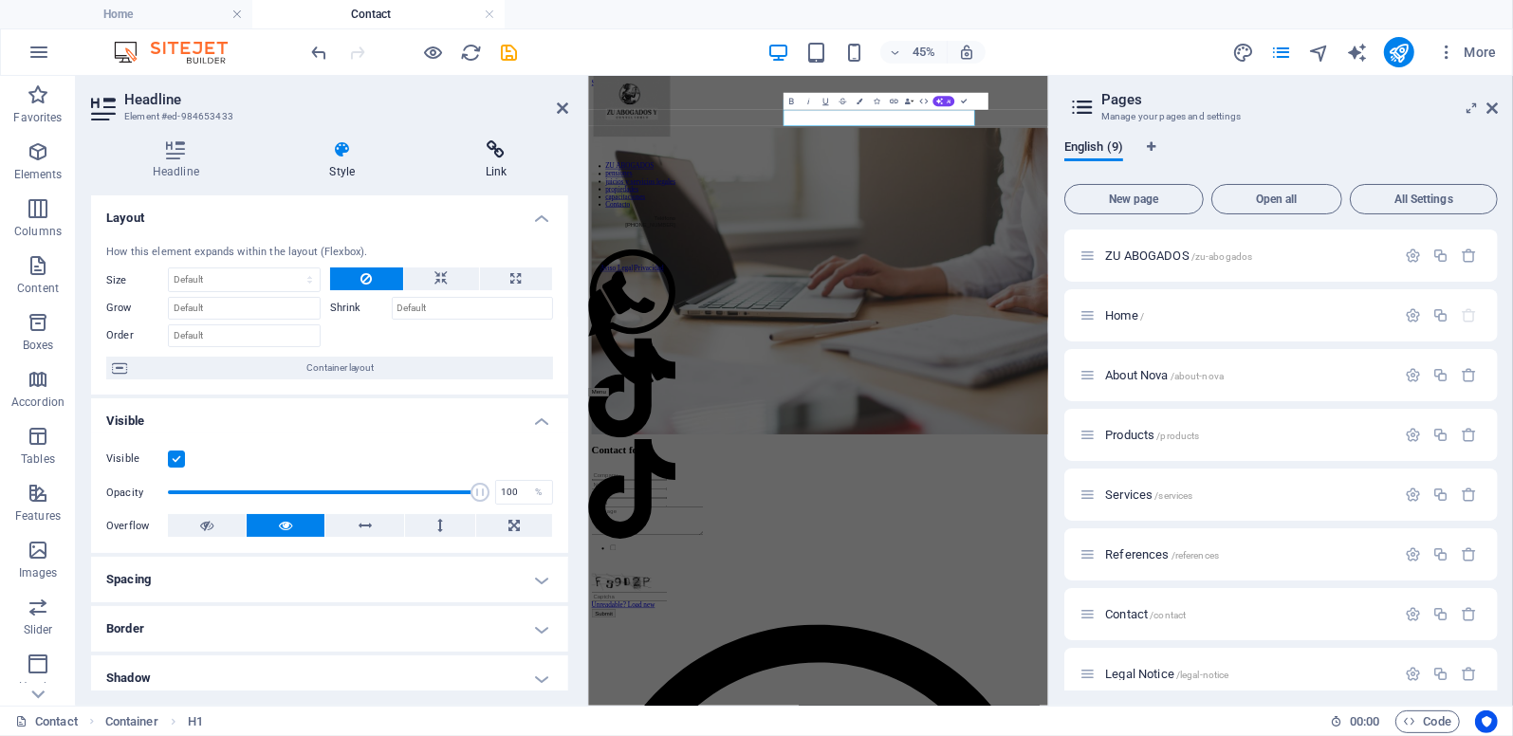
click at [510, 159] on h4 "Link" at bounding box center [496, 160] width 144 height 40
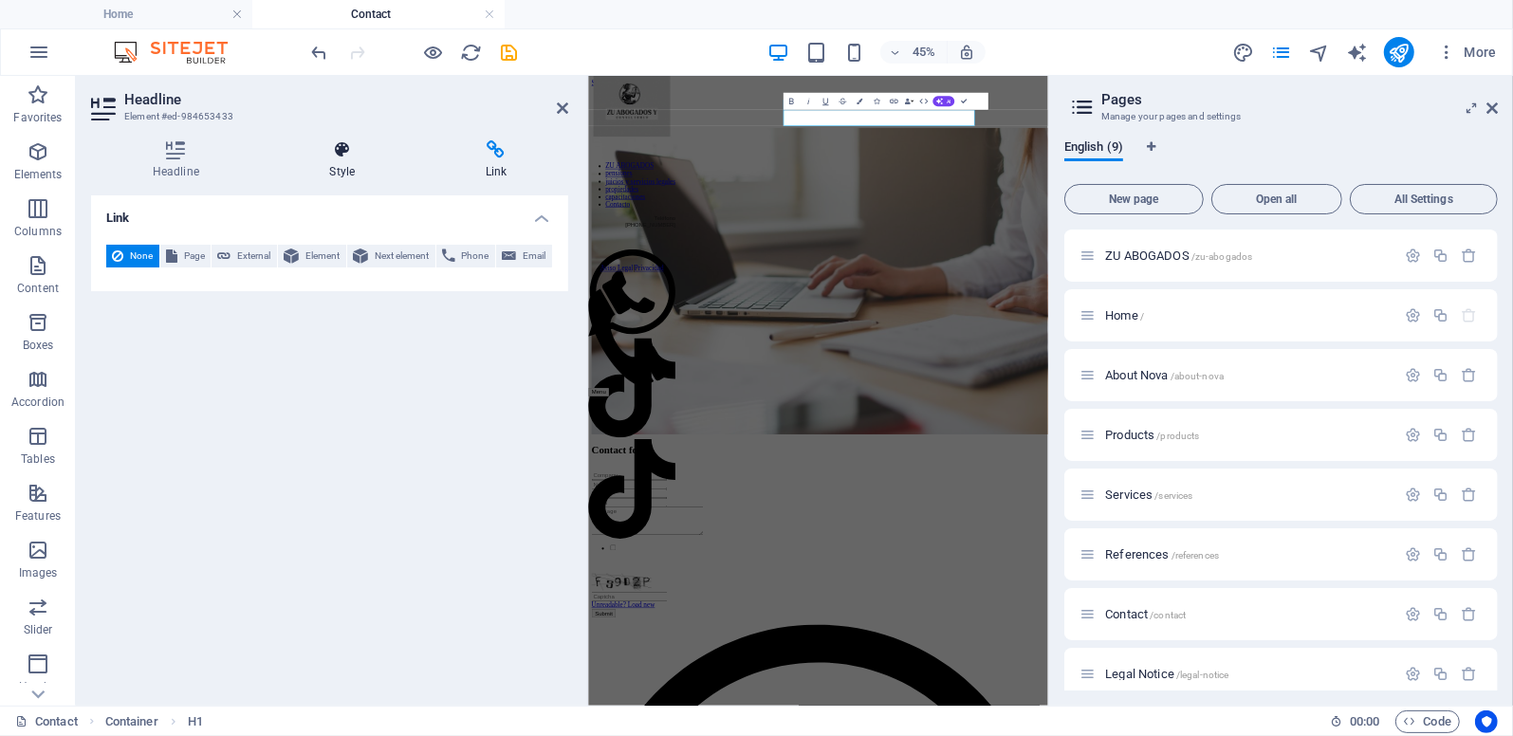
click at [341, 159] on h4 "Style" at bounding box center [347, 160] width 156 height 40
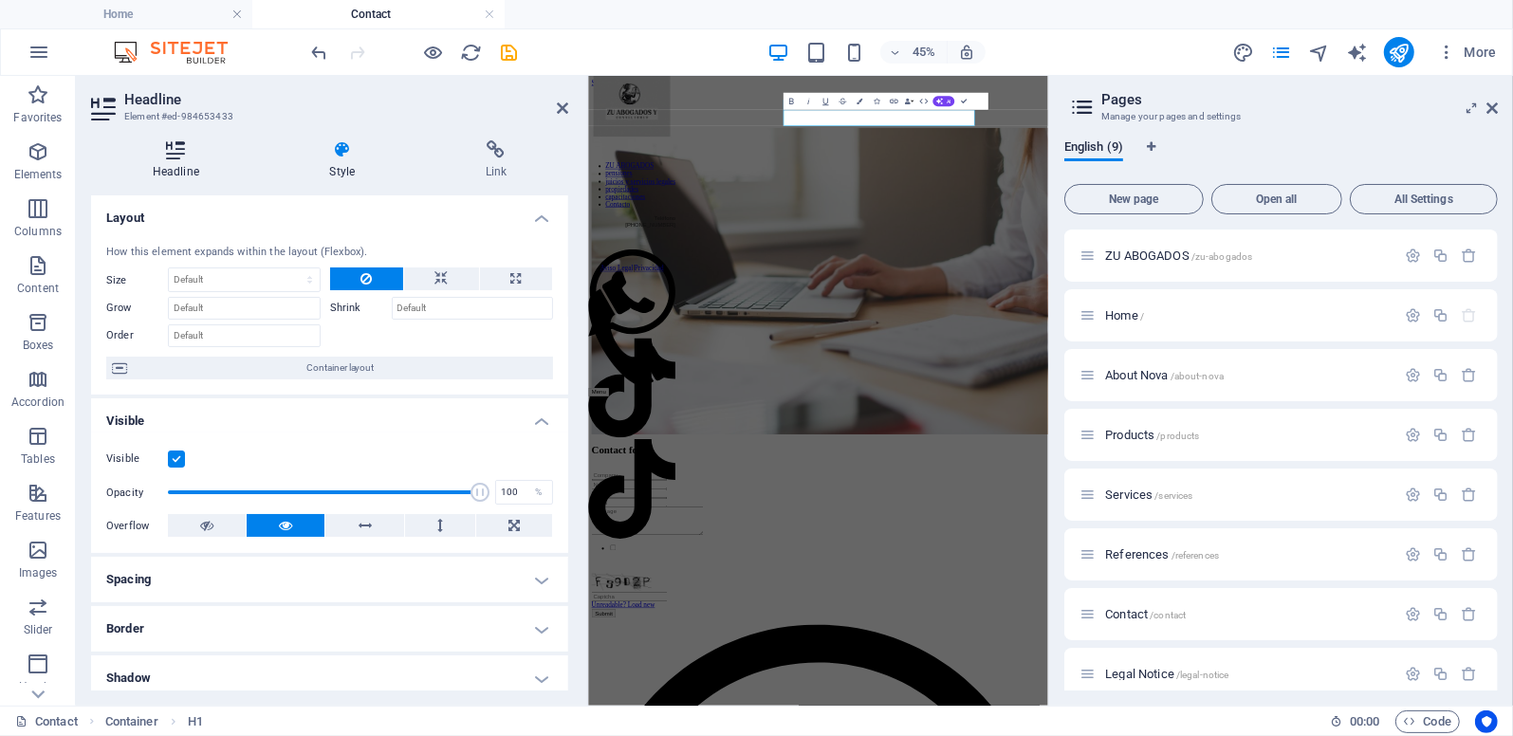
click at [169, 161] on h4 "Headline" at bounding box center [179, 160] width 177 height 40
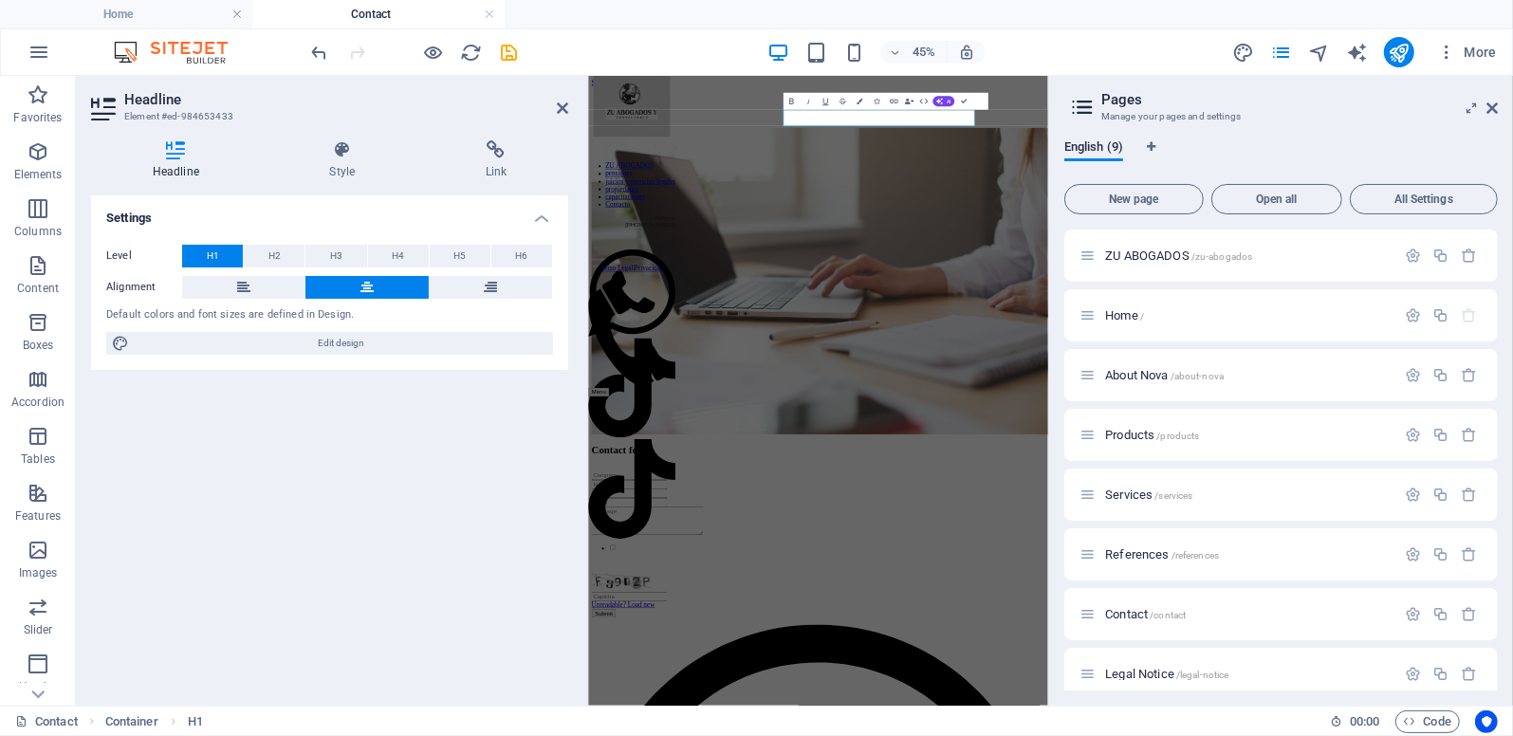
click at [207, 212] on h4 "Settings" at bounding box center [329, 212] width 477 height 34
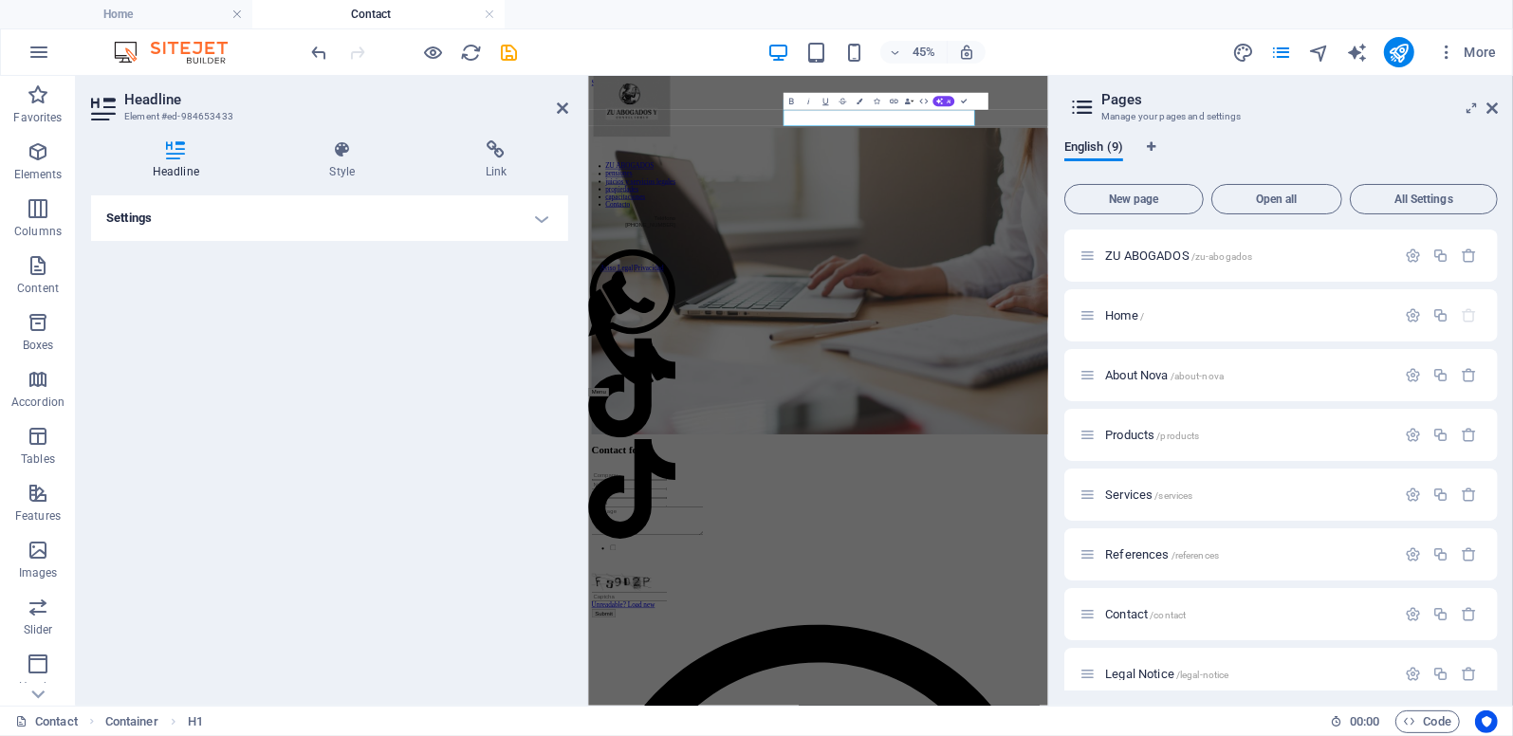
click at [207, 212] on h4 "Settings" at bounding box center [329, 218] width 477 height 46
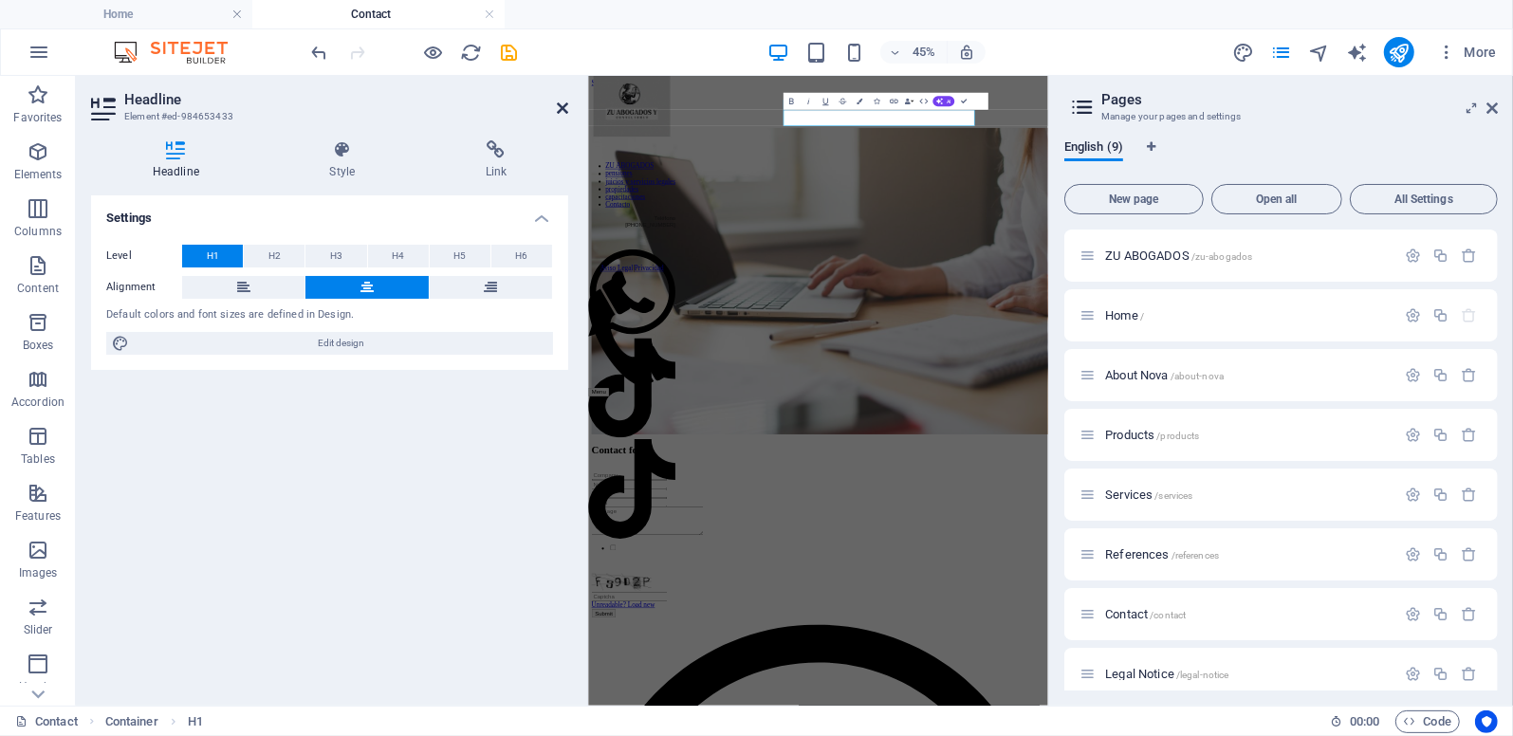
click at [566, 102] on icon at bounding box center [562, 108] width 11 height 15
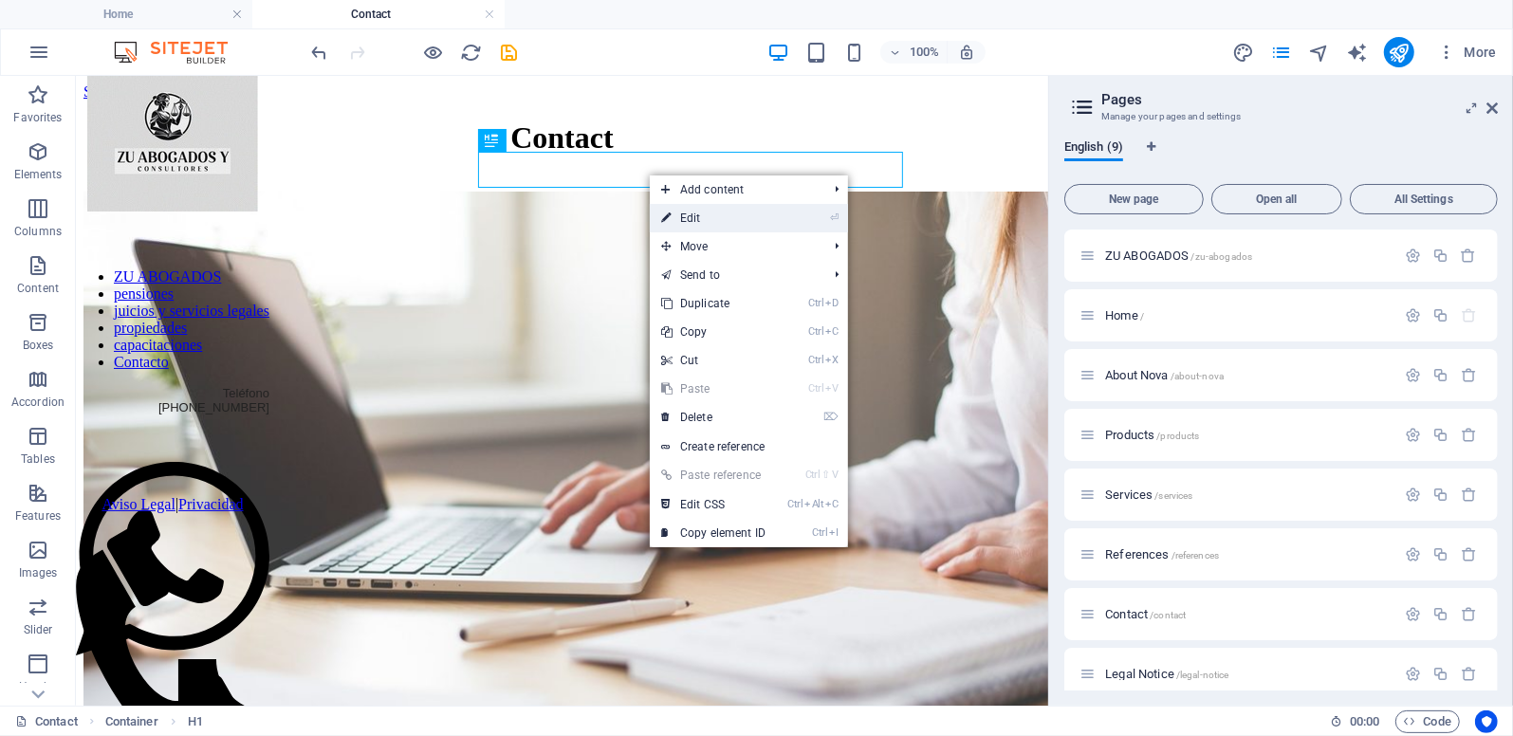
drag, startPoint x: 697, startPoint y: 214, endPoint x: 245, endPoint y: 308, distance: 462.3
click at [697, 214] on link "⏎ Edit" at bounding box center [713, 218] width 127 height 28
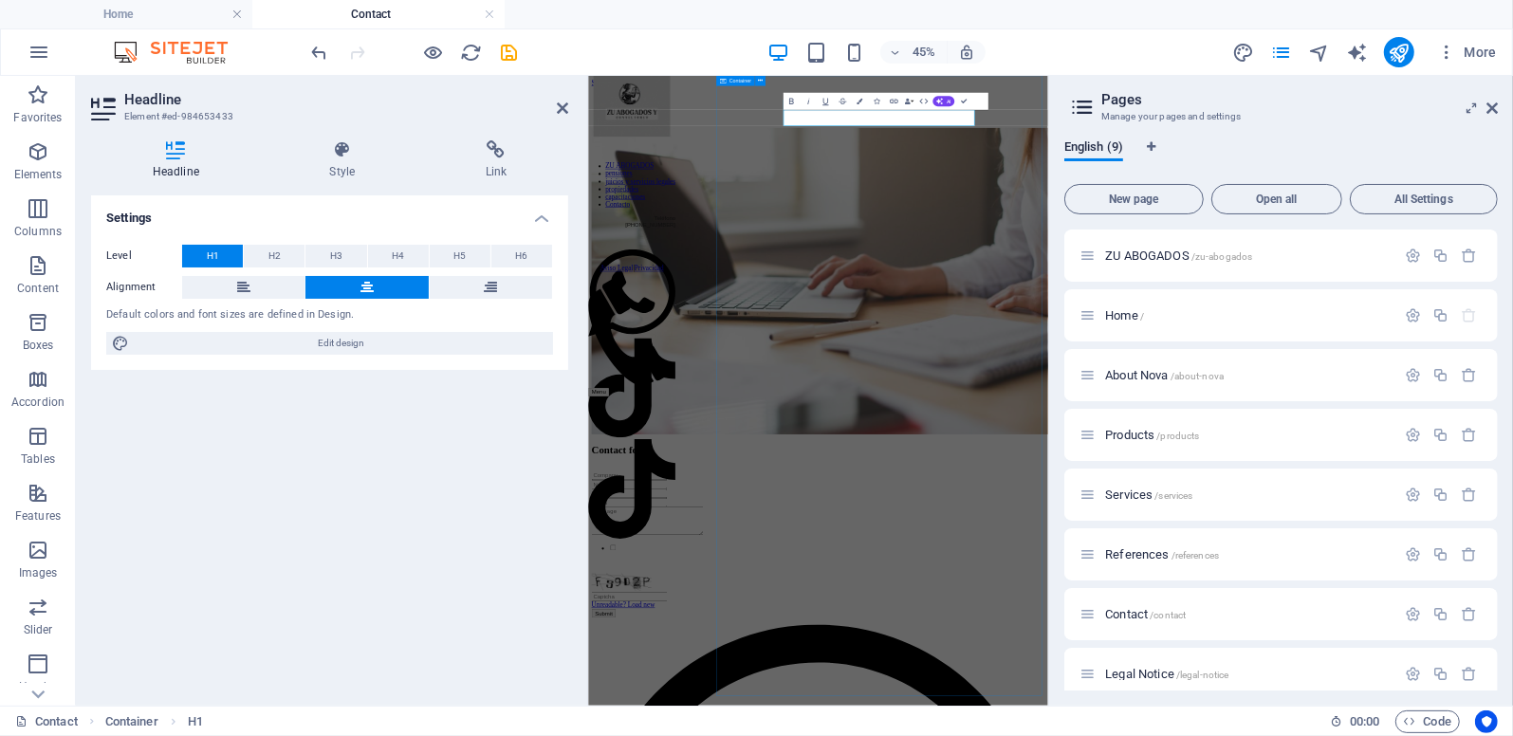
drag, startPoint x: 1537, startPoint y: 316, endPoint x: 1530, endPoint y: 184, distance: 132.1
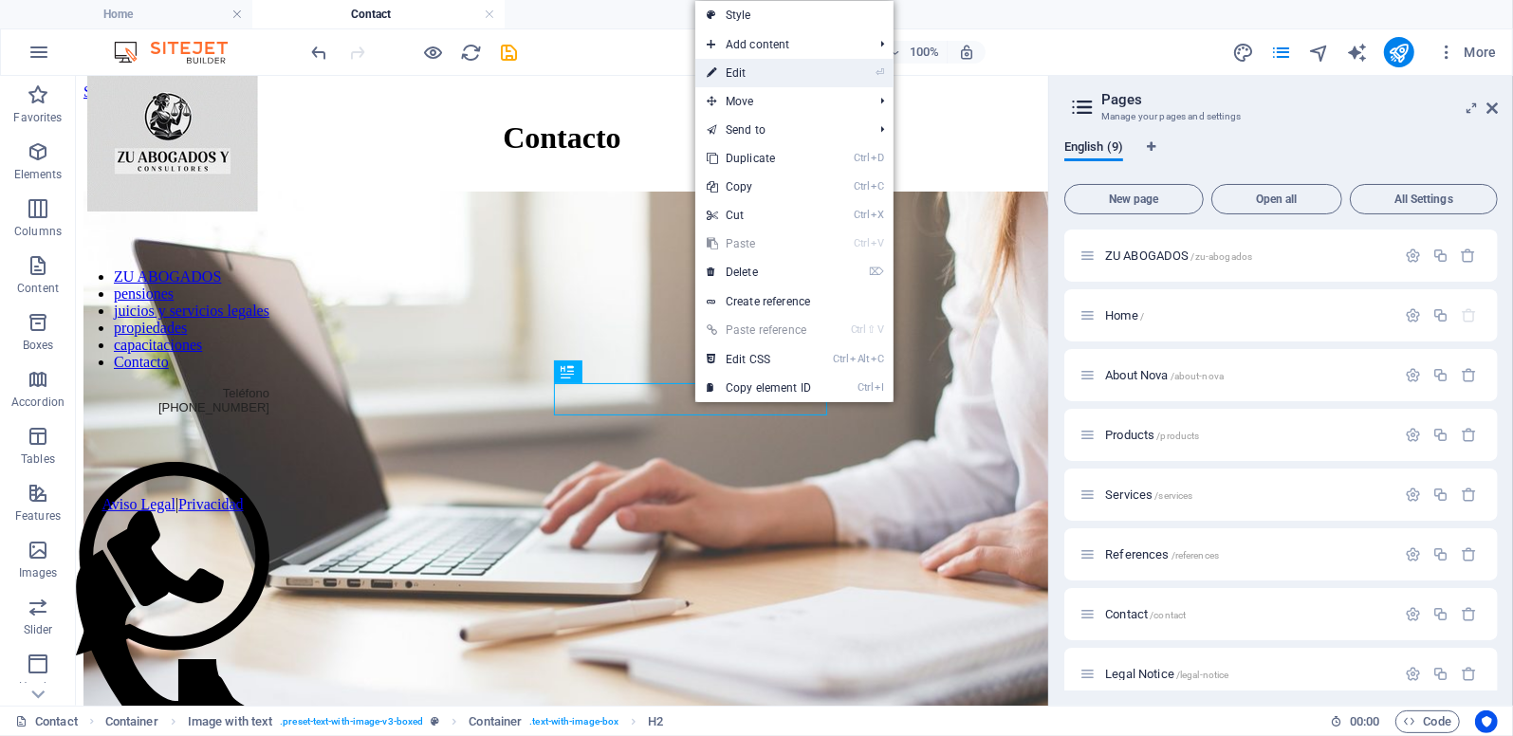
click at [753, 67] on link "⏎ Edit" at bounding box center [759, 73] width 127 height 28
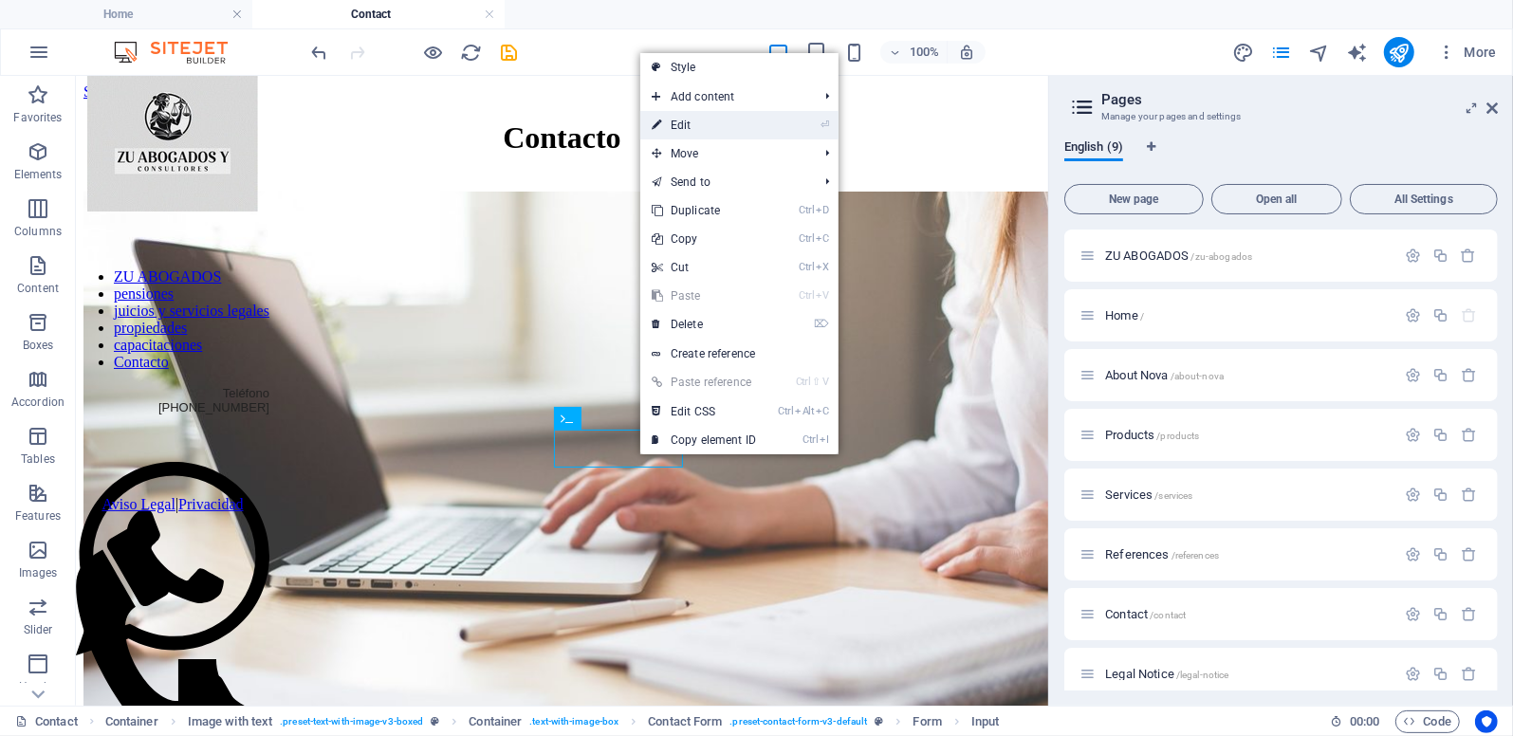
click at [709, 121] on link "⏎ Edit" at bounding box center [703, 125] width 127 height 28
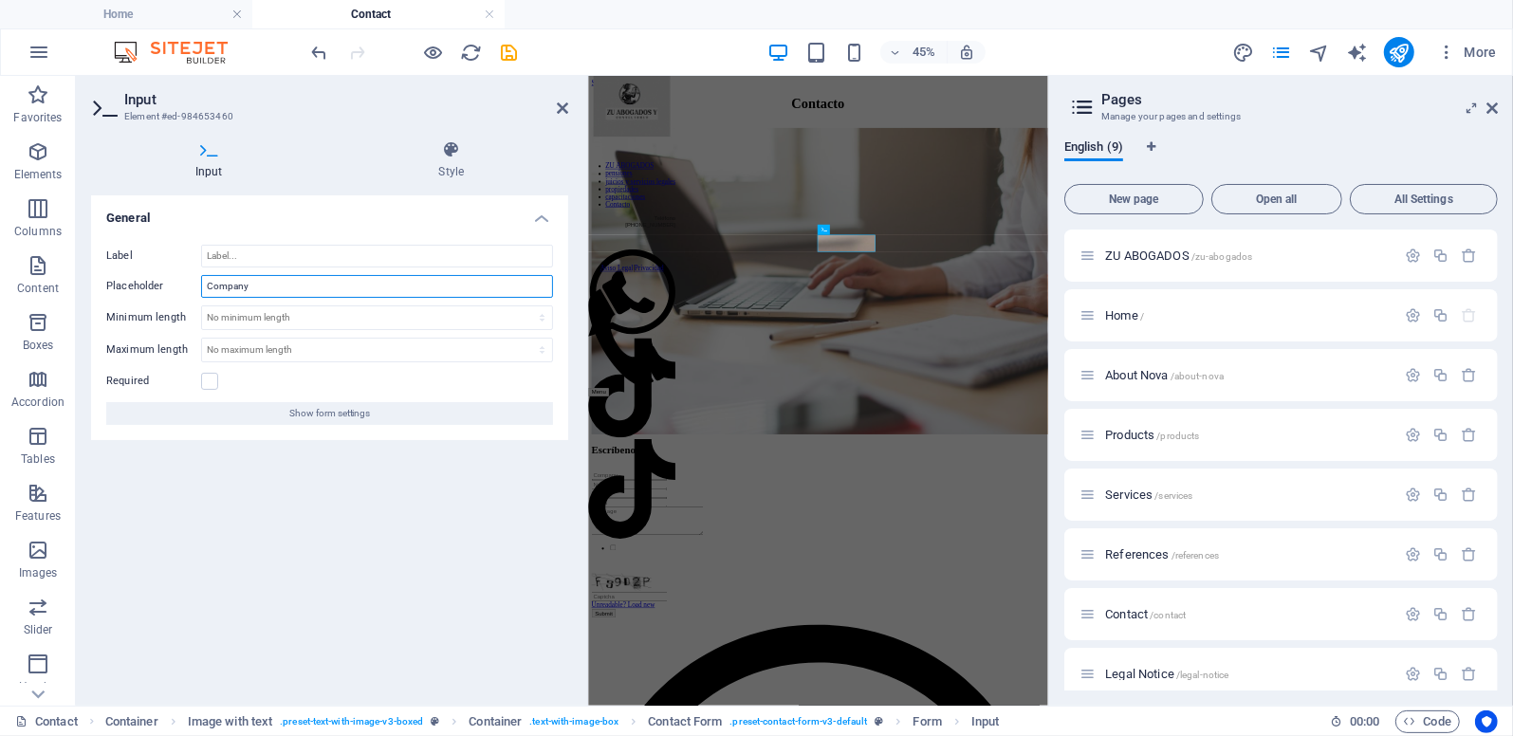
click at [276, 282] on input "Company" at bounding box center [377, 286] width 352 height 23
type input "C"
type input "Nombre"
click at [215, 380] on label at bounding box center [209, 381] width 17 height 17
click at [0, 0] on input "Required" at bounding box center [0, 0] width 0 height 0
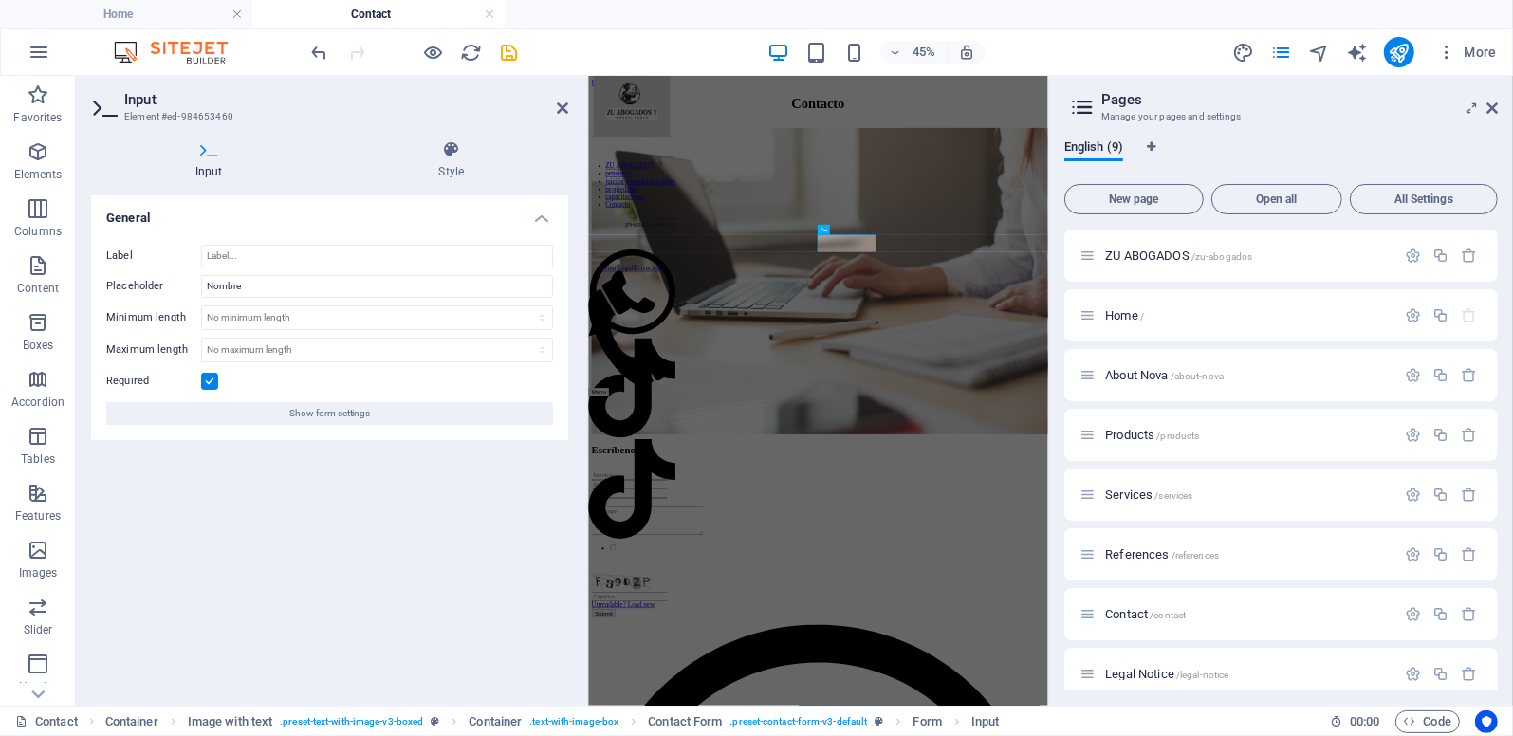
click at [442, 524] on div "General Label Placeholder Nombre Minimum length No minimum length chars Maximum…" at bounding box center [329, 442] width 477 height 495
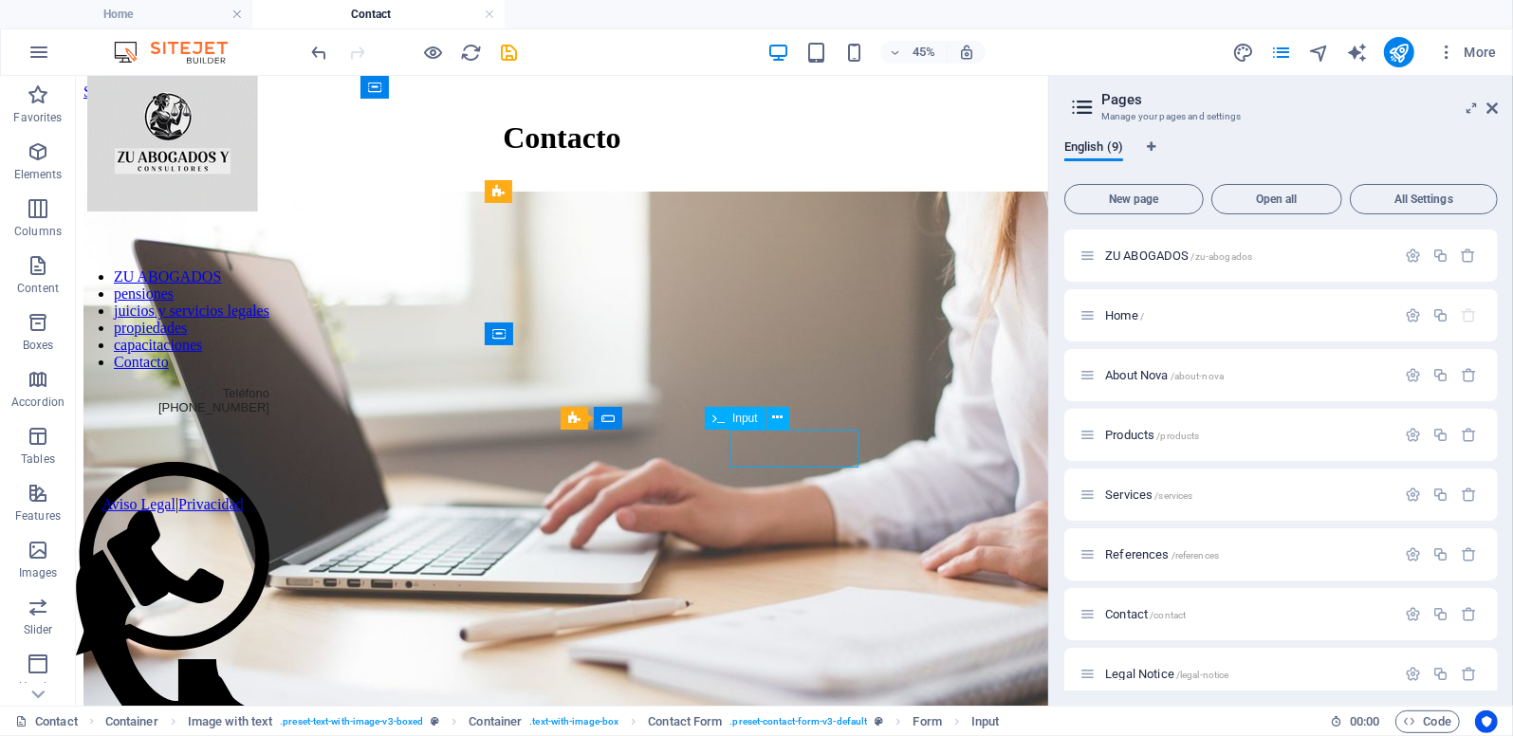
click at [901, 245] on div "Escríbenos I have read and understand the privacy policy. Unreadable? Load new …" at bounding box center [561, 719] width 957 height 1056
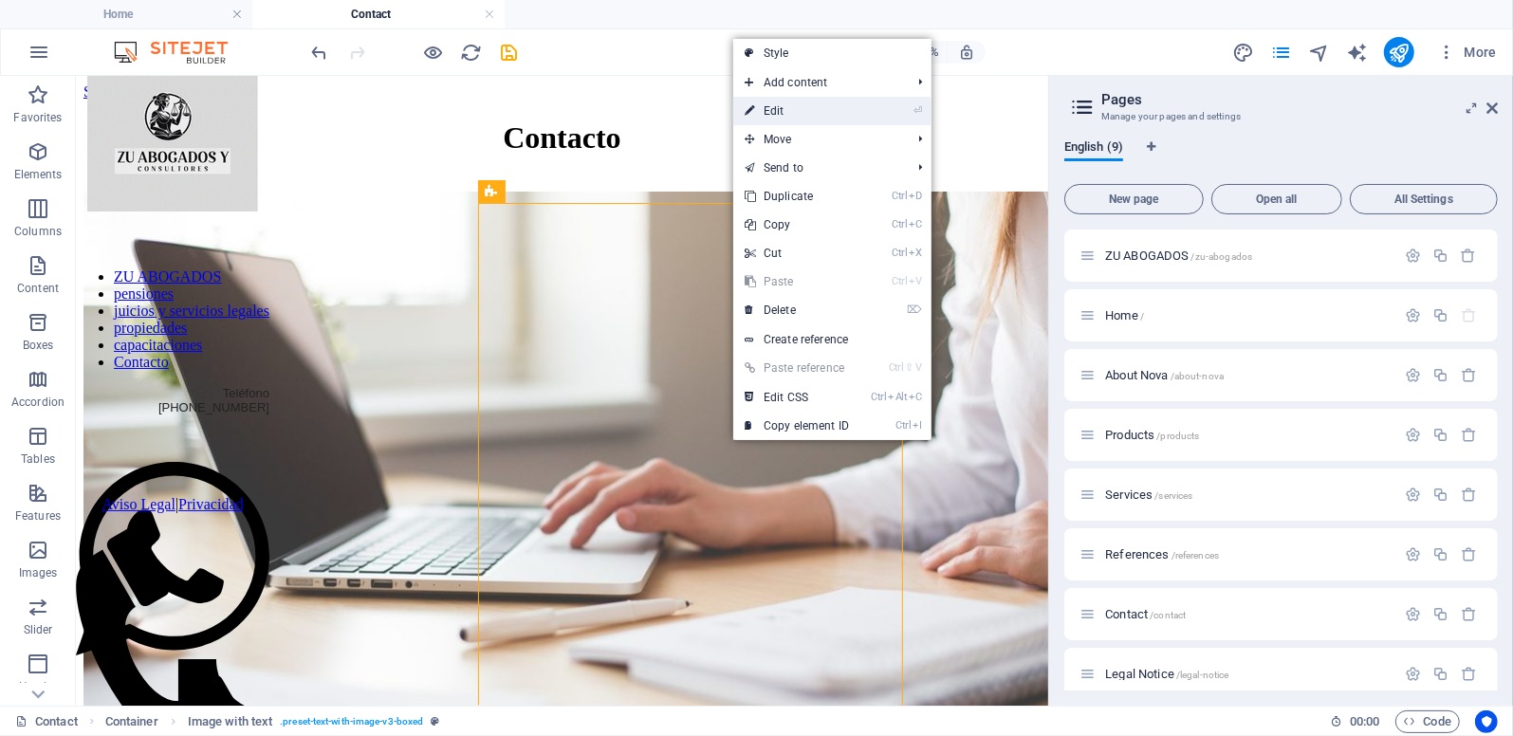
click at [784, 103] on link "⏎ Edit" at bounding box center [796, 111] width 127 height 28
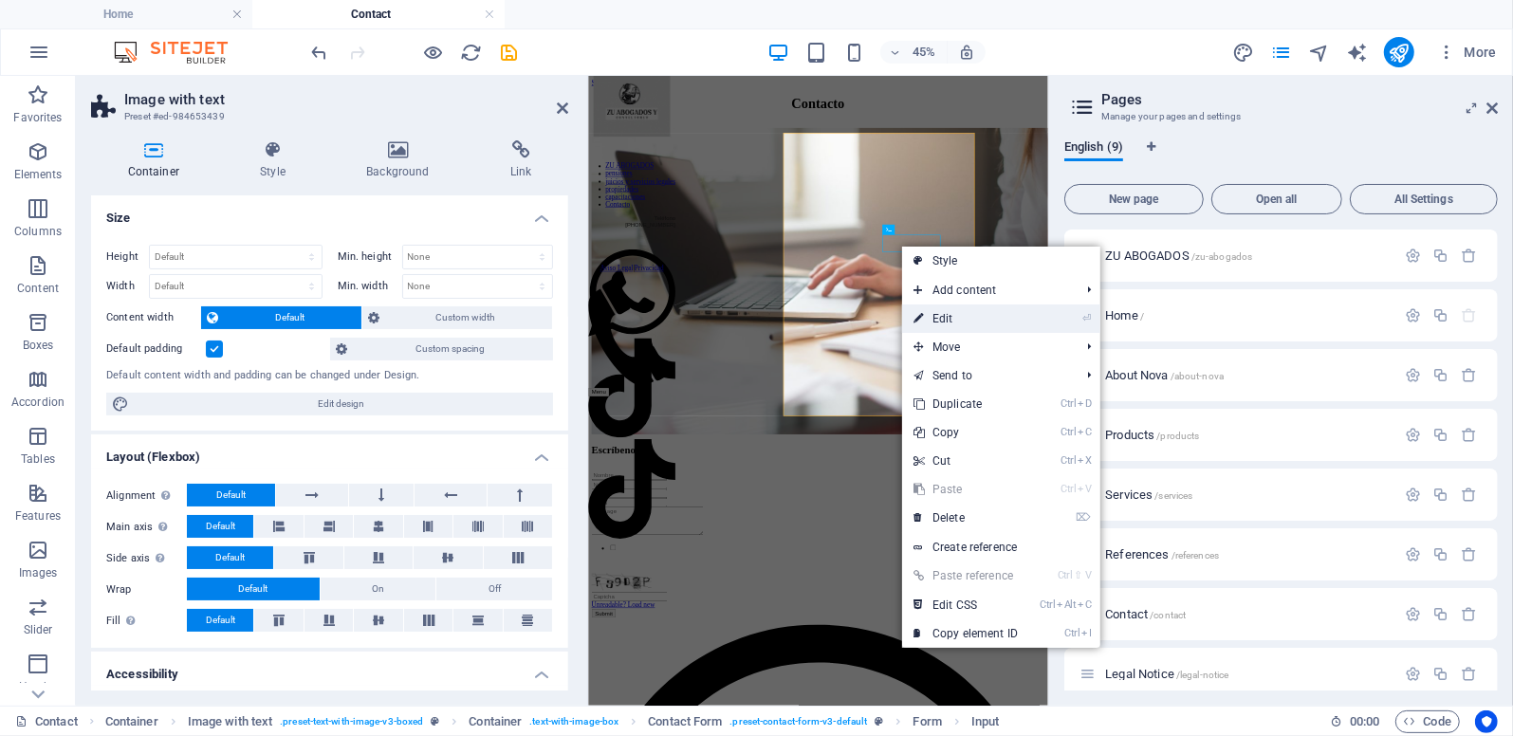
click at [945, 315] on link "⏎ Edit" at bounding box center [965, 319] width 127 height 28
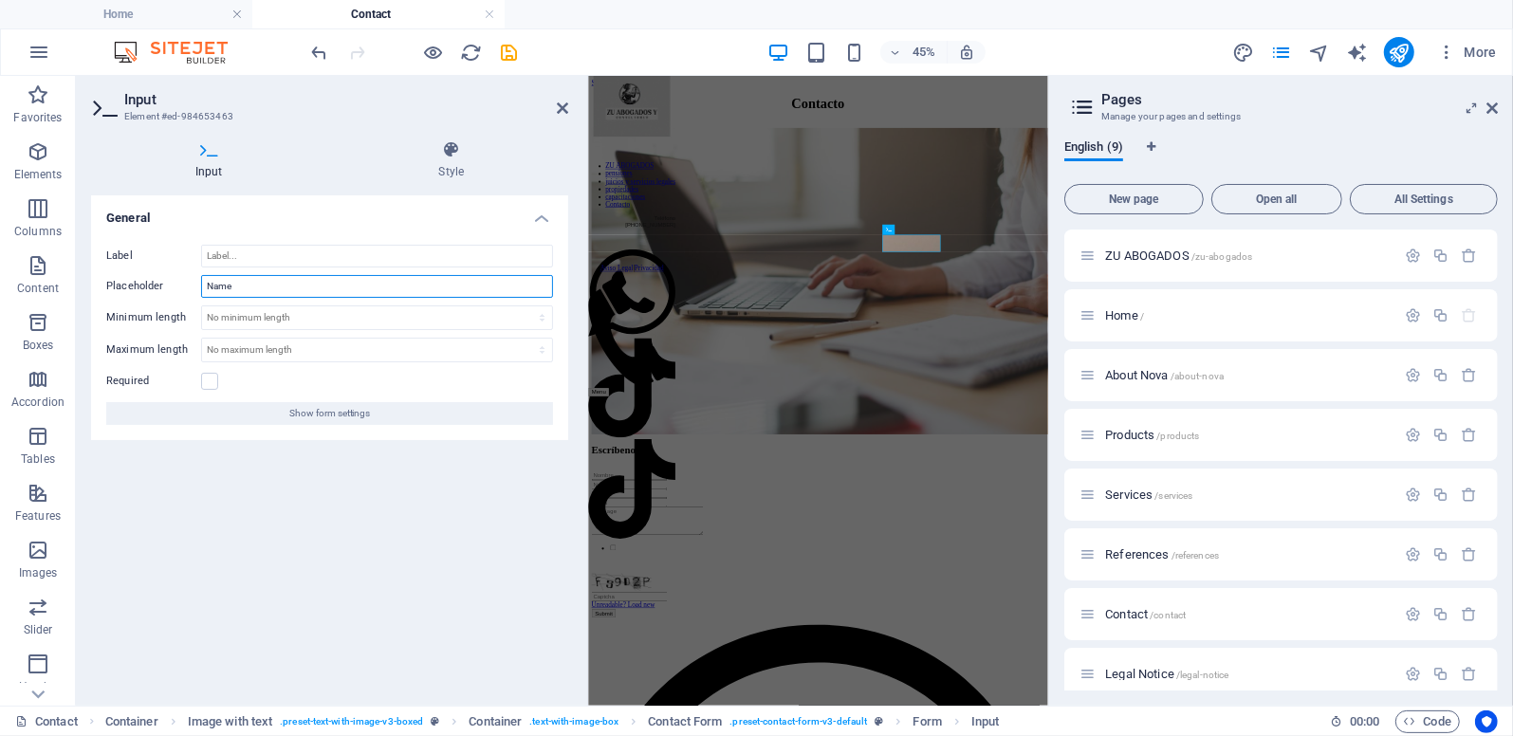
drag, startPoint x: 232, startPoint y: 286, endPoint x: 172, endPoint y: 286, distance: 60.7
click at [172, 286] on div "Placeholder Name" at bounding box center [329, 286] width 447 height 23
type input "Apellido"
click at [203, 378] on label at bounding box center [209, 381] width 17 height 17
click at [0, 0] on input "Required" at bounding box center [0, 0] width 0 height 0
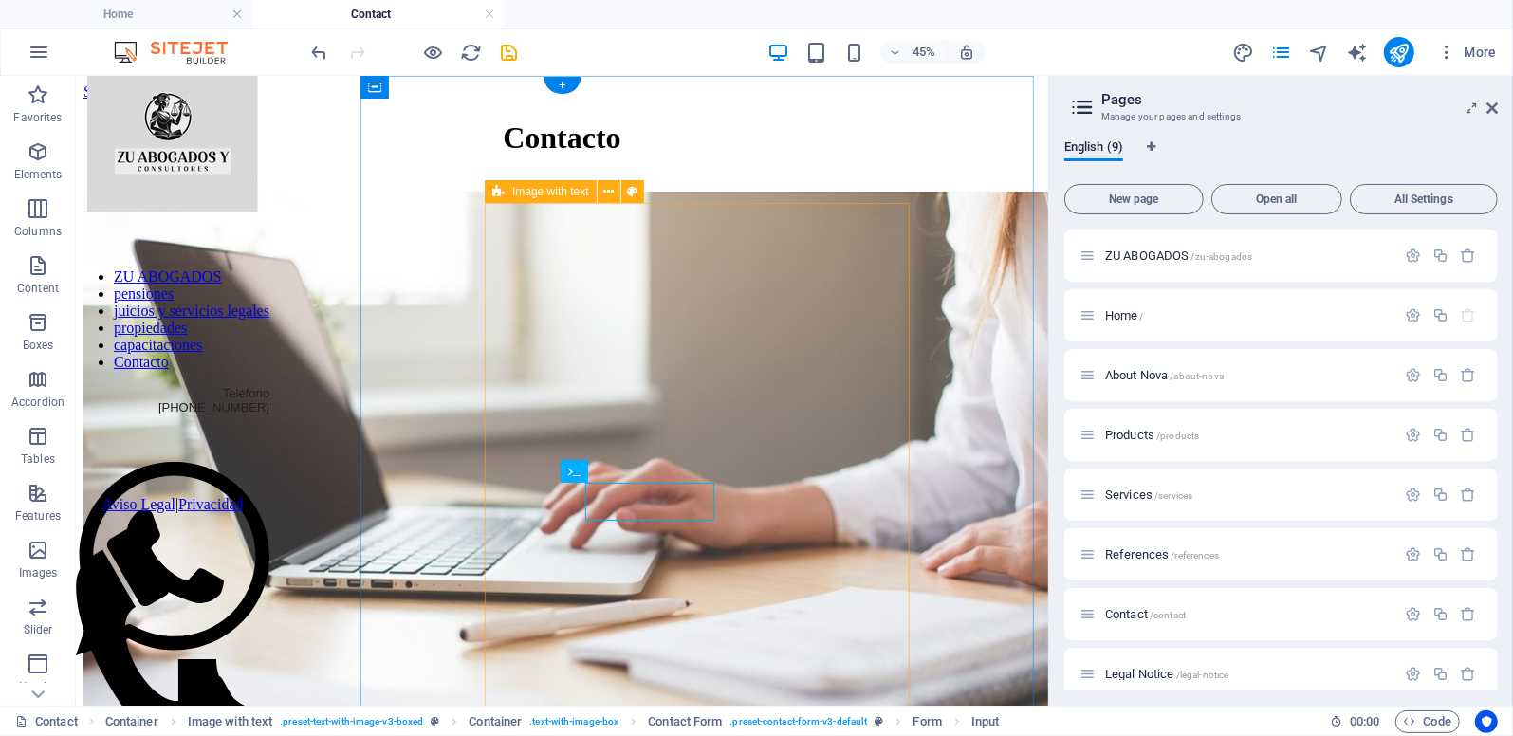
click at [850, 269] on div "Escríbenos I have read and understand the privacy policy. Unreadable? Load new …" at bounding box center [561, 719] width 957 height 1056
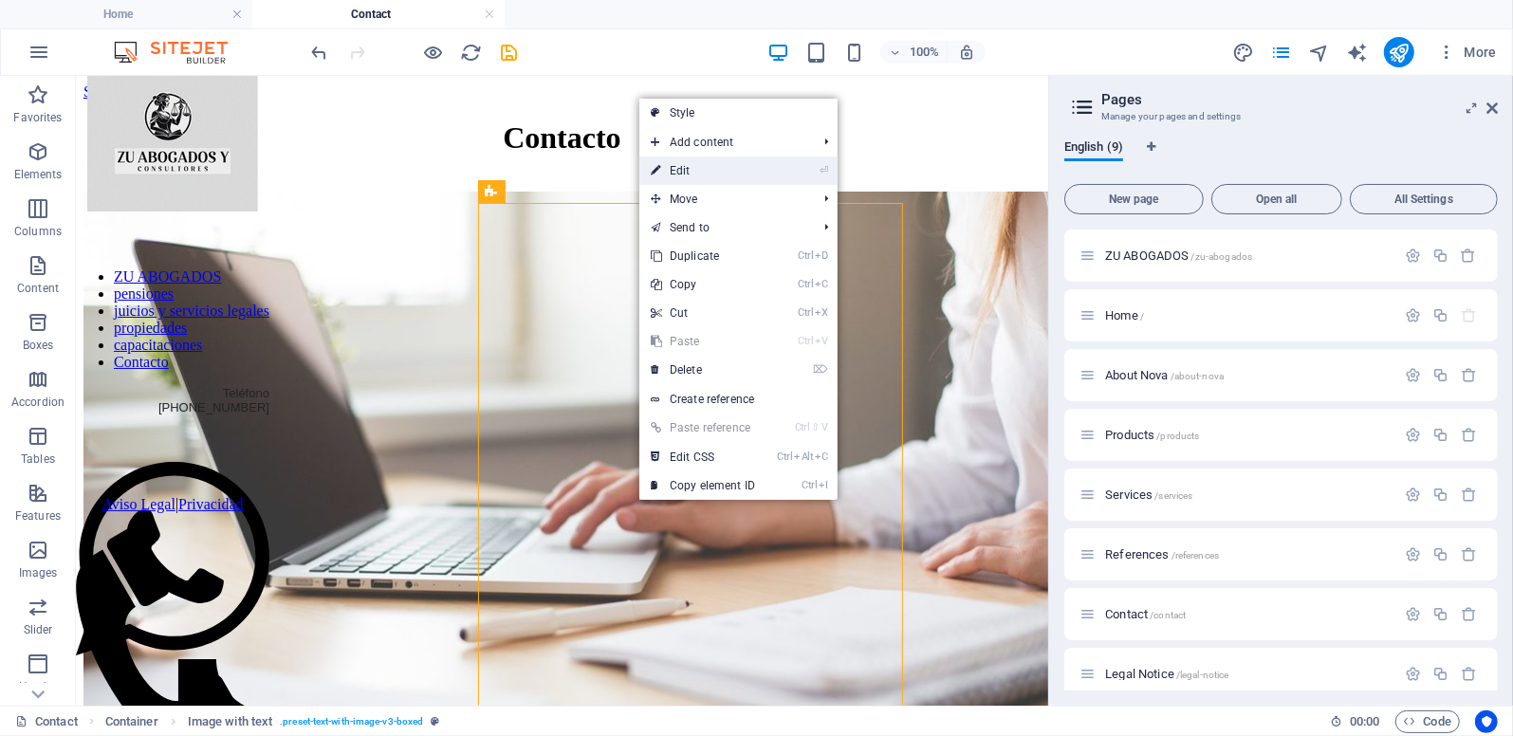
click at [712, 158] on link "⏎ Edit" at bounding box center [703, 171] width 127 height 28
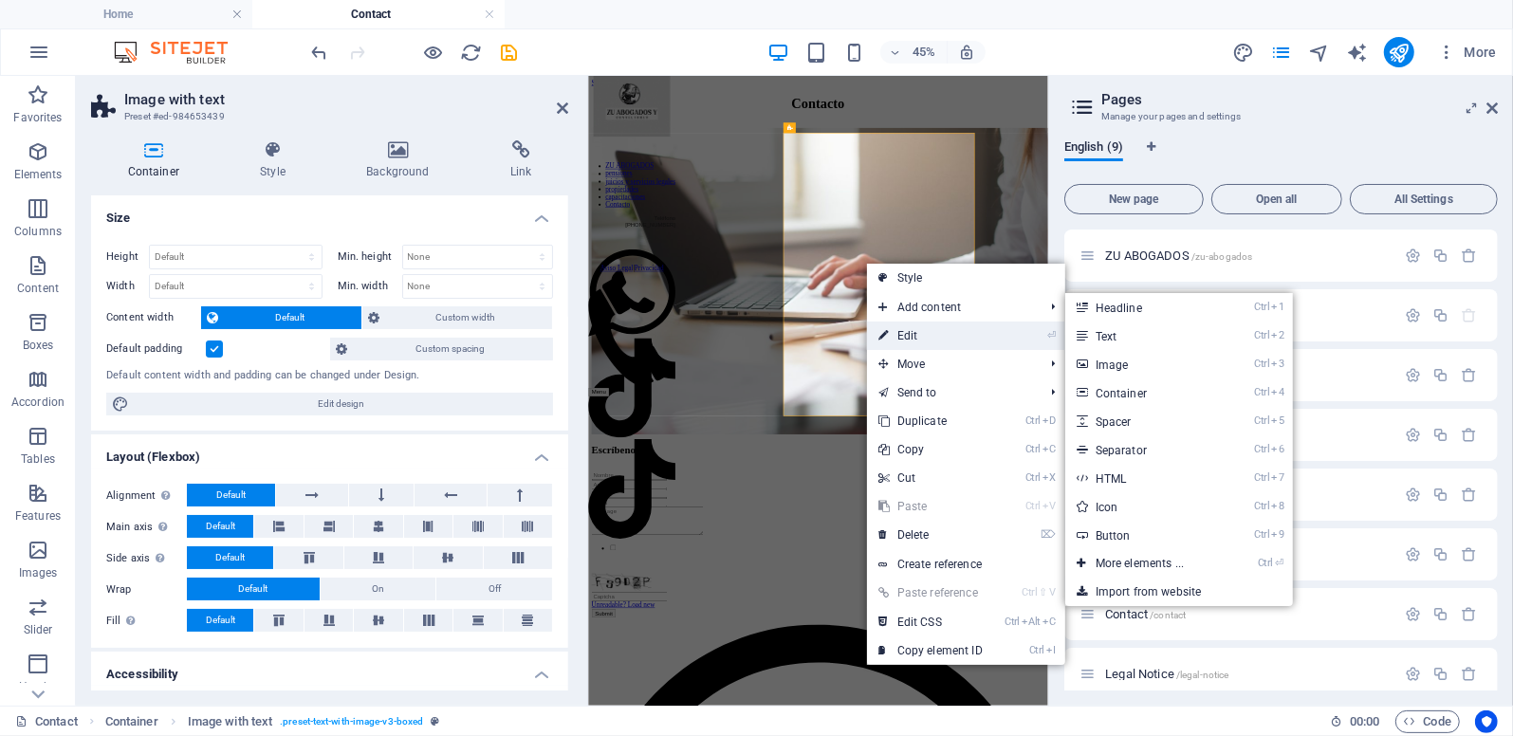
click at [922, 332] on link "⏎ Edit" at bounding box center [930, 336] width 127 height 28
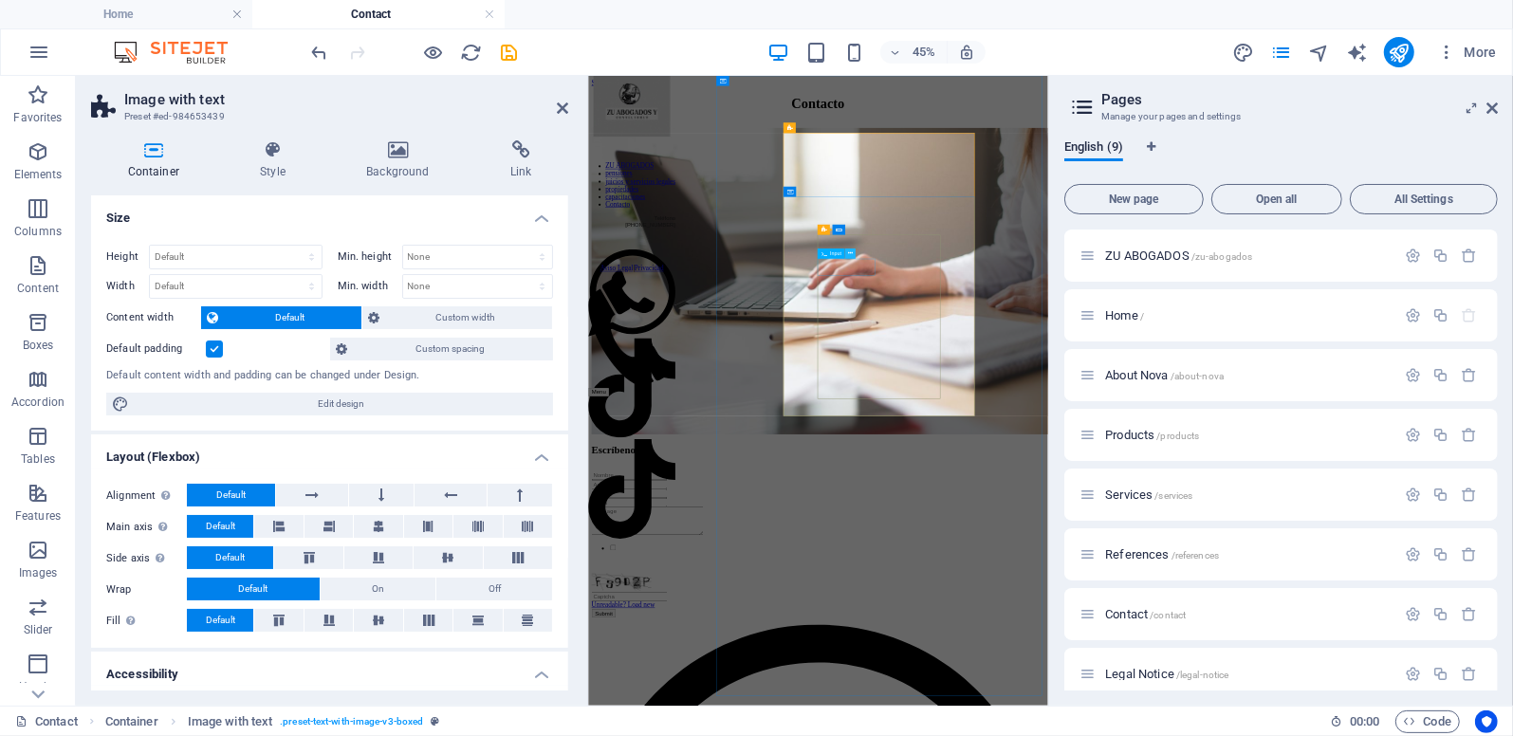
click at [851, 255] on icon at bounding box center [850, 254] width 5 height 9
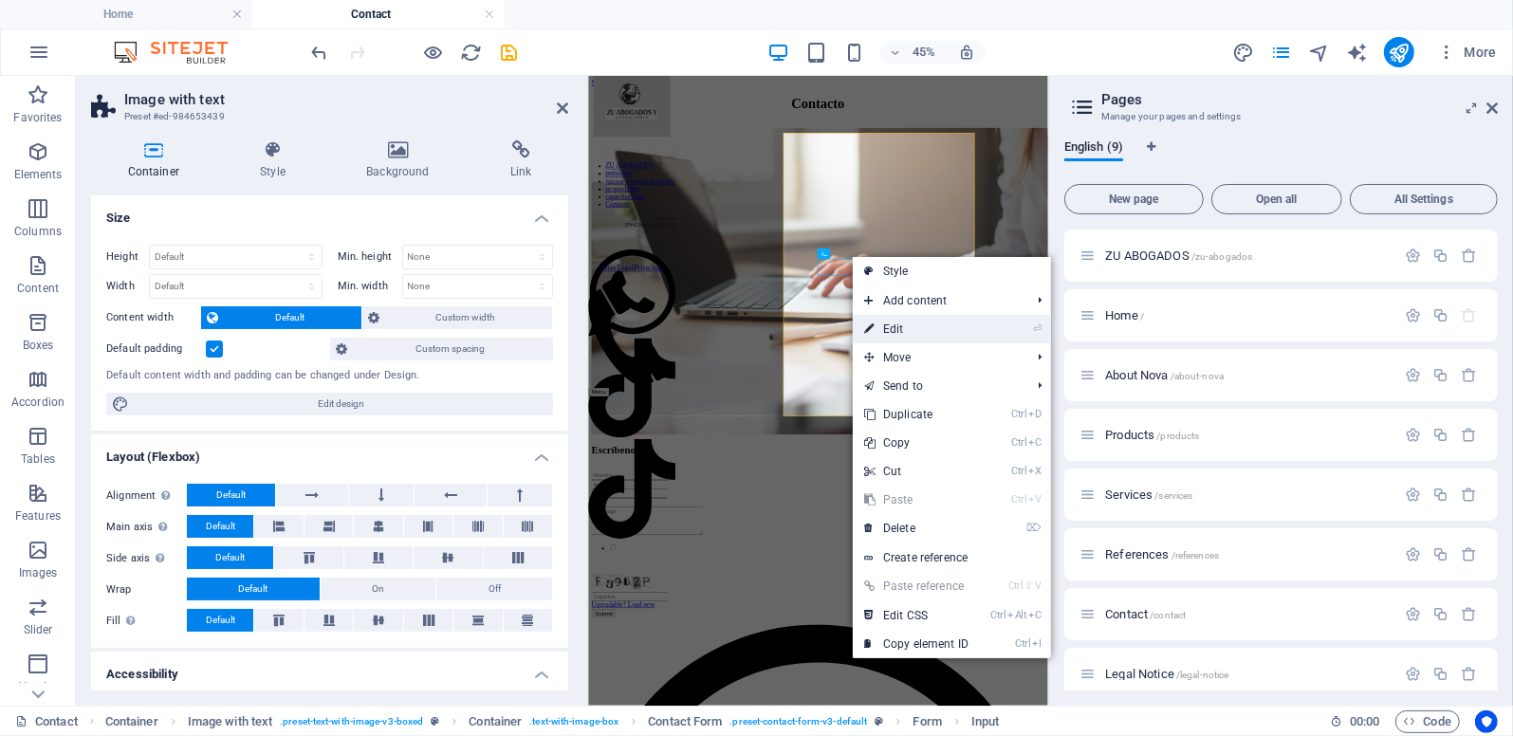
click at [909, 326] on link "⏎ Edit" at bounding box center [916, 329] width 127 height 28
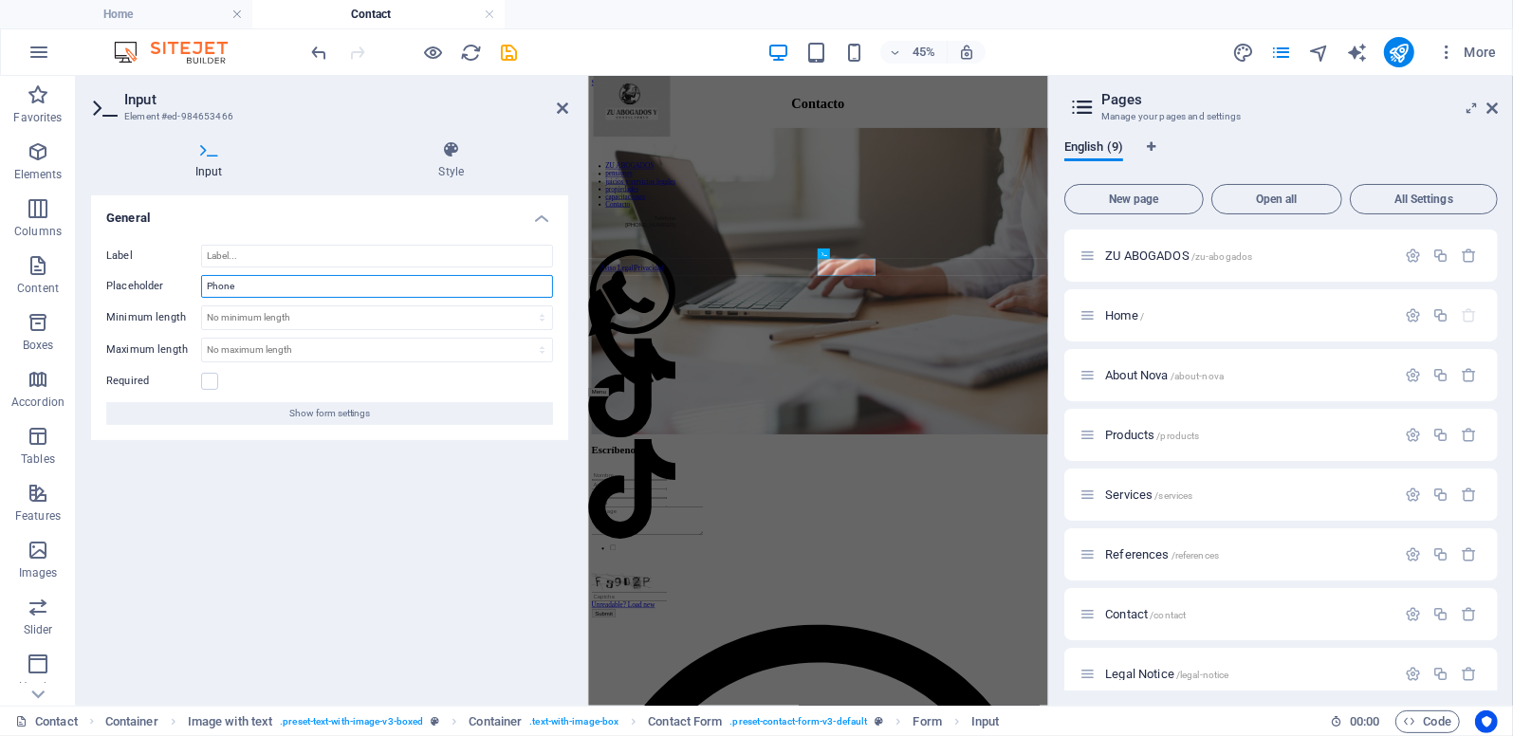
drag, startPoint x: 250, startPoint y: 285, endPoint x: 203, endPoint y: 297, distance: 48.1
click at [203, 297] on input "Phone" at bounding box center [377, 286] width 352 height 23
type input "Celular"
click at [209, 380] on label at bounding box center [209, 381] width 17 height 17
click at [0, 0] on input "Required" at bounding box center [0, 0] width 0 height 0
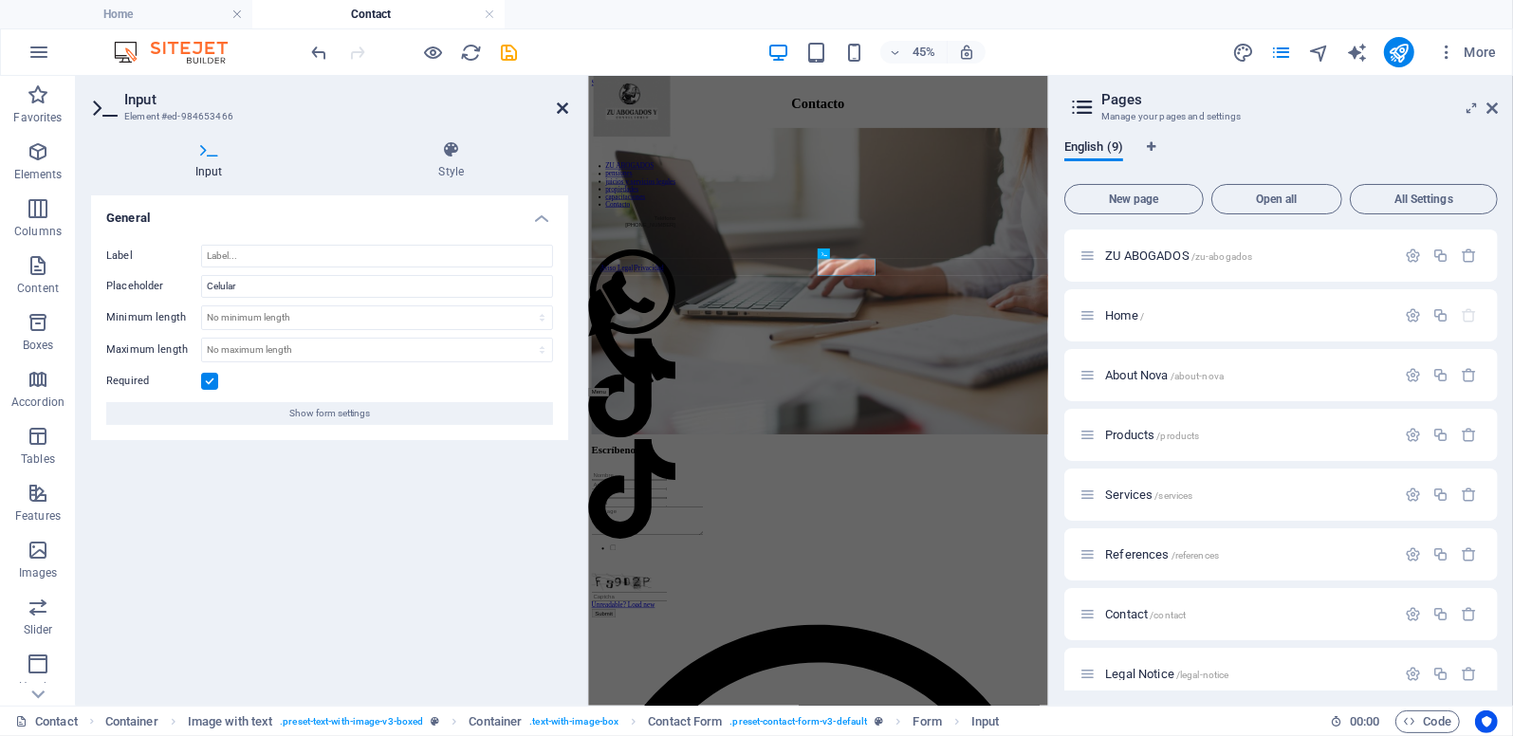
click at [564, 102] on icon at bounding box center [562, 108] width 11 height 15
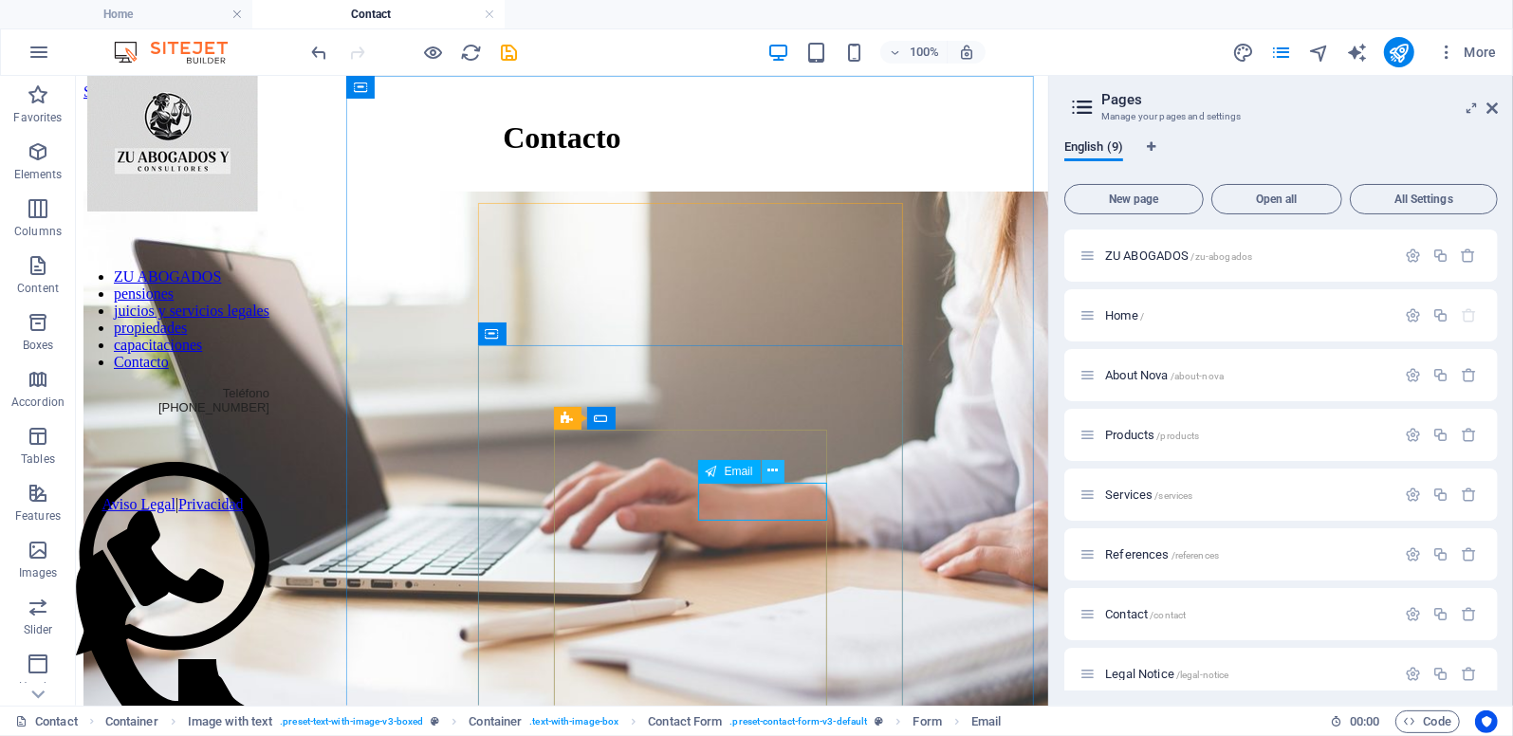
click at [766, 475] on button at bounding box center [773, 471] width 23 height 23
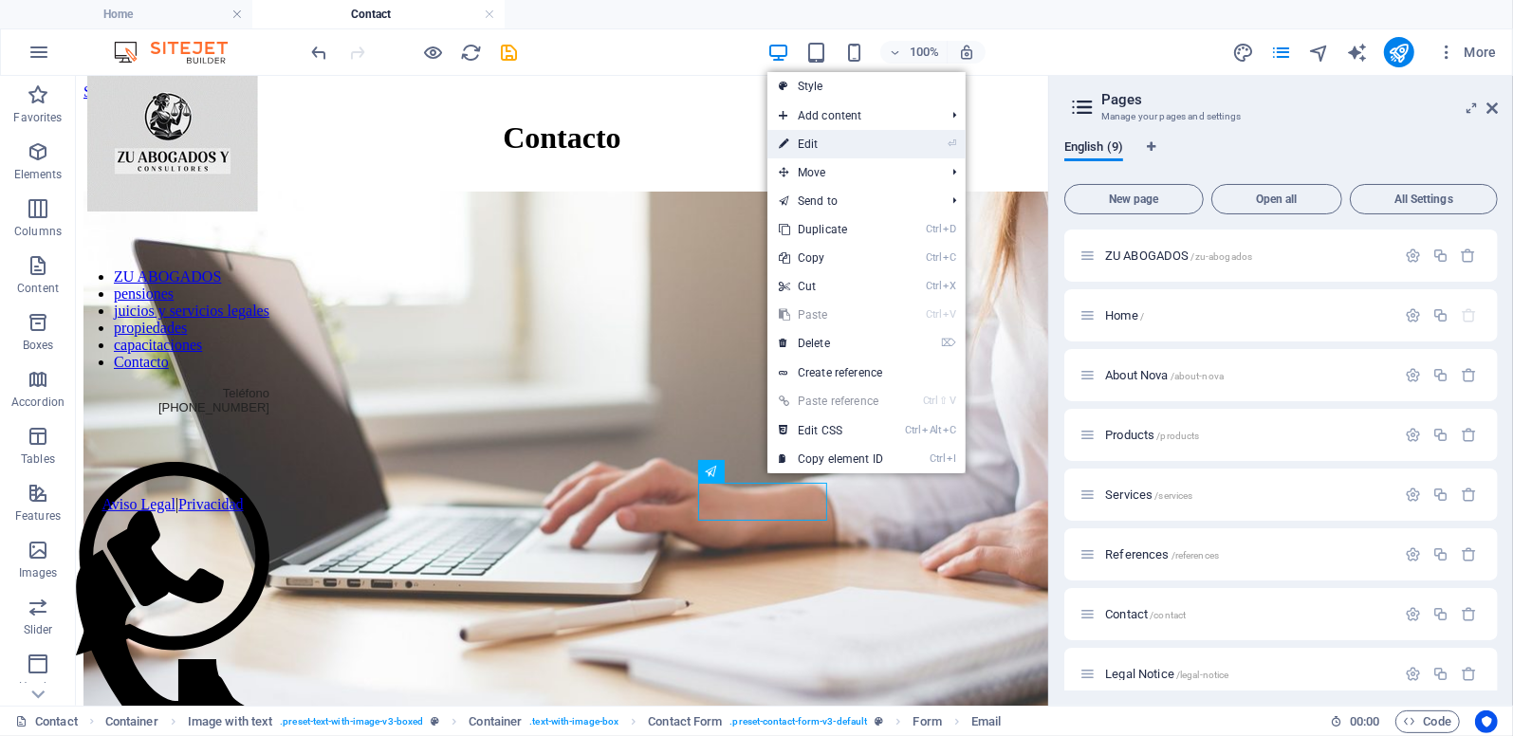
click at [807, 150] on link "⏎ Edit" at bounding box center [831, 144] width 127 height 28
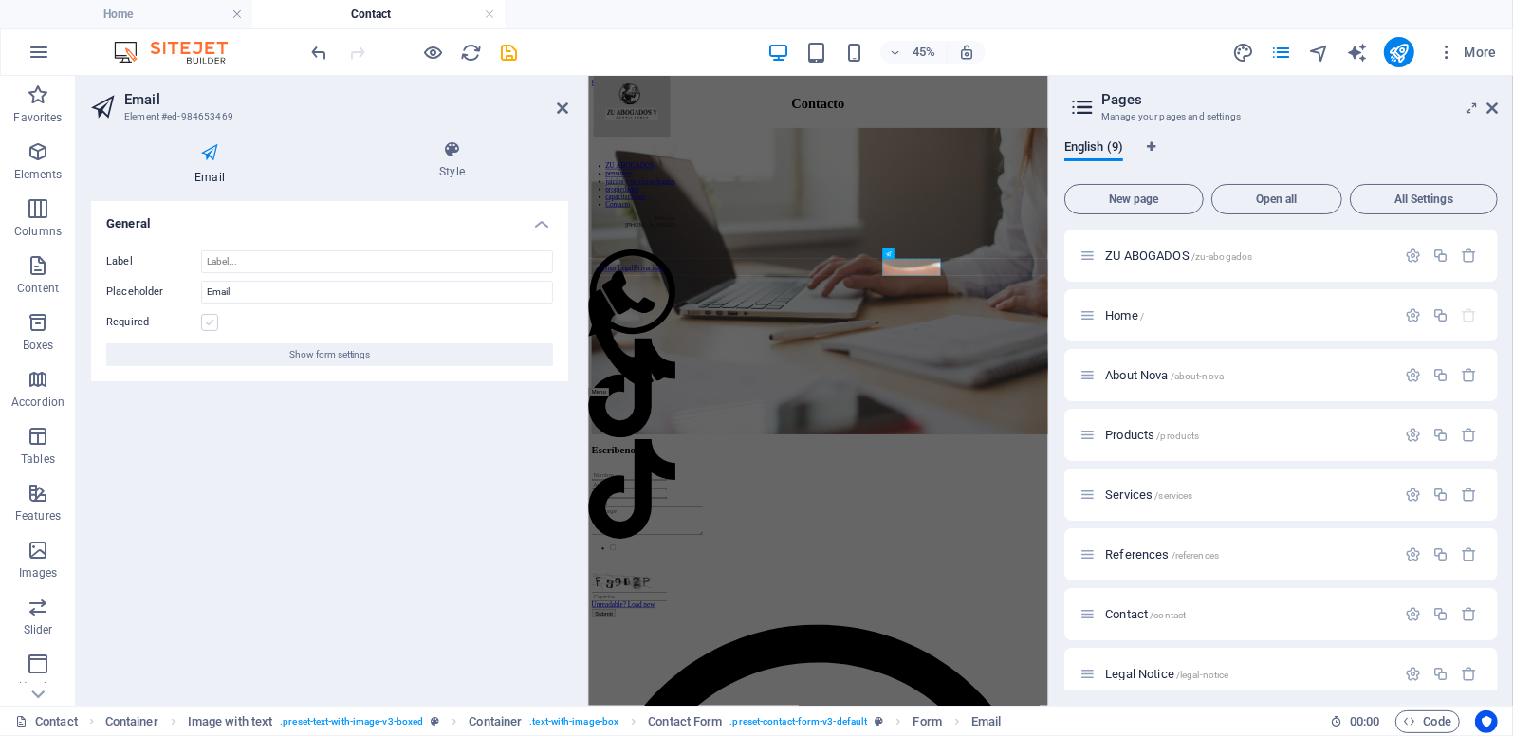
click at [207, 324] on label at bounding box center [209, 322] width 17 height 17
click at [0, 0] on input "Required" at bounding box center [0, 0] width 0 height 0
click at [565, 102] on icon at bounding box center [562, 108] width 11 height 15
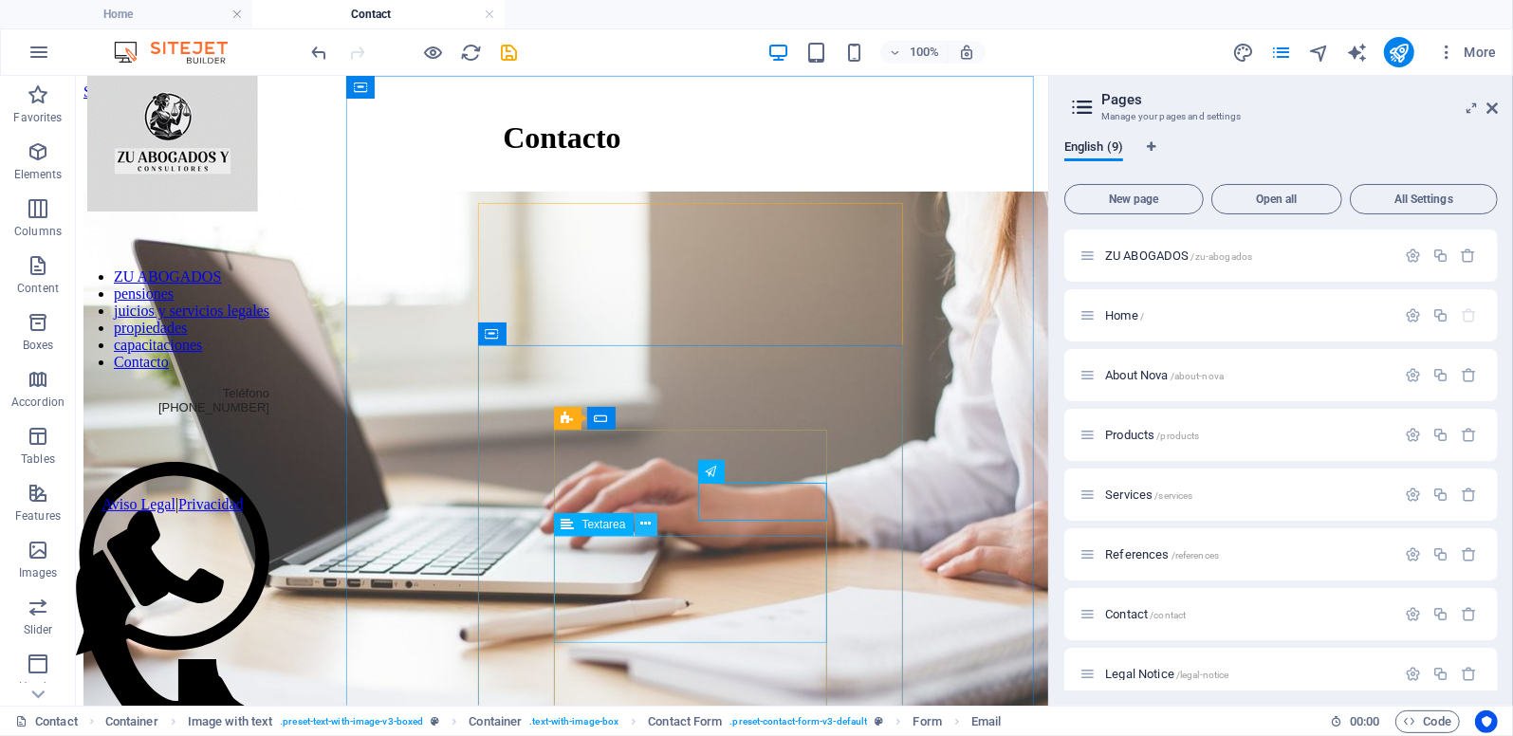
click at [650, 524] on icon at bounding box center [645, 524] width 10 height 20
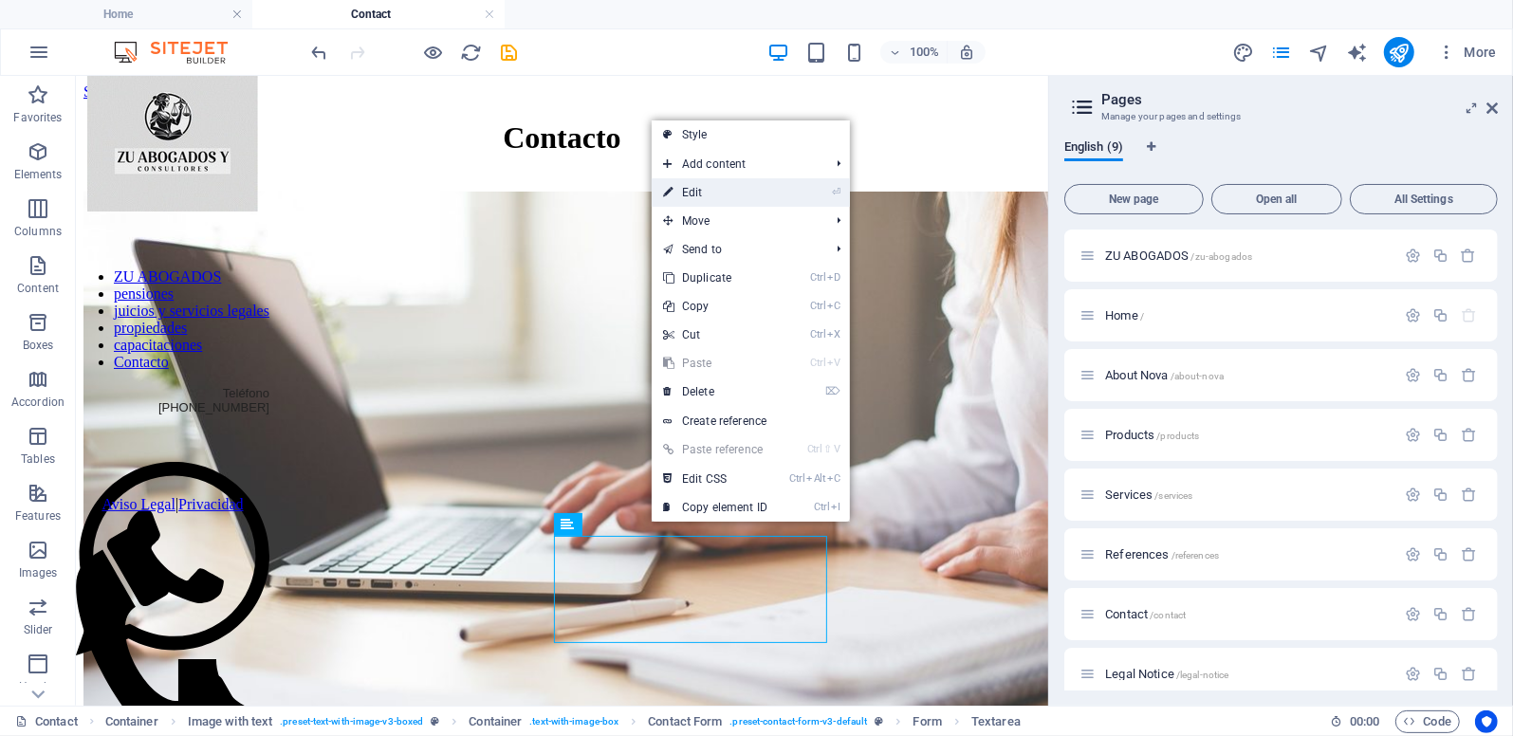
click at [727, 189] on link "⏎ Edit" at bounding box center [715, 192] width 127 height 28
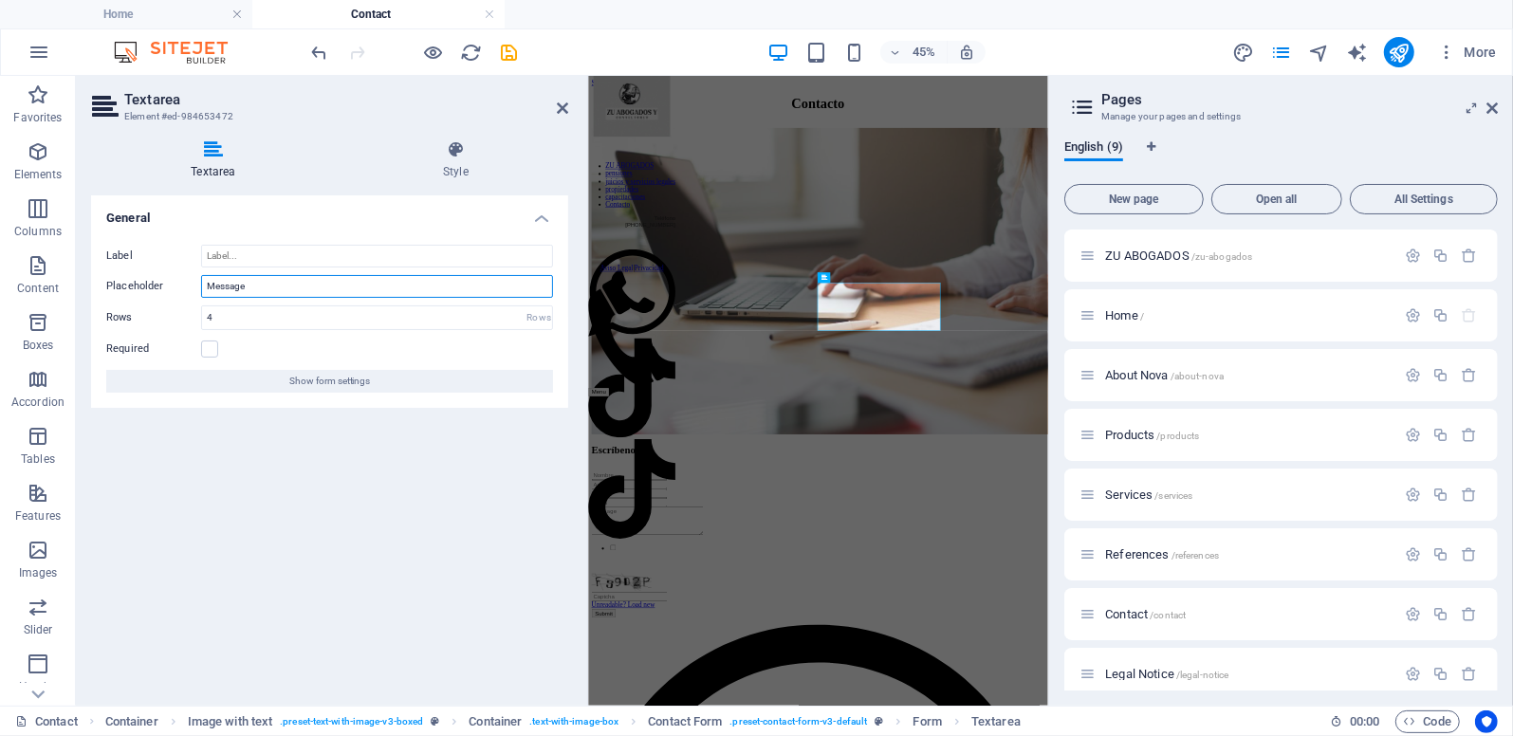
drag, startPoint x: 269, startPoint y: 294, endPoint x: 194, endPoint y: 296, distance: 75.9
click at [194, 296] on div "Placeholder Message" at bounding box center [329, 286] width 447 height 23
type input "D"
click at [269, 286] on input "Placeholder" at bounding box center [377, 286] width 352 height 23
type input "Tú Consulta"
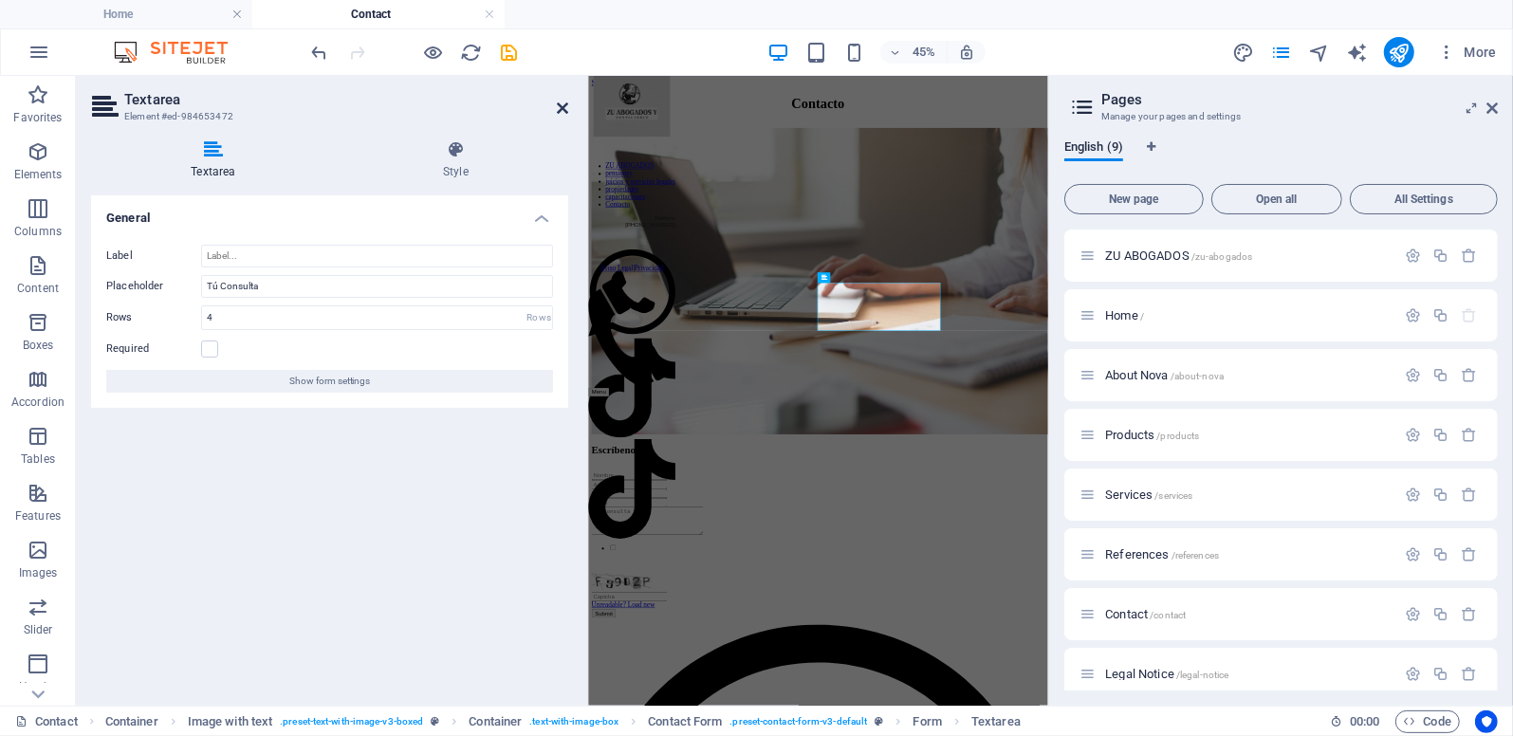
click at [564, 112] on icon at bounding box center [562, 108] width 11 height 15
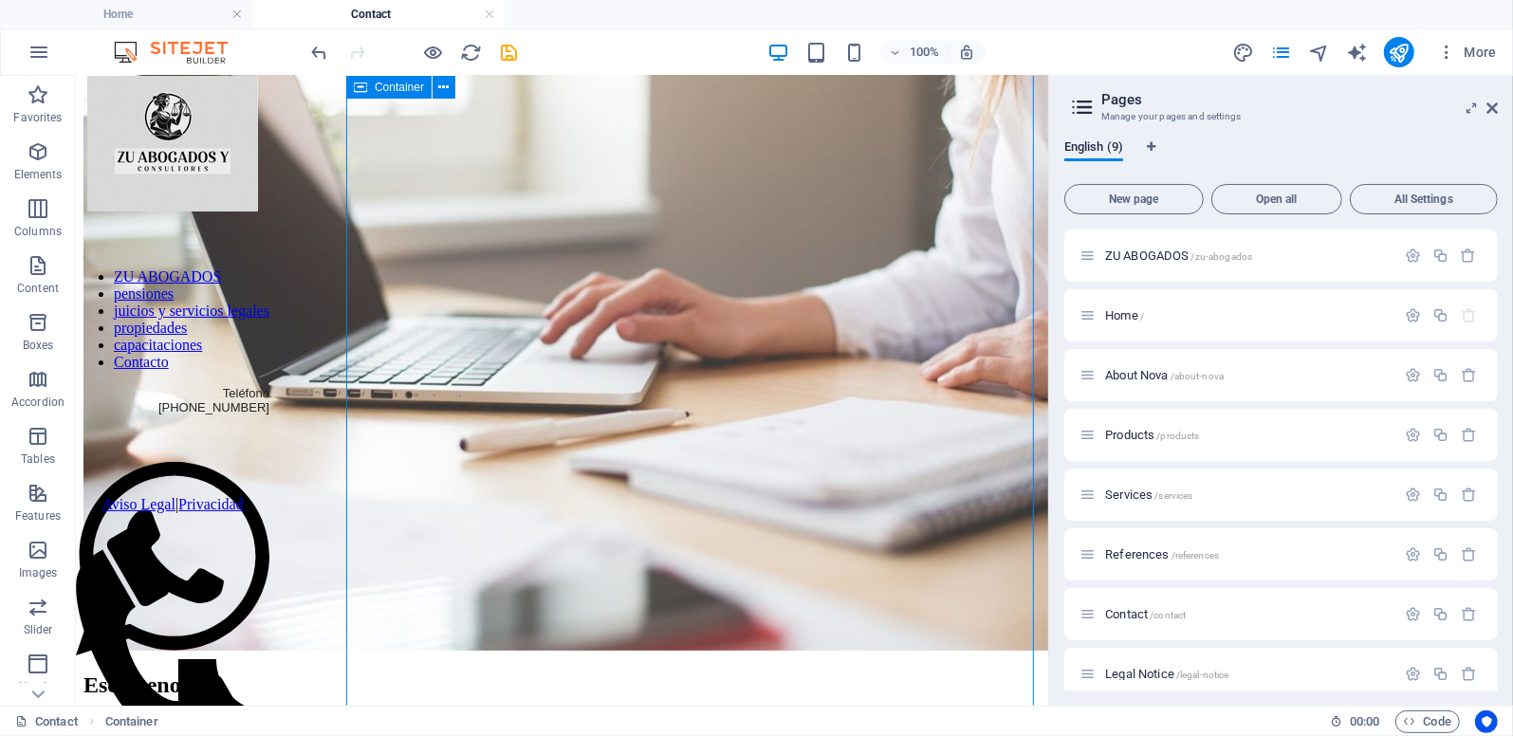
scroll to position [284, 0]
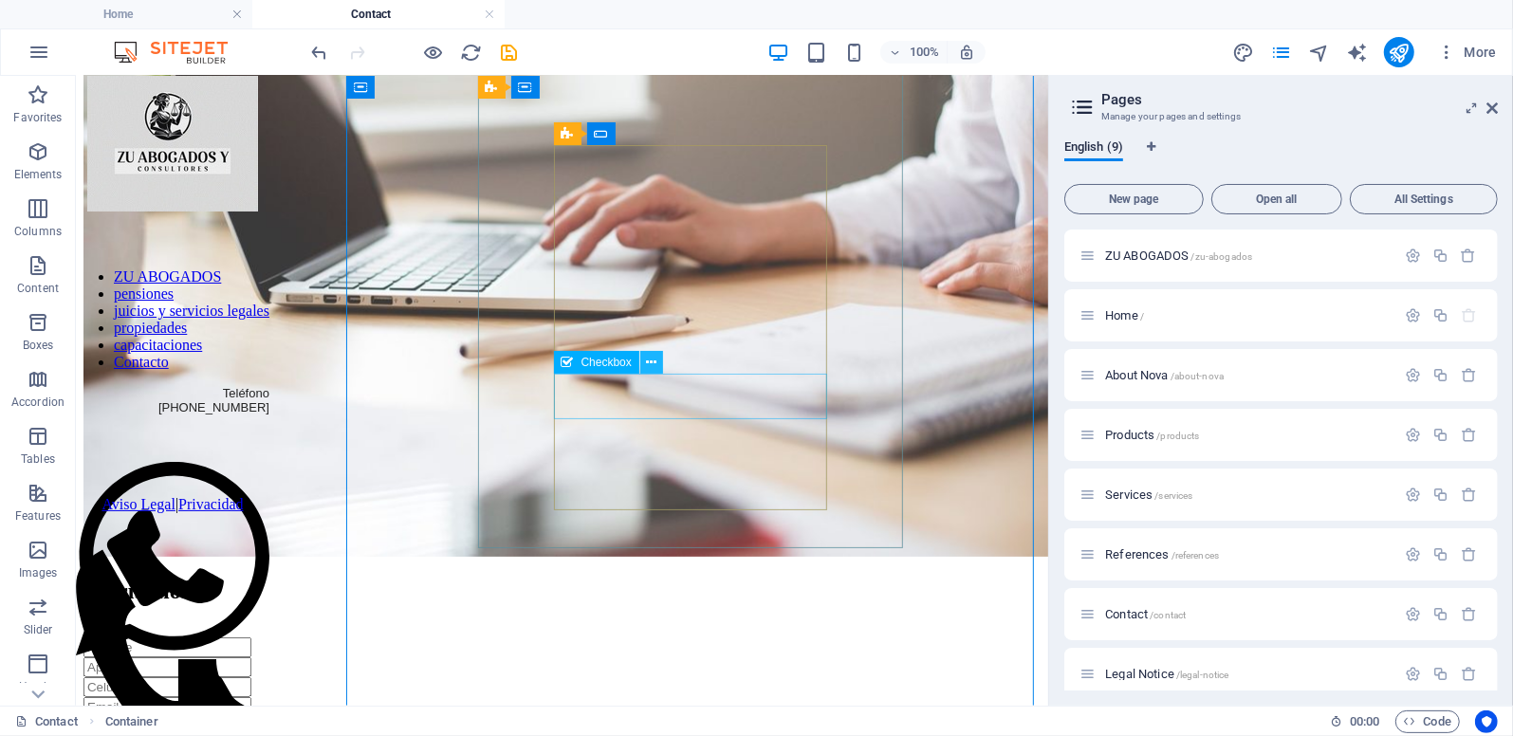
click at [649, 366] on icon at bounding box center [651, 363] width 10 height 20
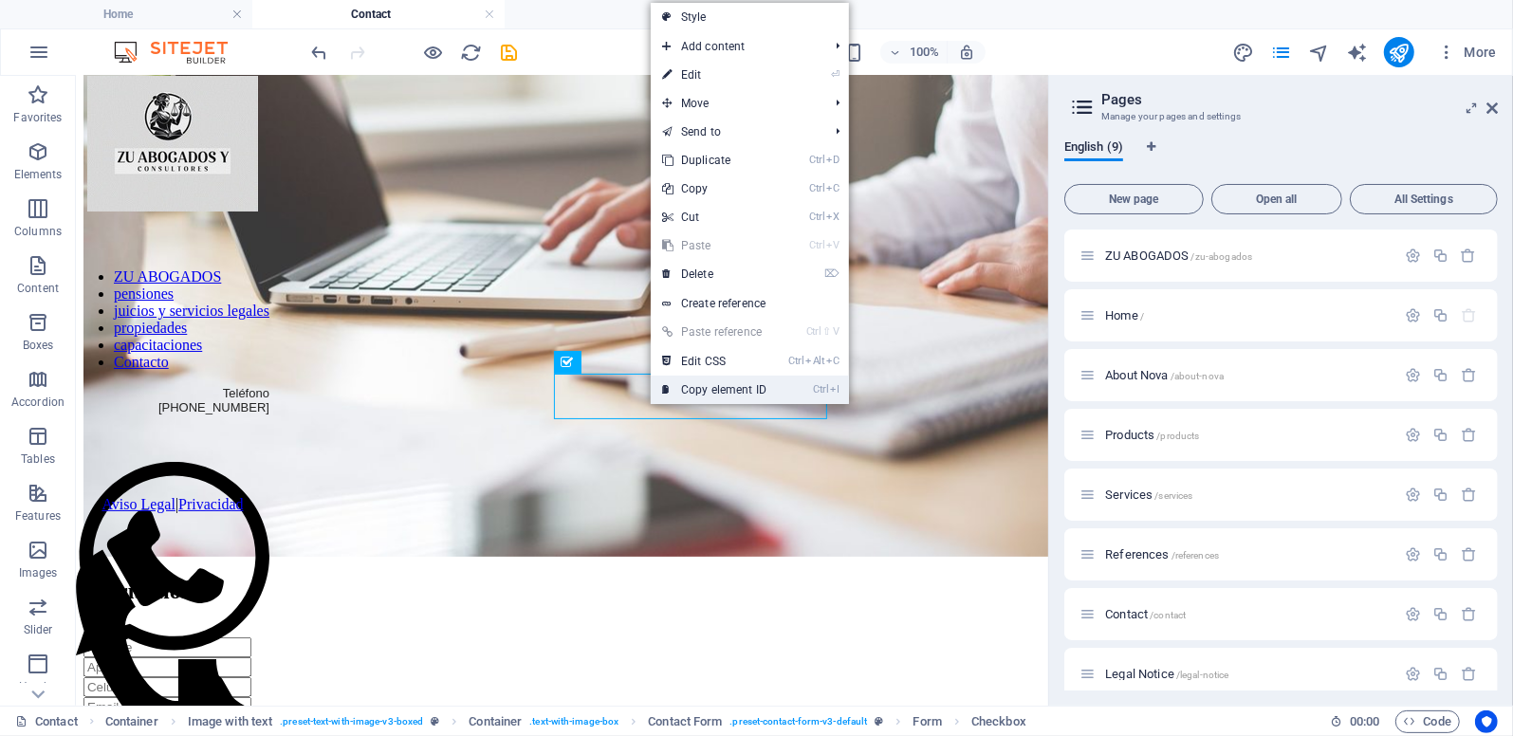
click at [651, 395] on link "Ctrl I Copy element ID" at bounding box center [714, 390] width 127 height 28
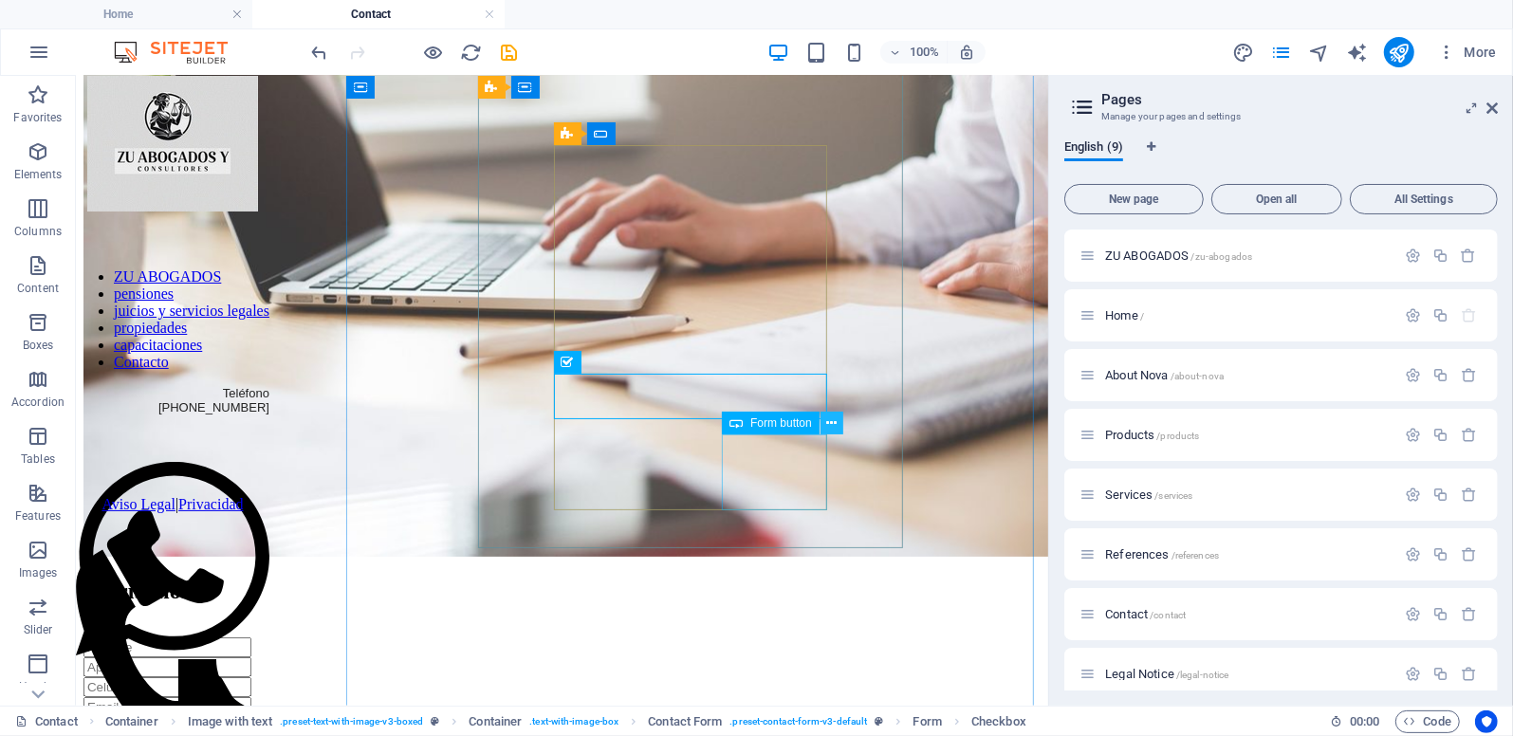
click at [831, 428] on icon at bounding box center [831, 424] width 10 height 20
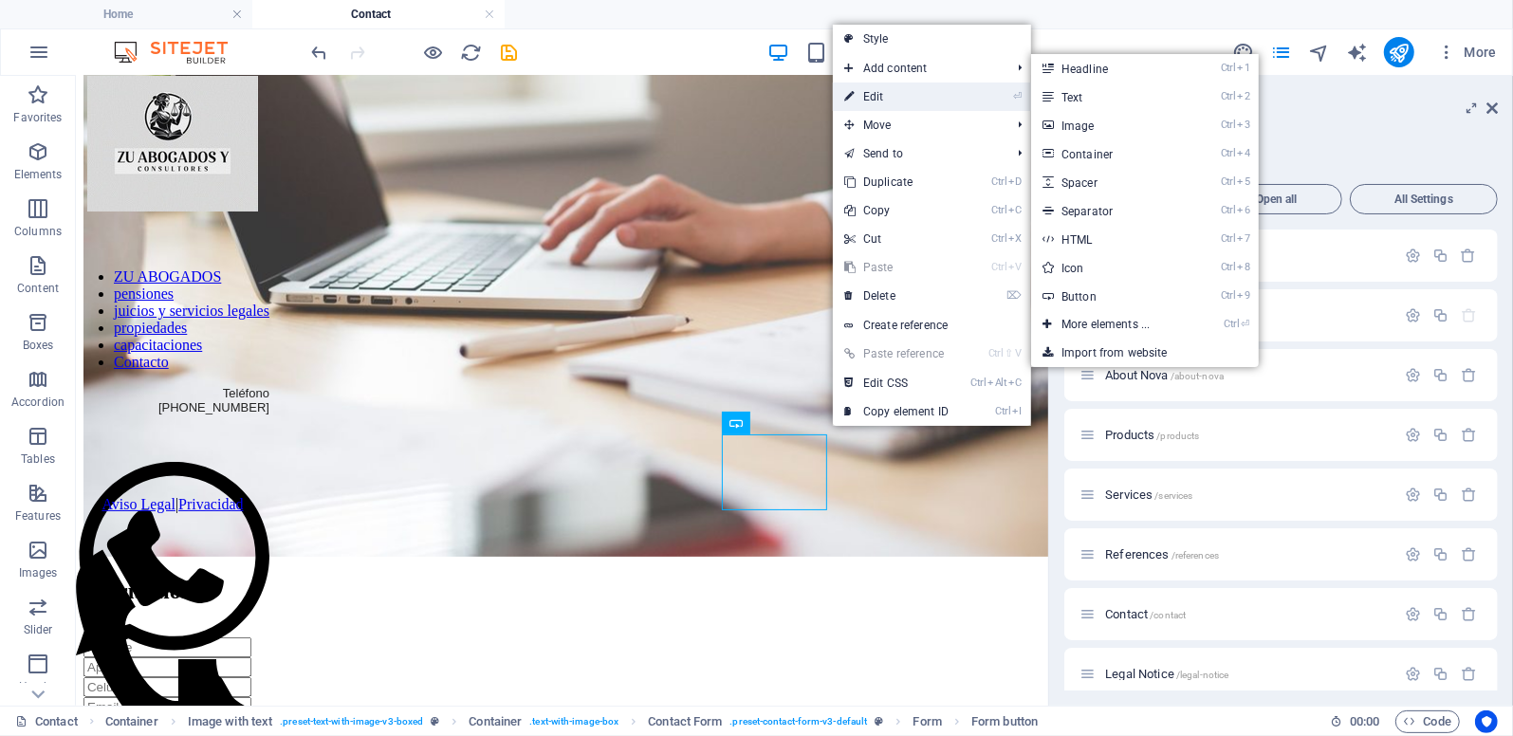
click at [897, 100] on link "⏎ Edit" at bounding box center [896, 97] width 127 height 28
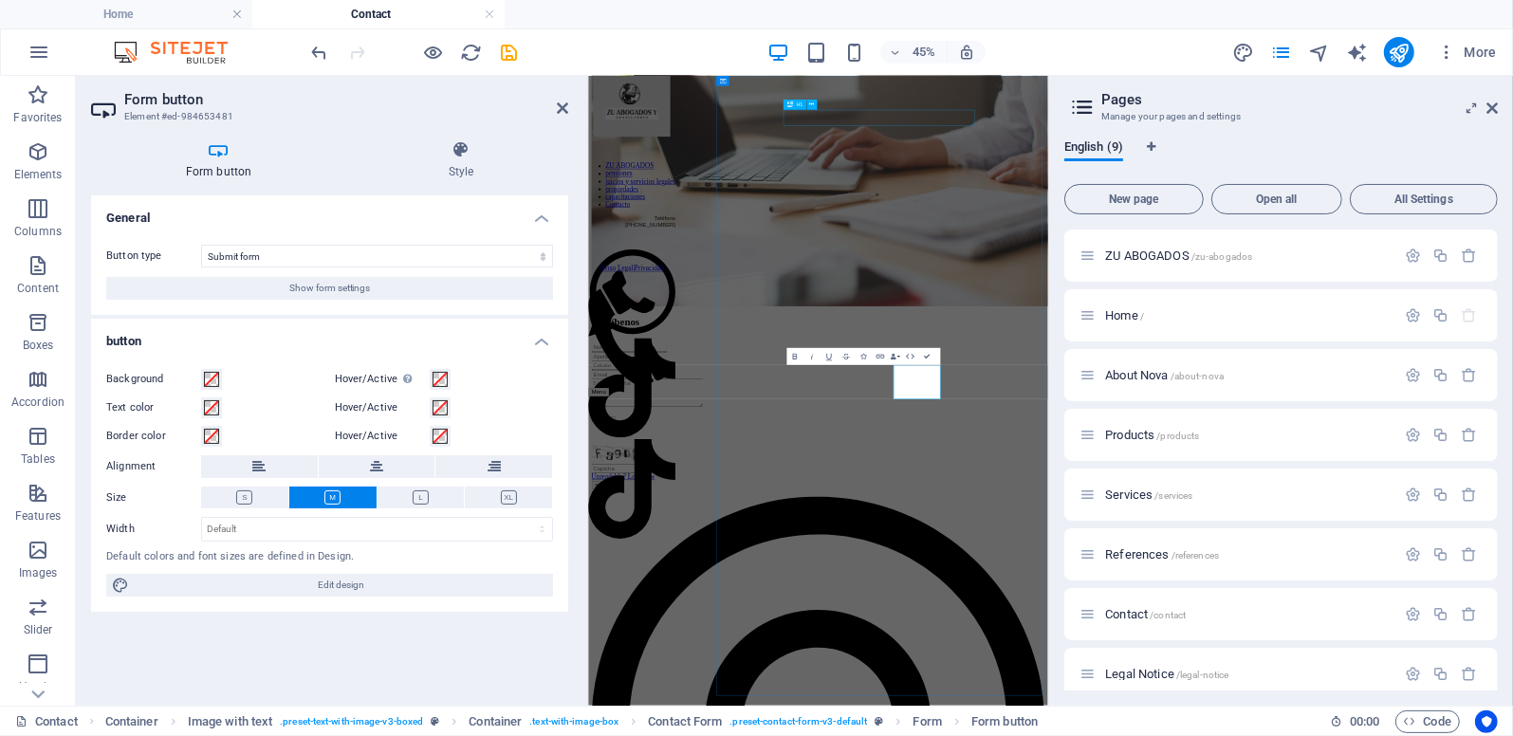
scroll to position [0, 0]
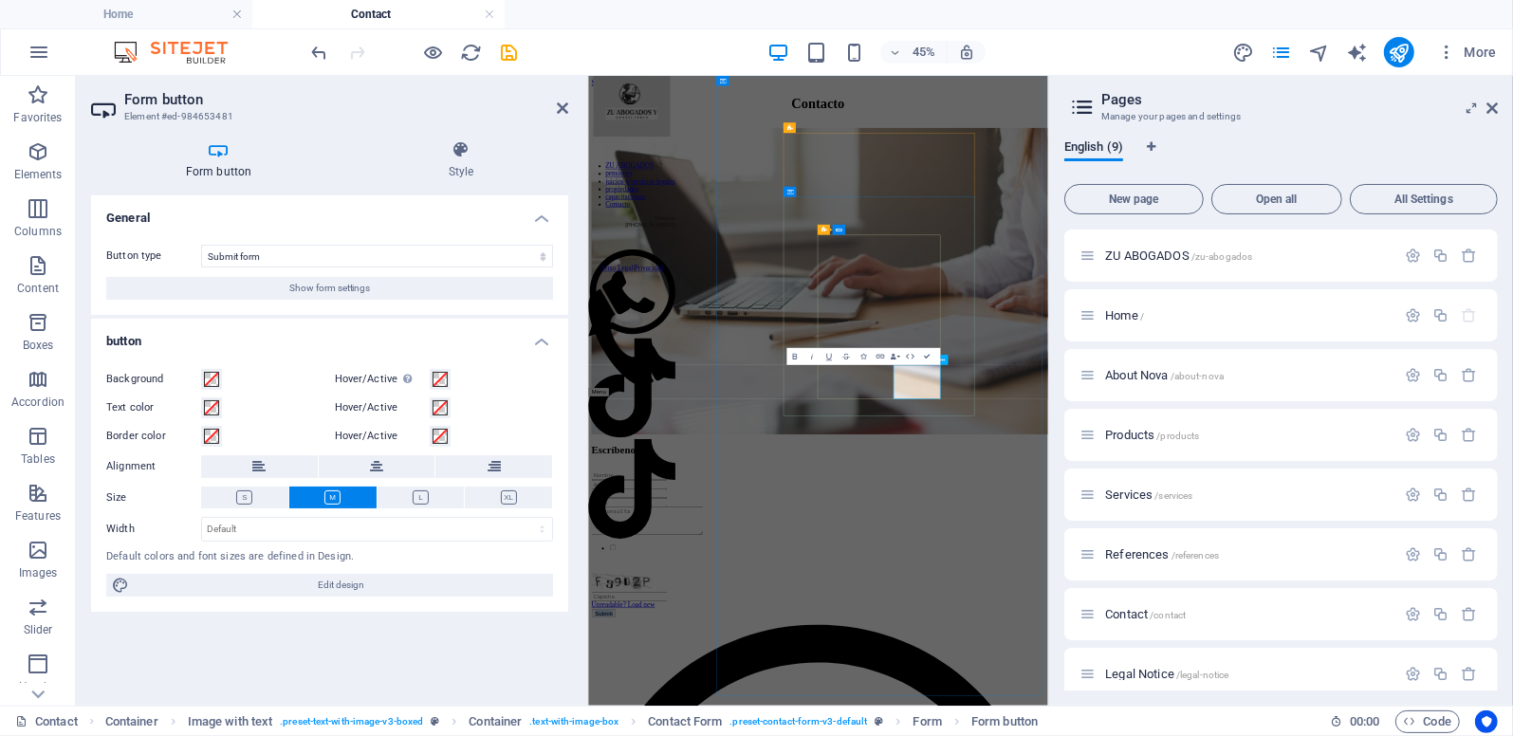
type button "Submit"
click at [559, 112] on icon at bounding box center [562, 108] width 11 height 15
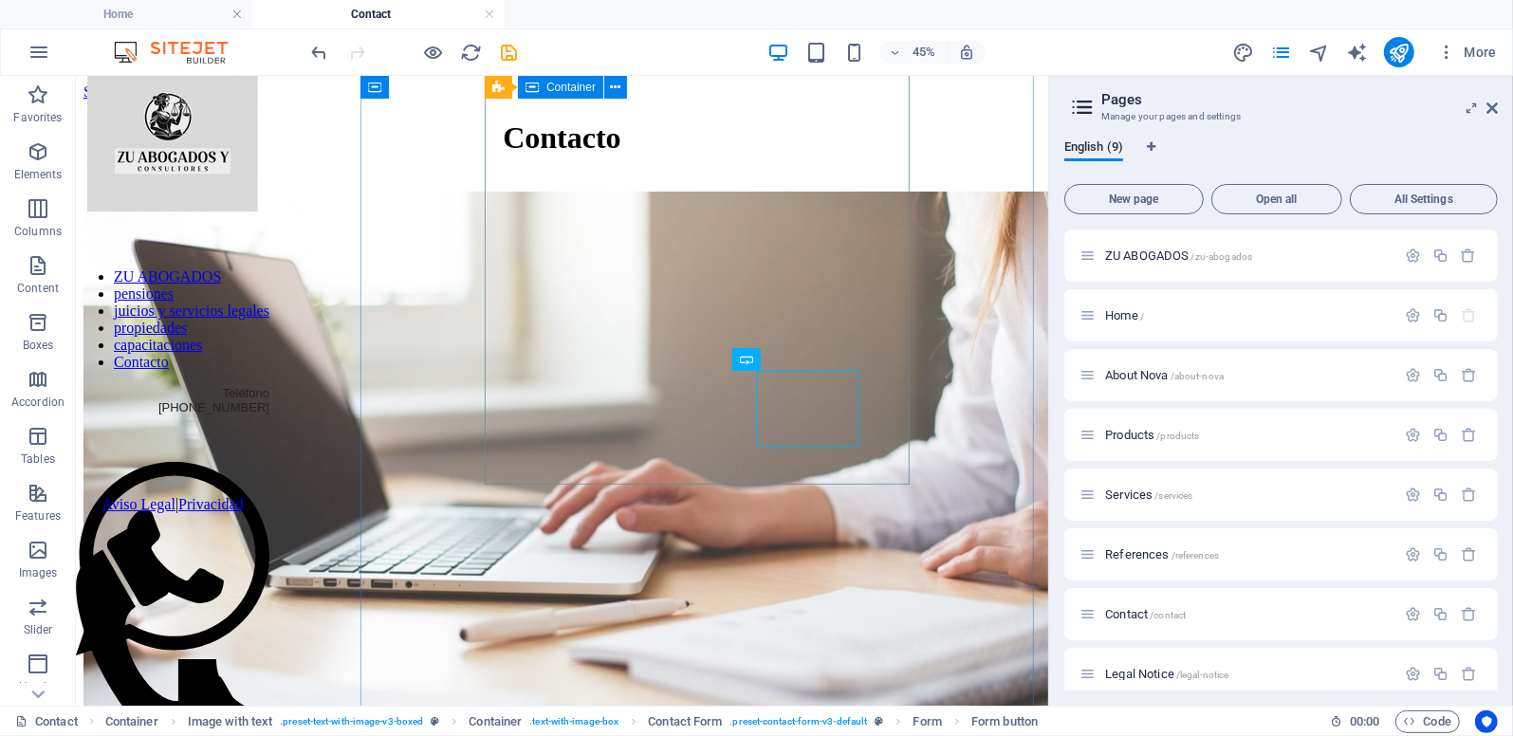
scroll to position [348, 0]
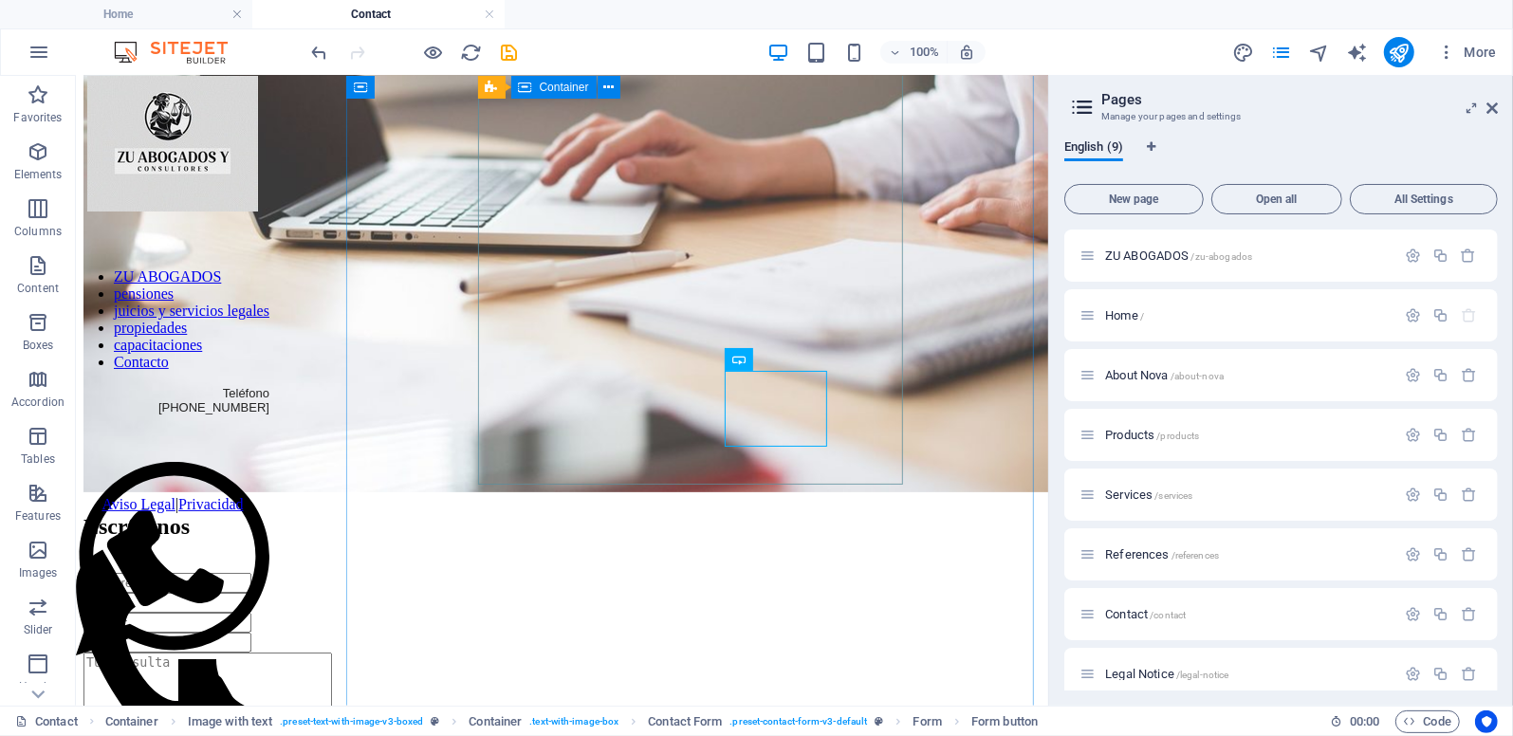
click at [847, 513] on div "Escríbenos I have read and understand the privacy policy. Unreadable? Load new …" at bounding box center [561, 705] width 957 height 385
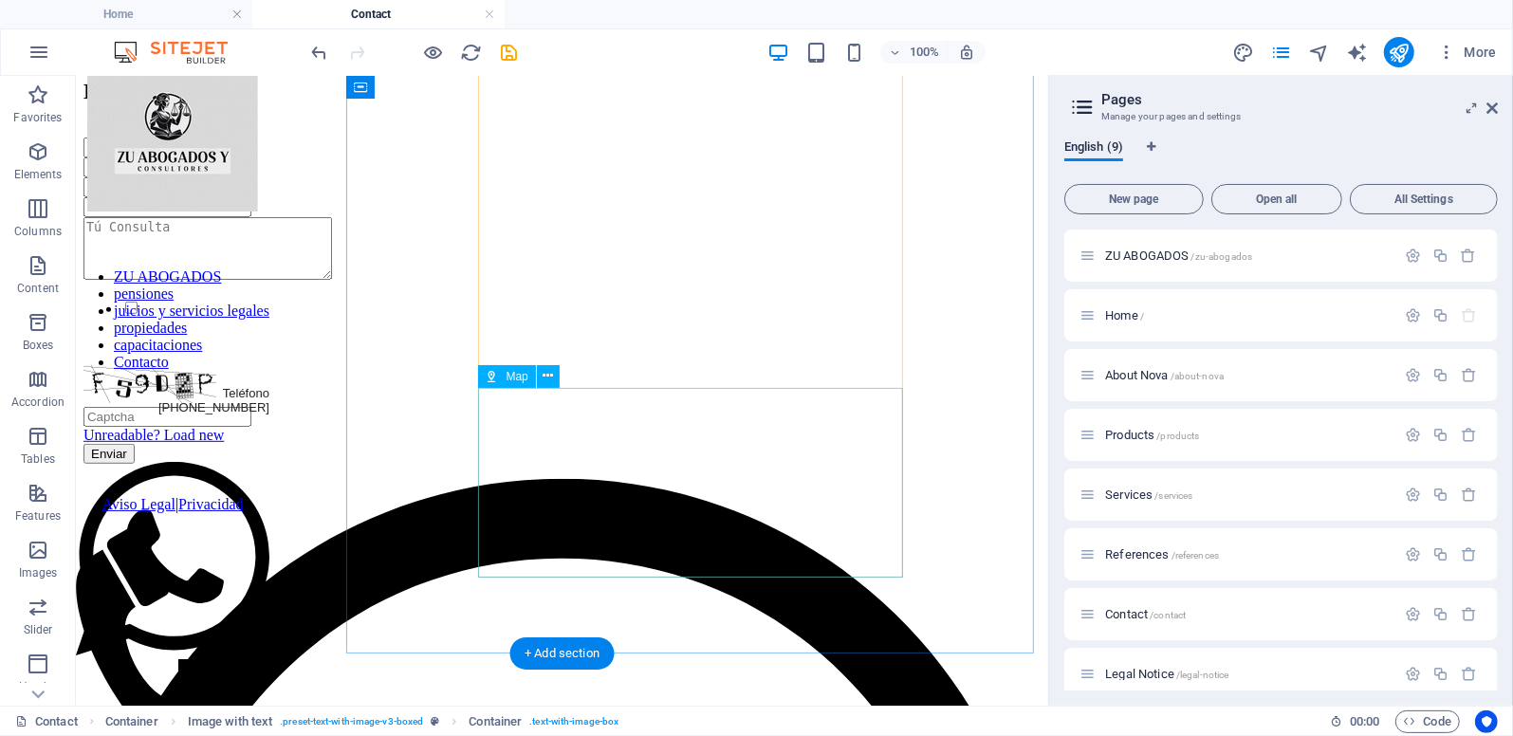
scroll to position [802, 0]
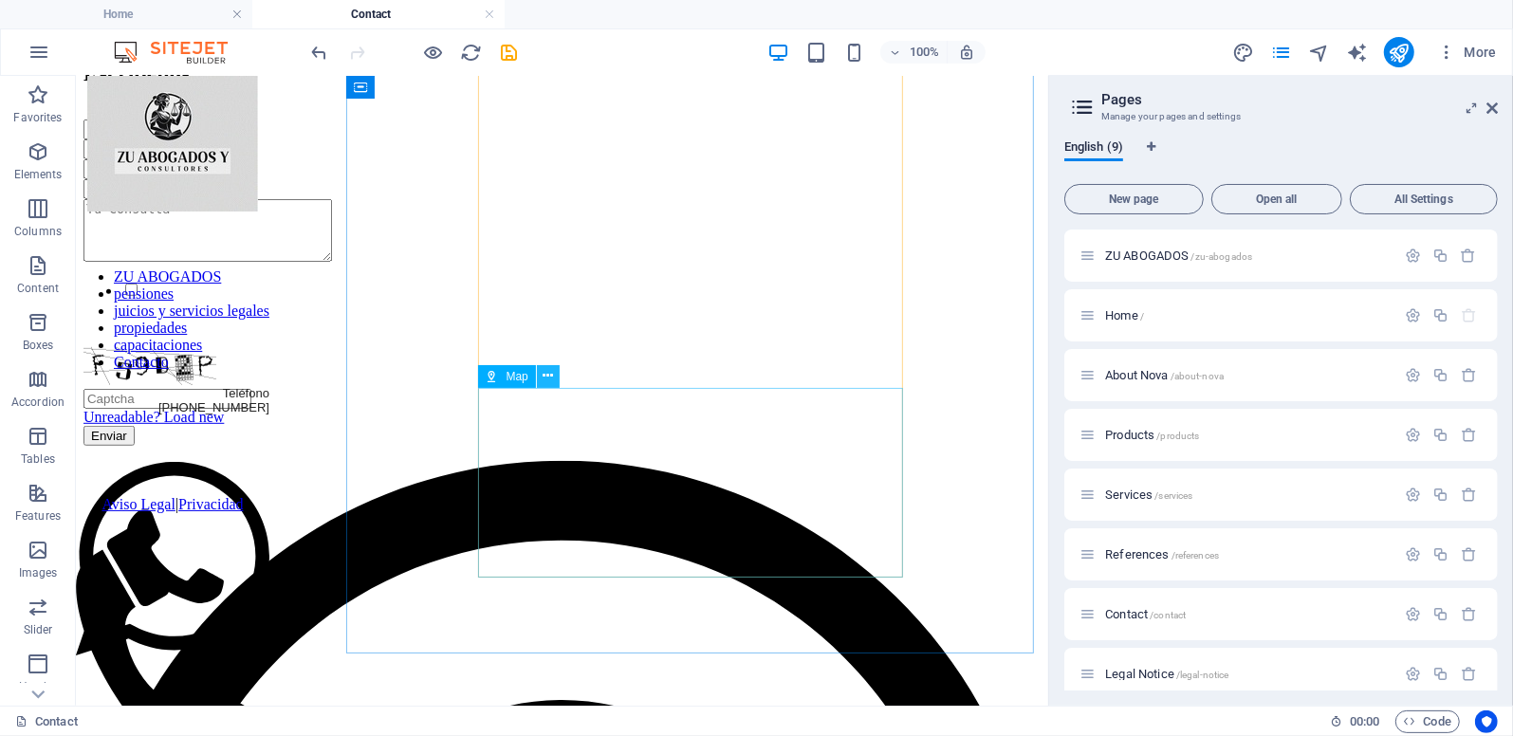
click at [553, 383] on button at bounding box center [548, 376] width 23 height 23
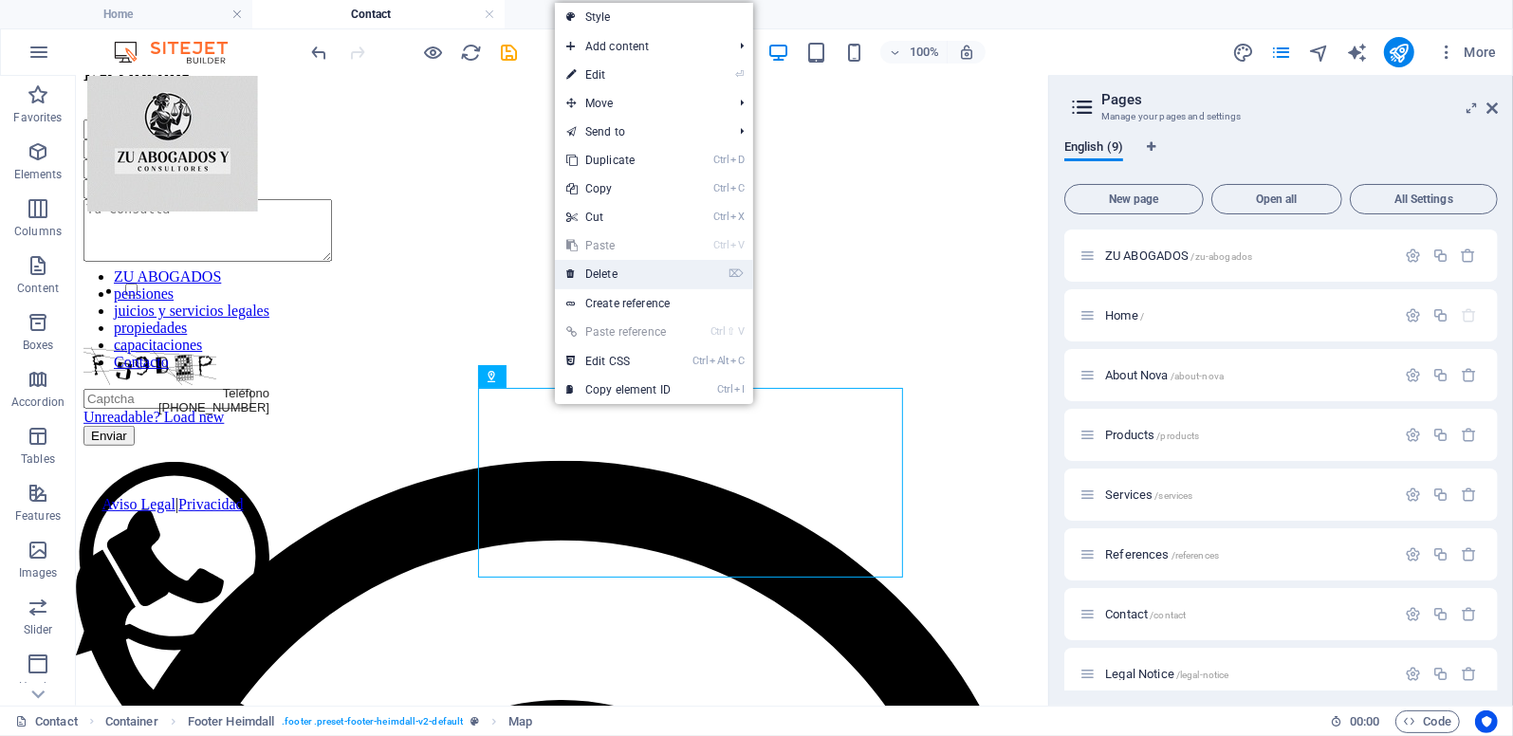
click at [611, 270] on link "⌦ Delete" at bounding box center [618, 274] width 127 height 28
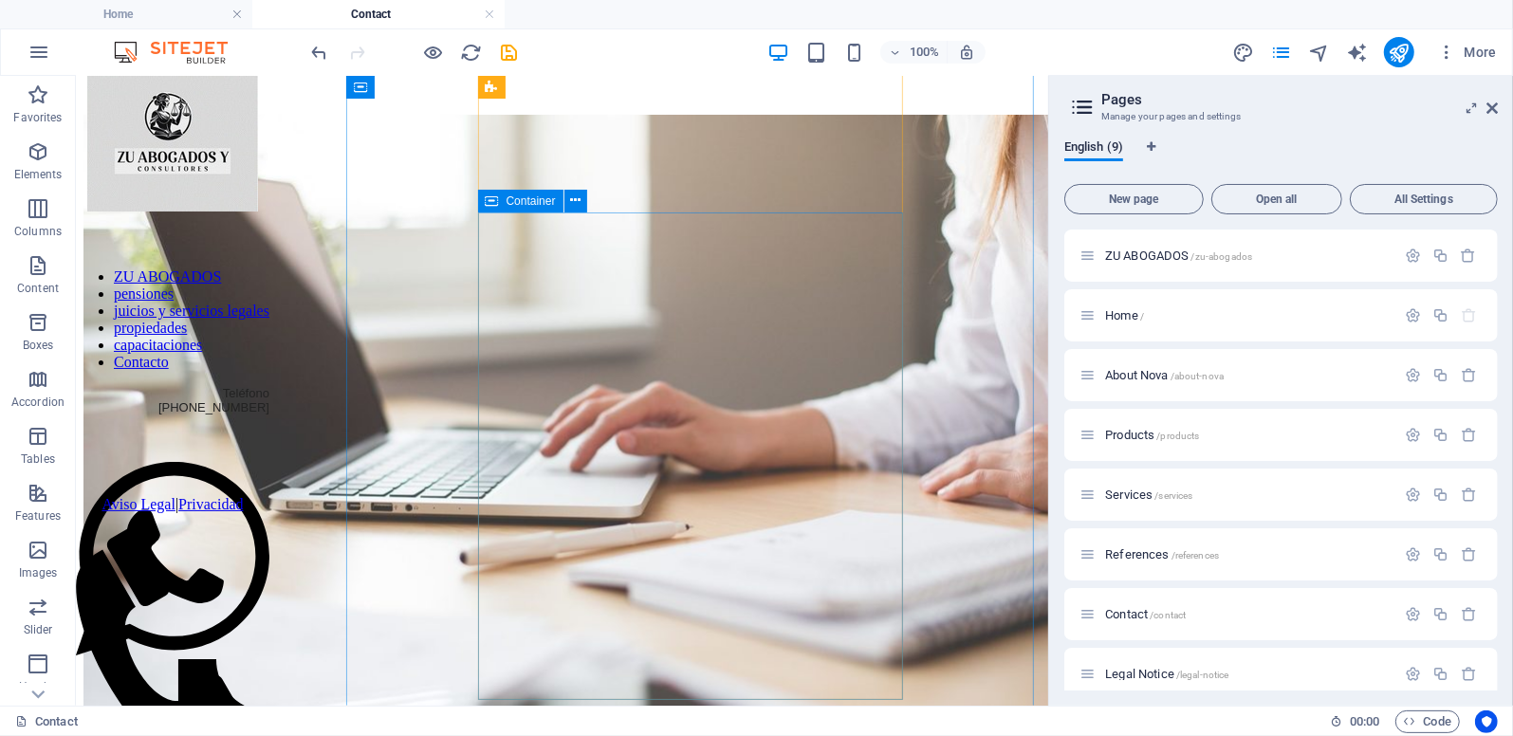
scroll to position [43, 0]
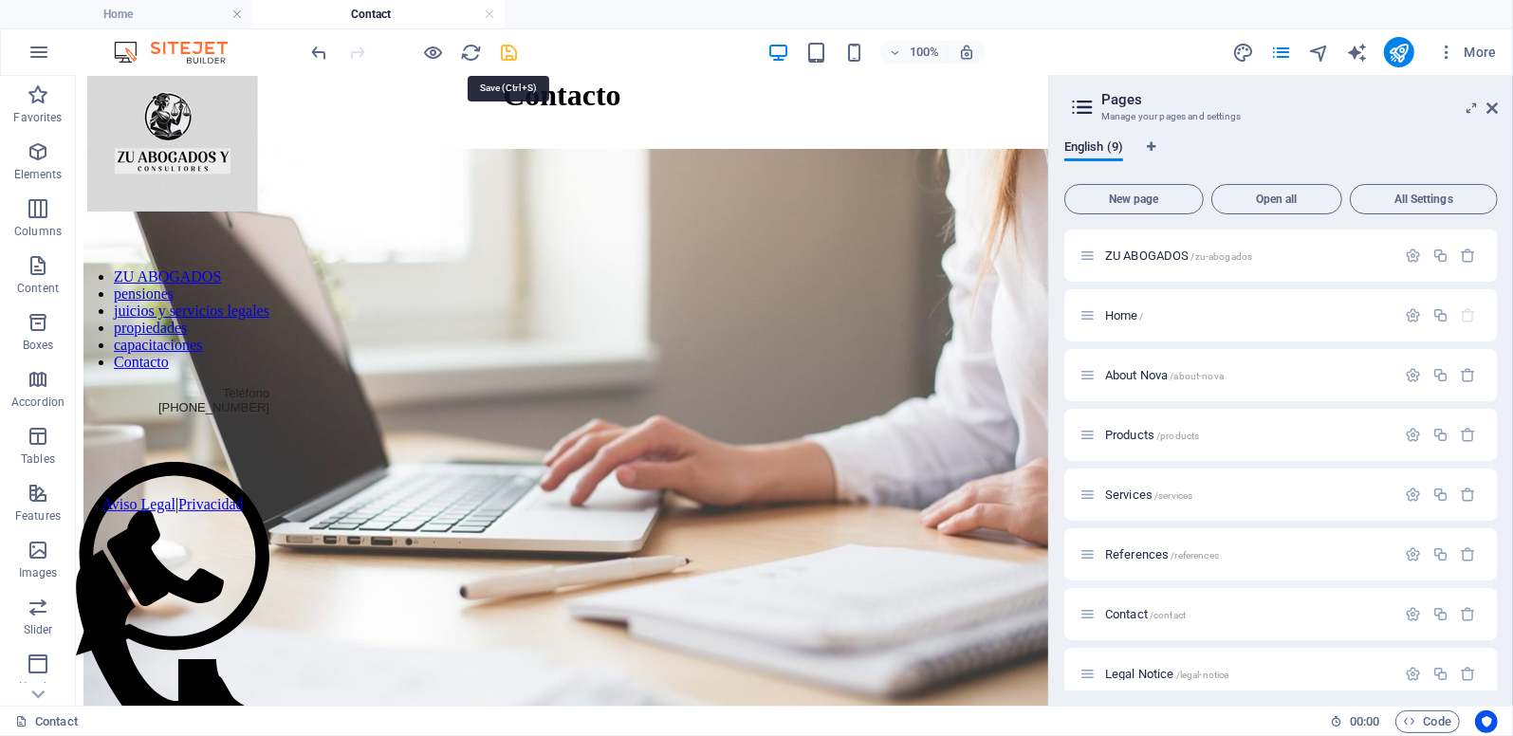
click at [507, 49] on icon "save" at bounding box center [510, 53] width 22 height 22
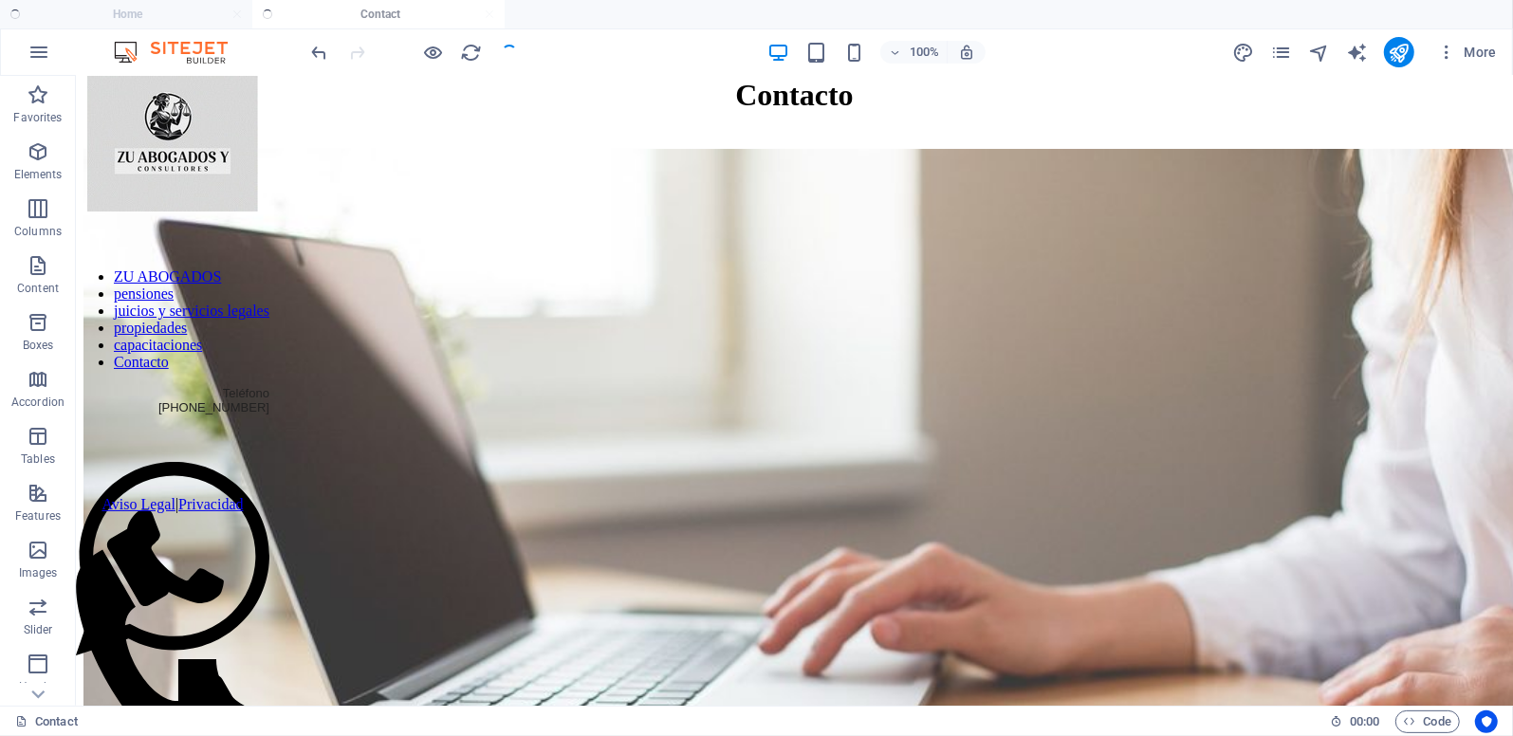
checkbox input "false"
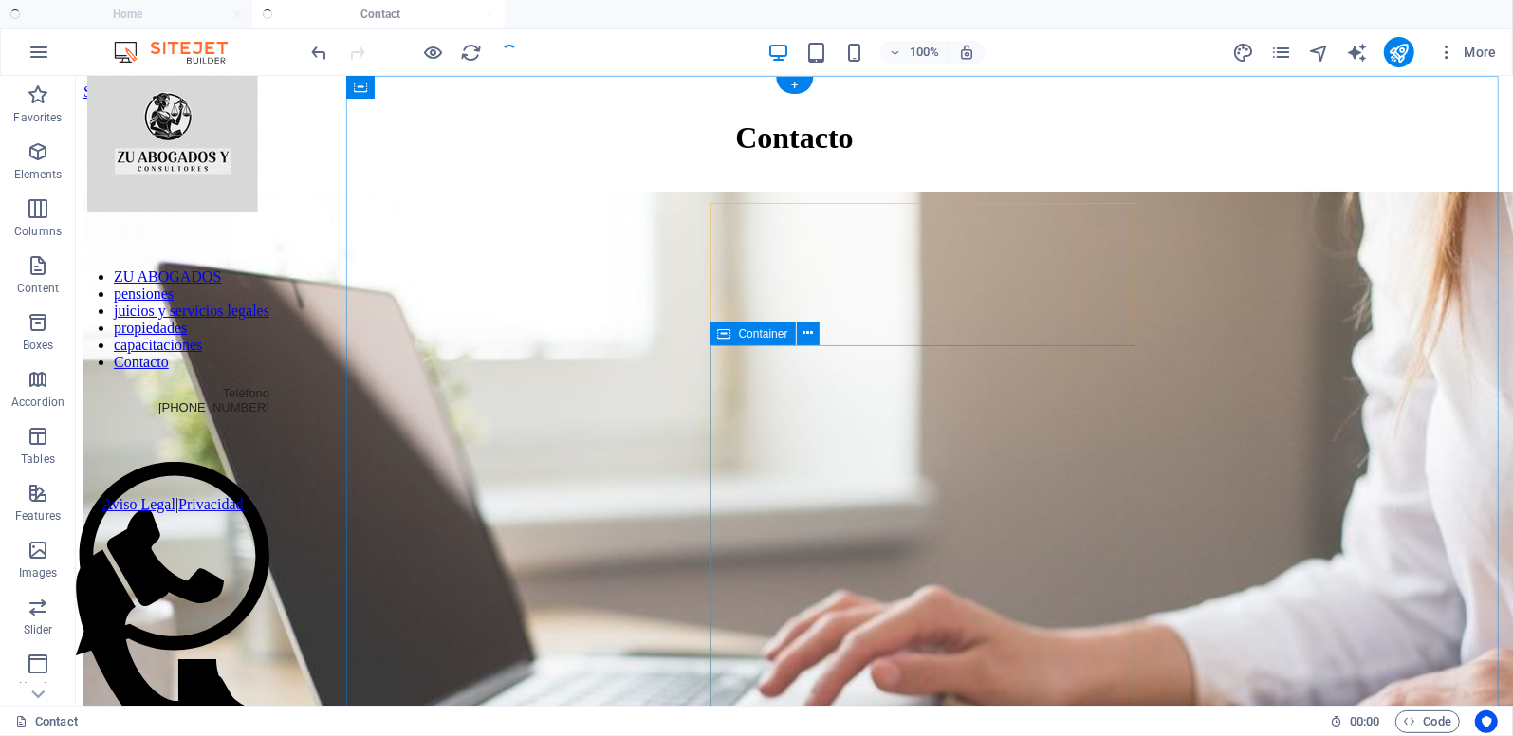
scroll to position [0, 0]
click at [899, 418] on icon at bounding box center [894, 418] width 10 height 20
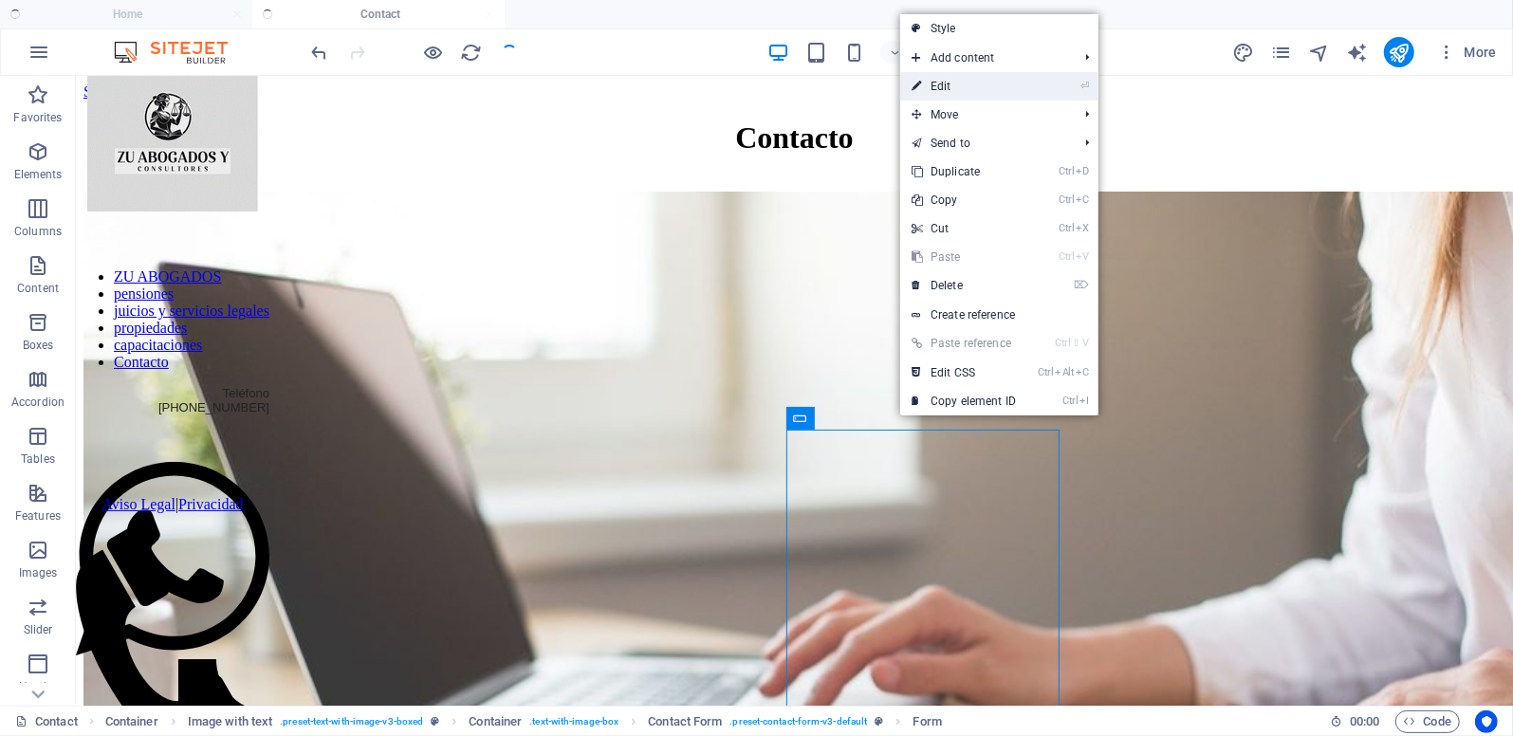
click at [958, 87] on link "⏎ Edit" at bounding box center [963, 86] width 127 height 28
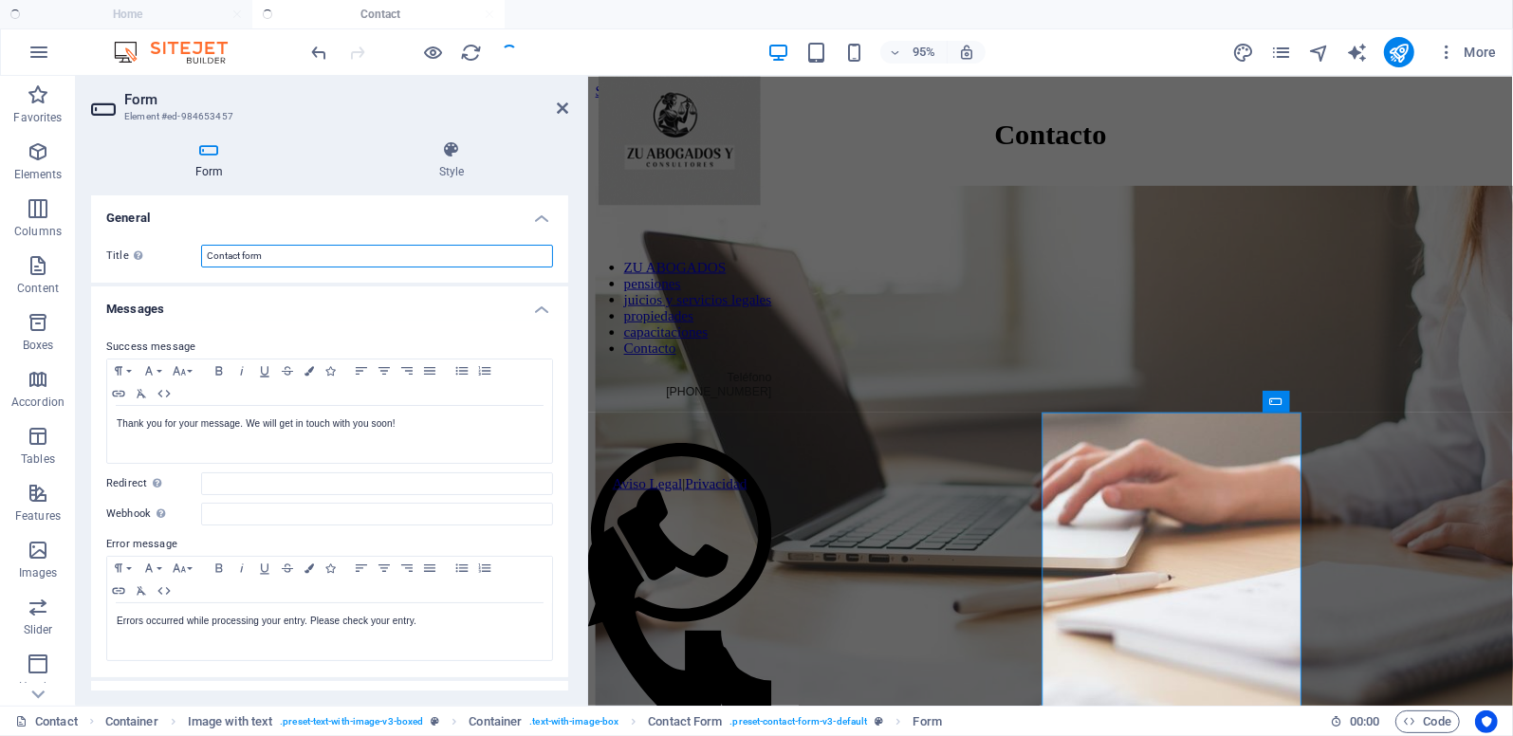
click at [236, 259] on input "Contact form" at bounding box center [377, 256] width 352 height 23
click at [236, 260] on input "Contact form" at bounding box center [377, 256] width 352 height 23
click at [238, 260] on input "Contact form" at bounding box center [377, 256] width 352 height 23
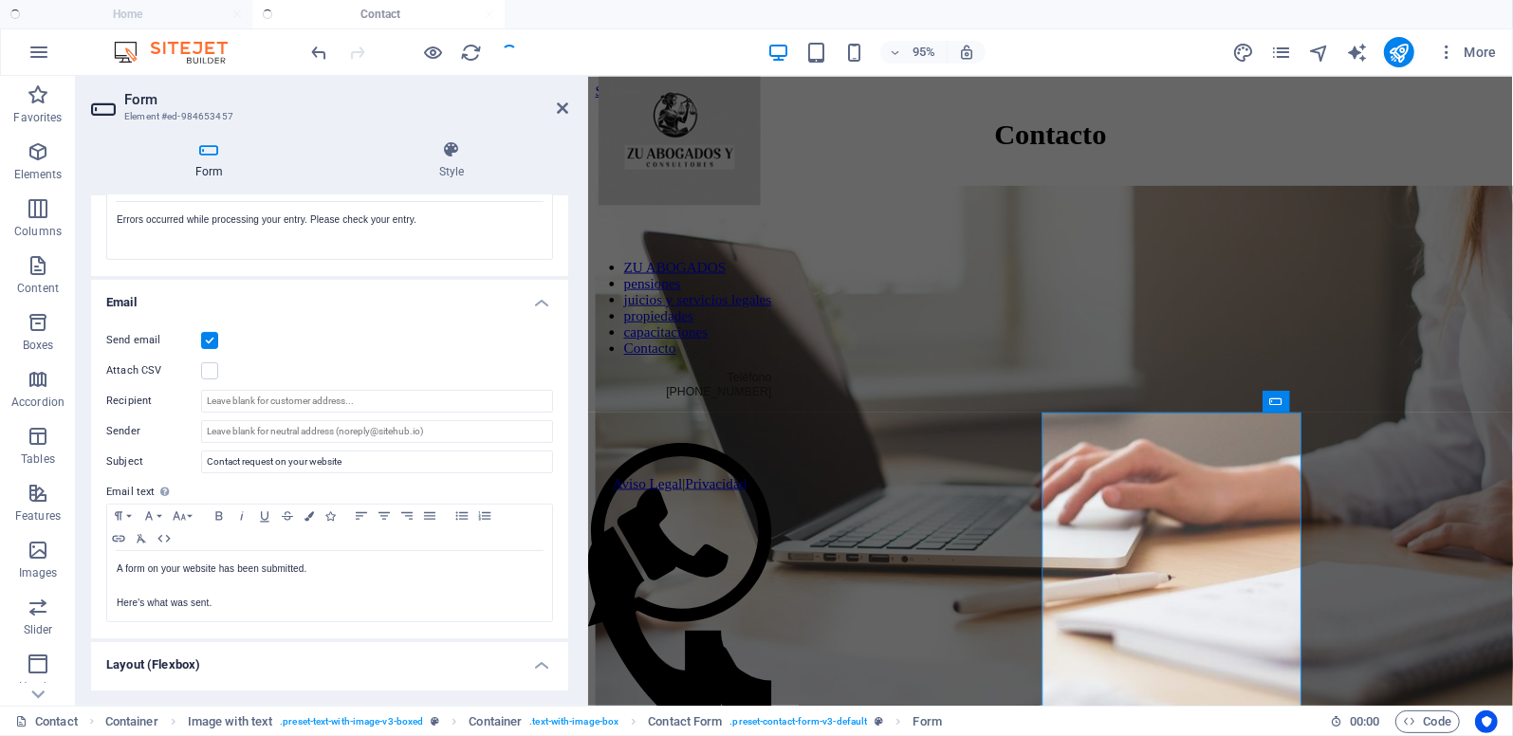
scroll to position [374, 0]
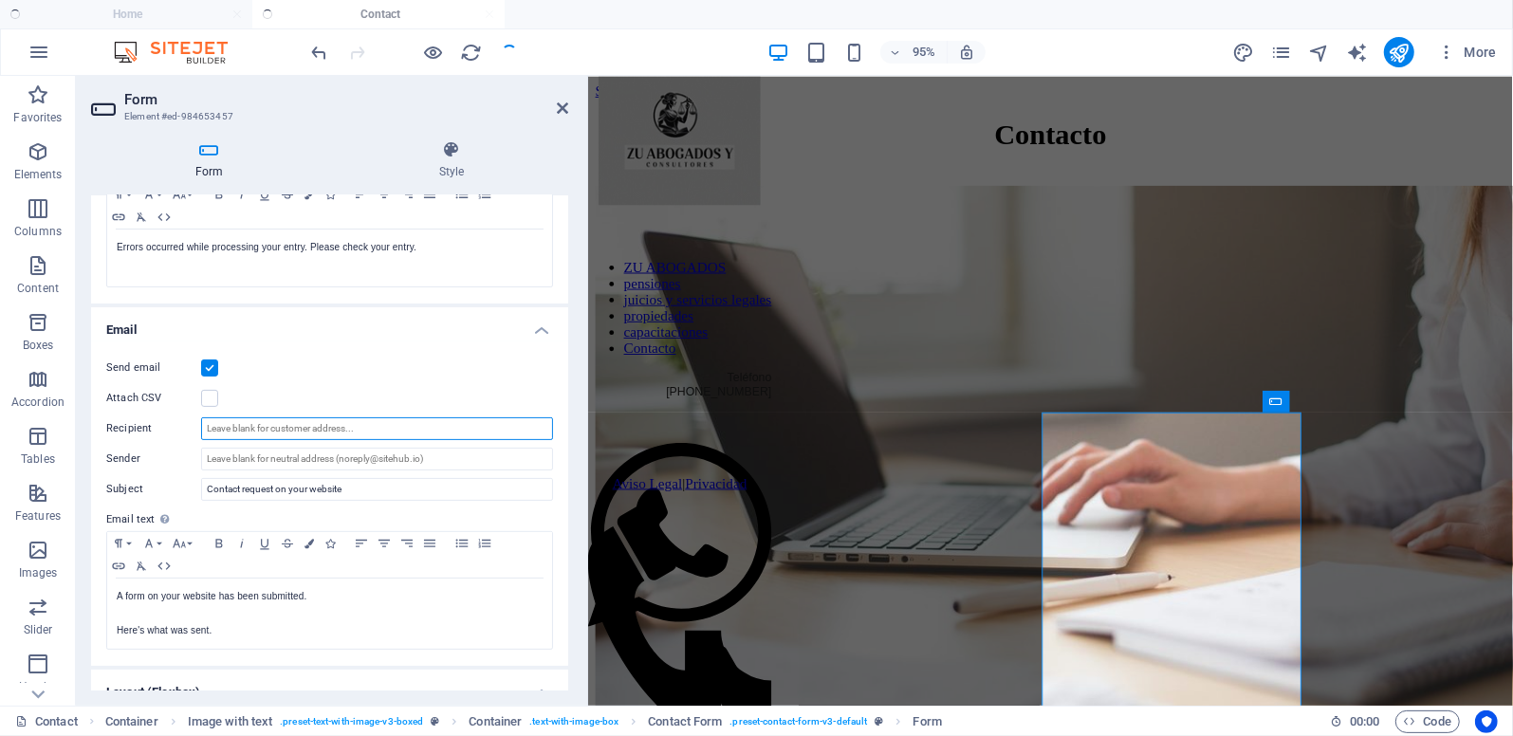
click at [271, 430] on input "Recipient" at bounding box center [377, 429] width 352 height 23
type input "contacto"
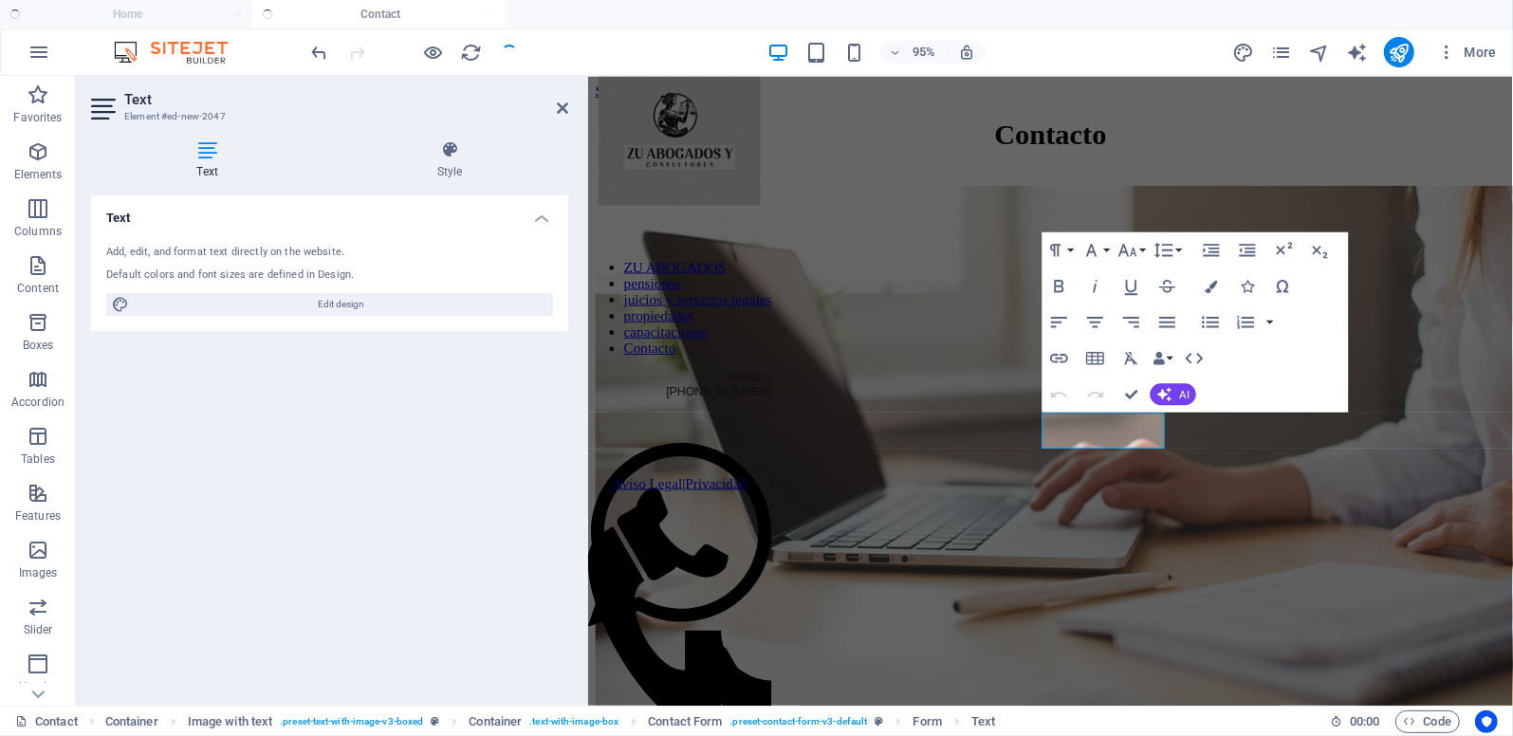
click at [360, 447] on div "Text Add, edit, and format text directly on the website. Default colors and fon…" at bounding box center [329, 442] width 477 height 495
